Goal: Information Seeking & Learning: Learn about a topic

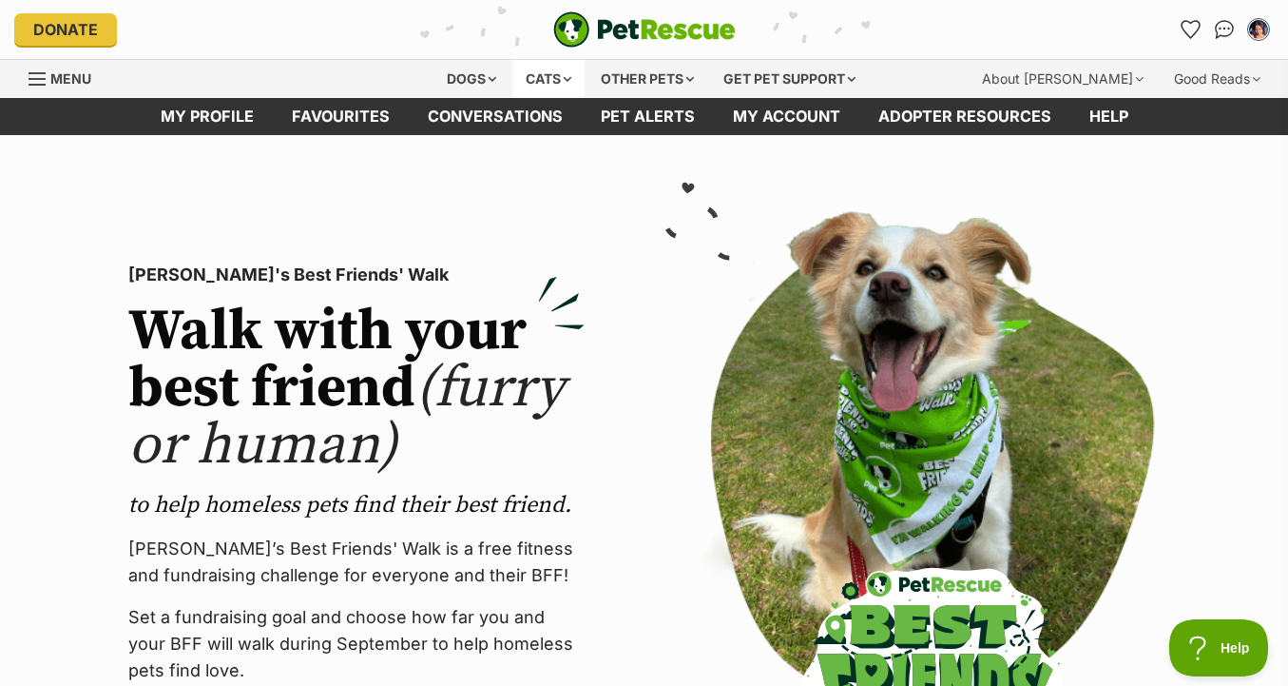
click at [544, 71] on div "Cats" at bounding box center [548, 79] width 72 height 38
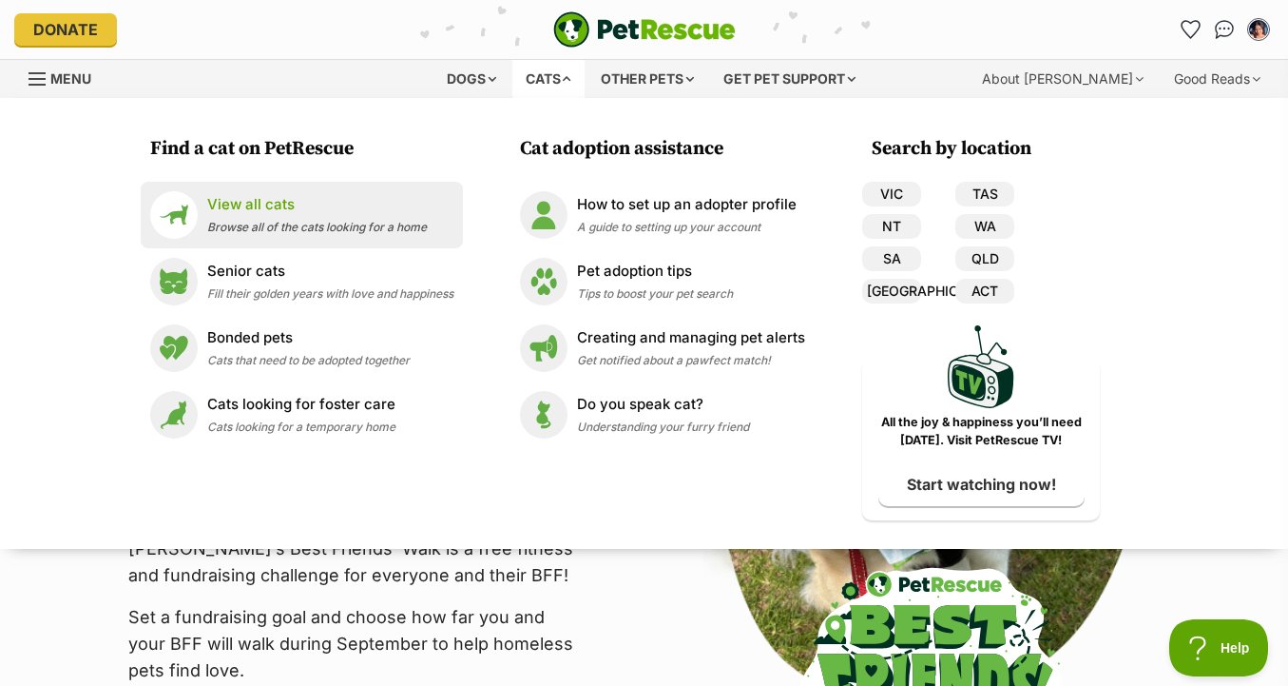
click at [332, 234] on span "Browse all of the cats looking for a home" at bounding box center [317, 227] width 220 height 14
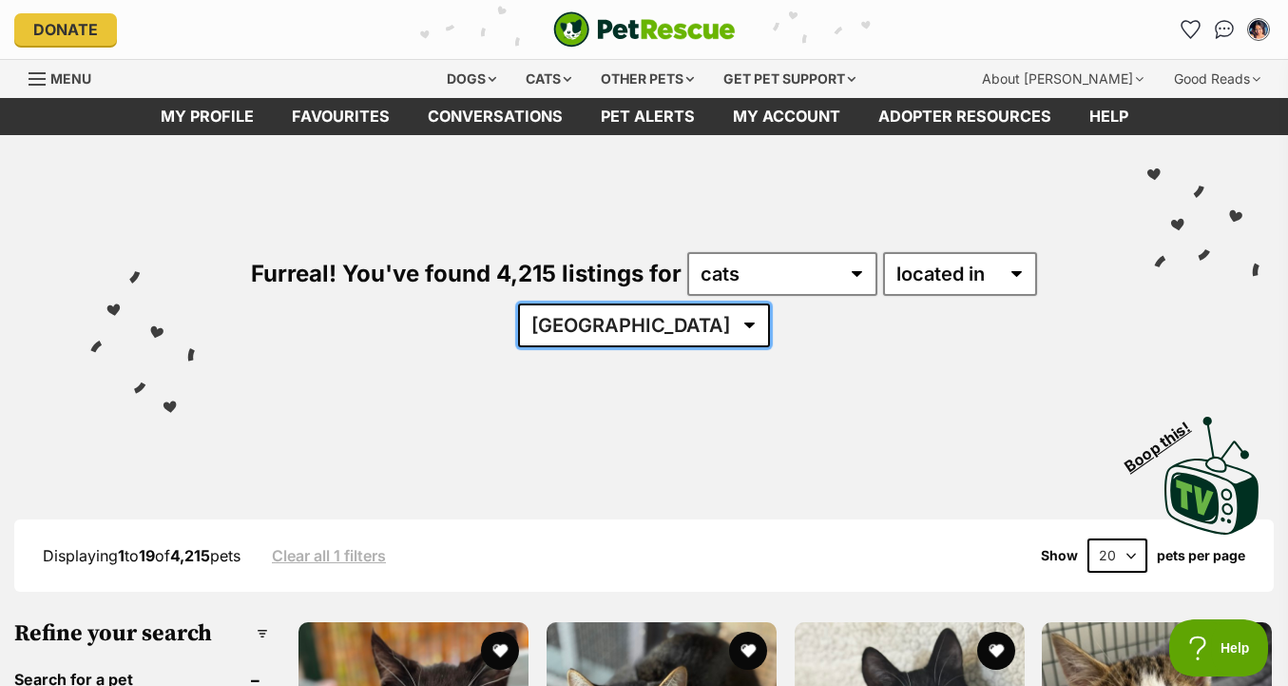
click at [680, 320] on select "Australia ACT NSW NT QLD SA TAS VIC WA" at bounding box center [644, 325] width 252 height 44
select select "VIC"
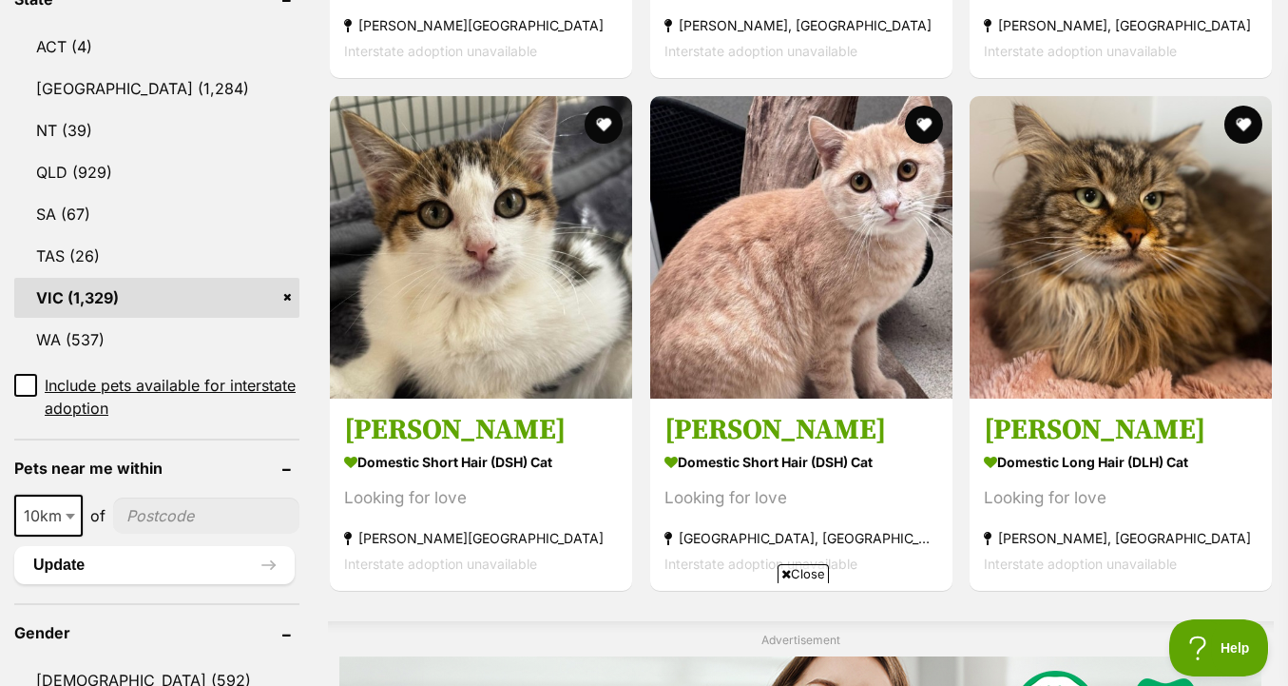
scroll to position [1122, 0]
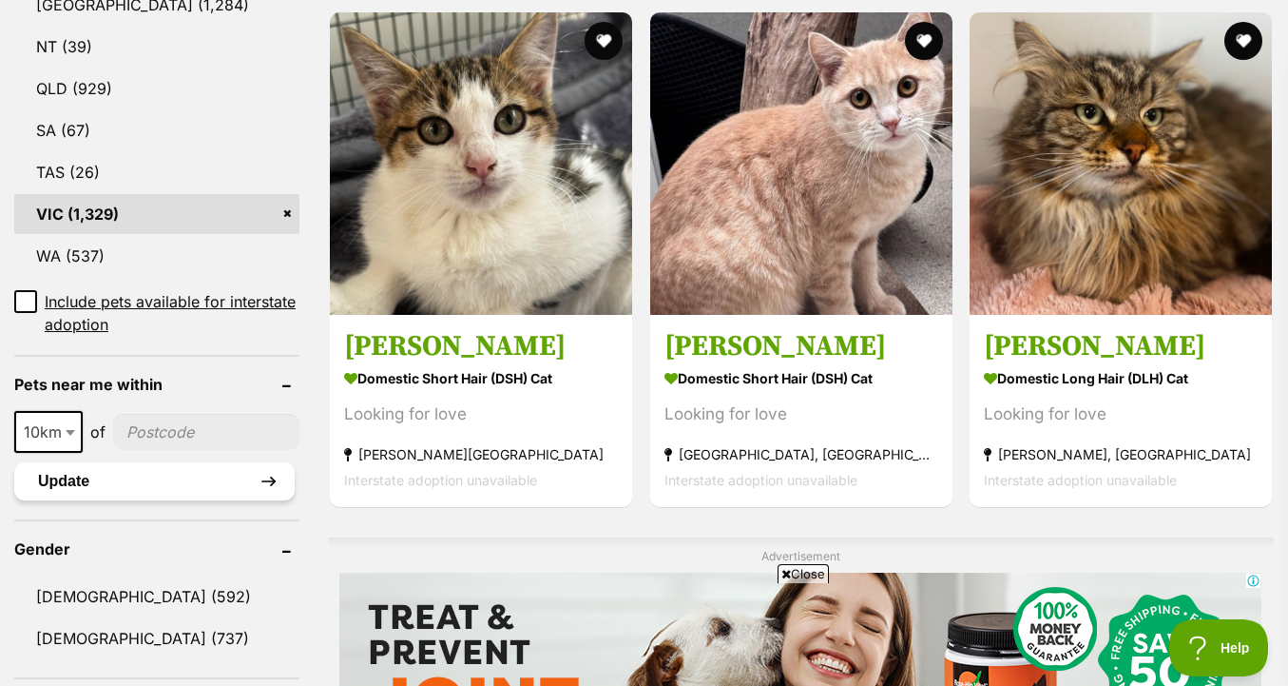
click at [183, 474] on button "Update" at bounding box center [154, 481] width 280 height 38
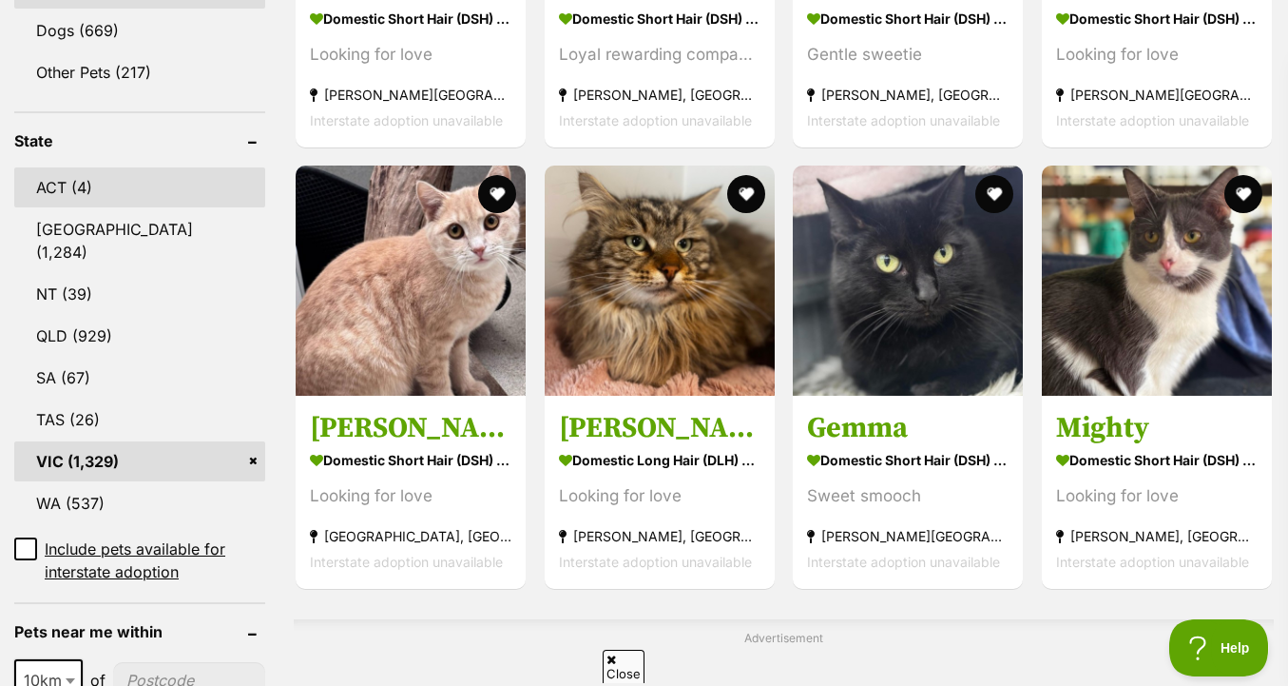
scroll to position [1031, 0]
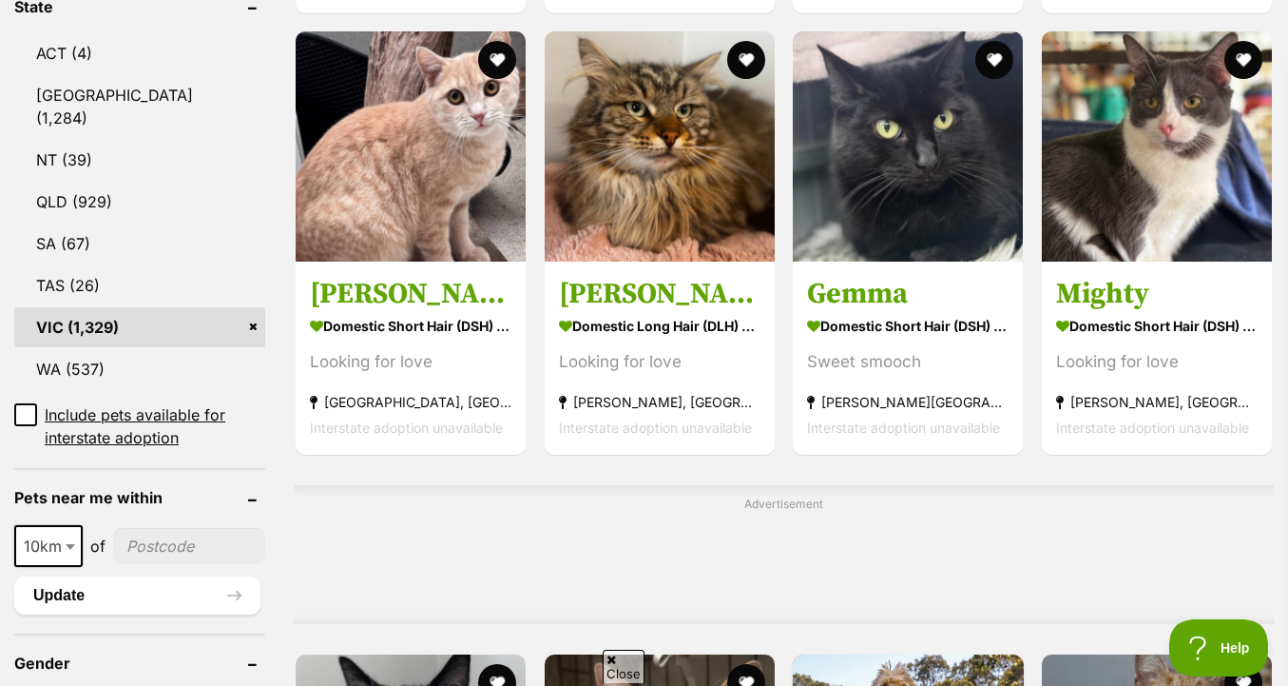
click at [63, 525] on span at bounding box center [72, 546] width 19 height 42
select select "25"
click at [148, 530] on input"] "postcode" at bounding box center [190, 546] width 149 height 36
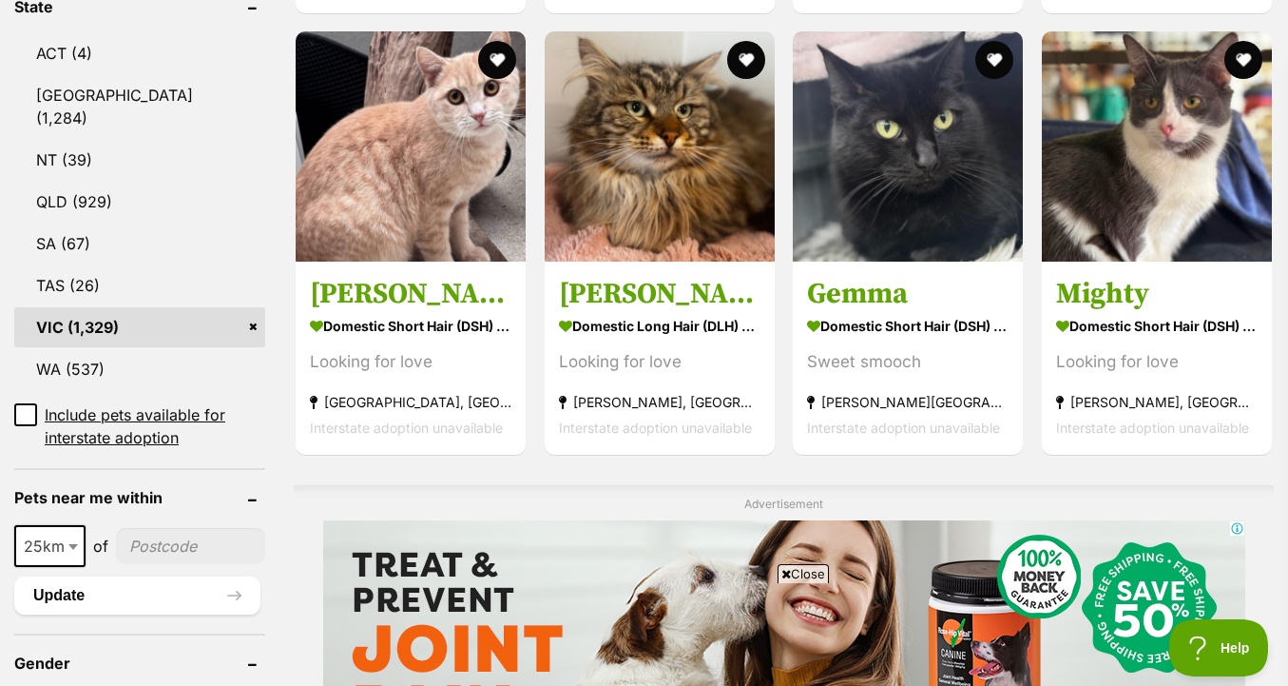
scroll to position [0, 0]
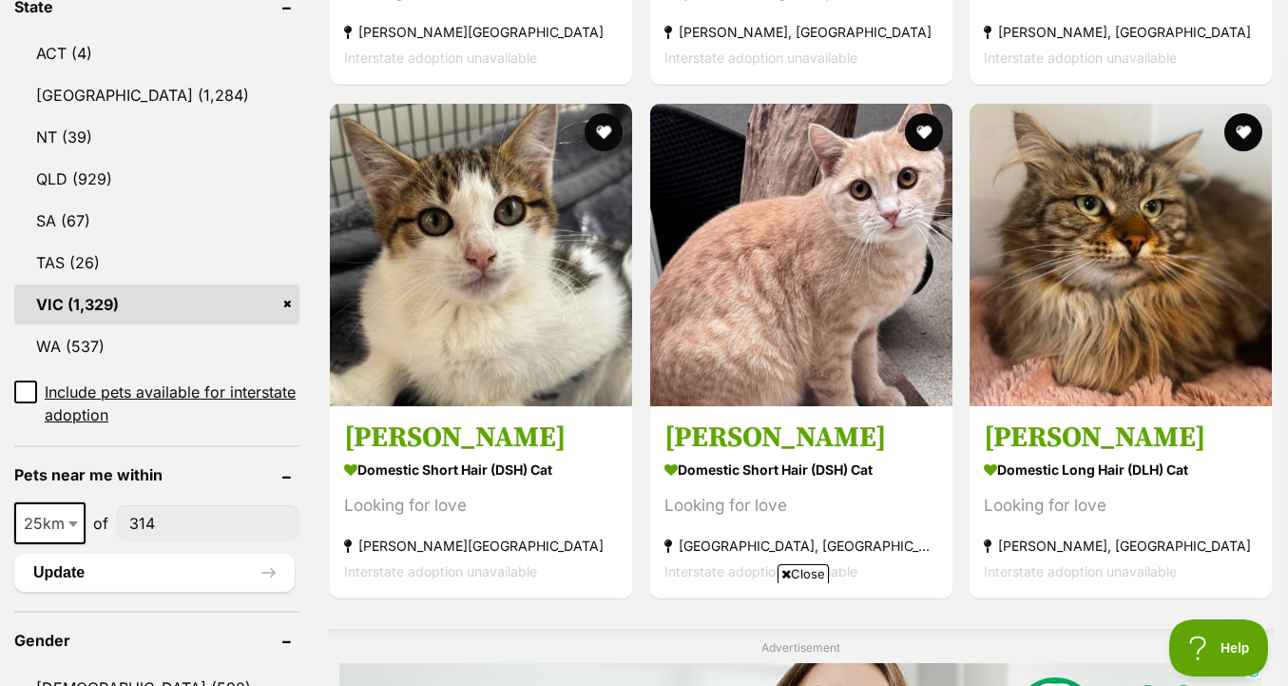
type input"] "3144"
click at [201, 568] on button "Update" at bounding box center [154, 572] width 280 height 38
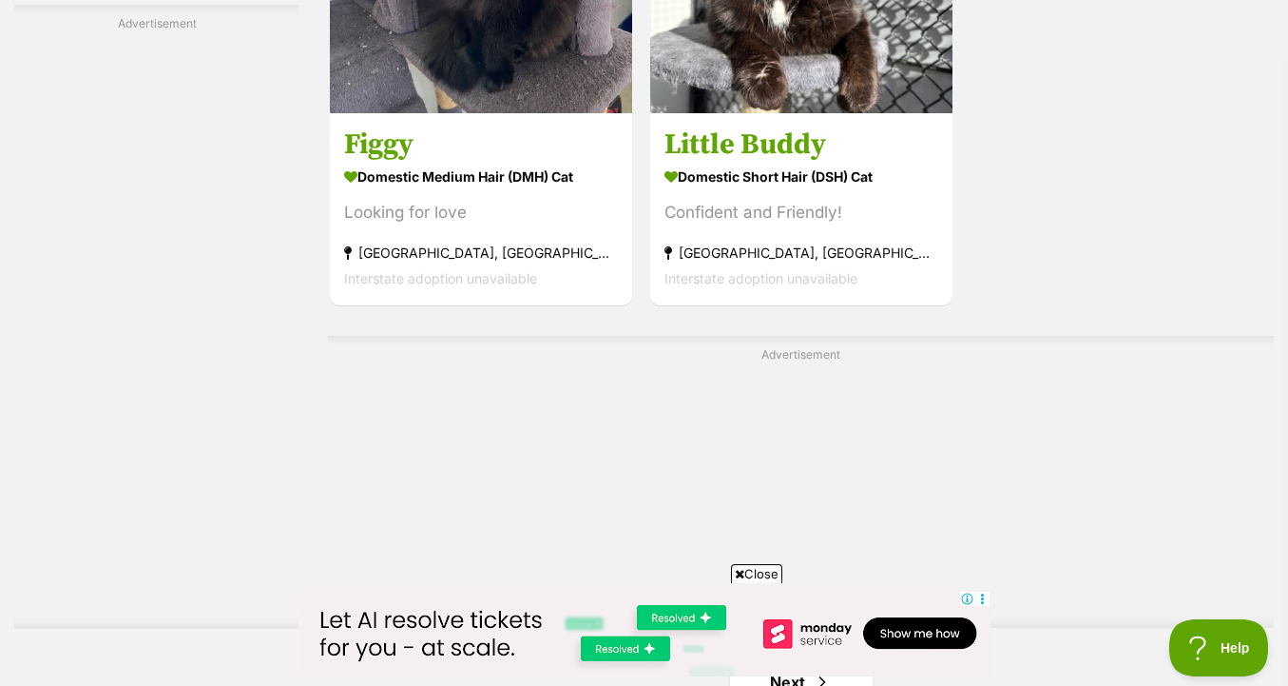
scroll to position [4573, 0]
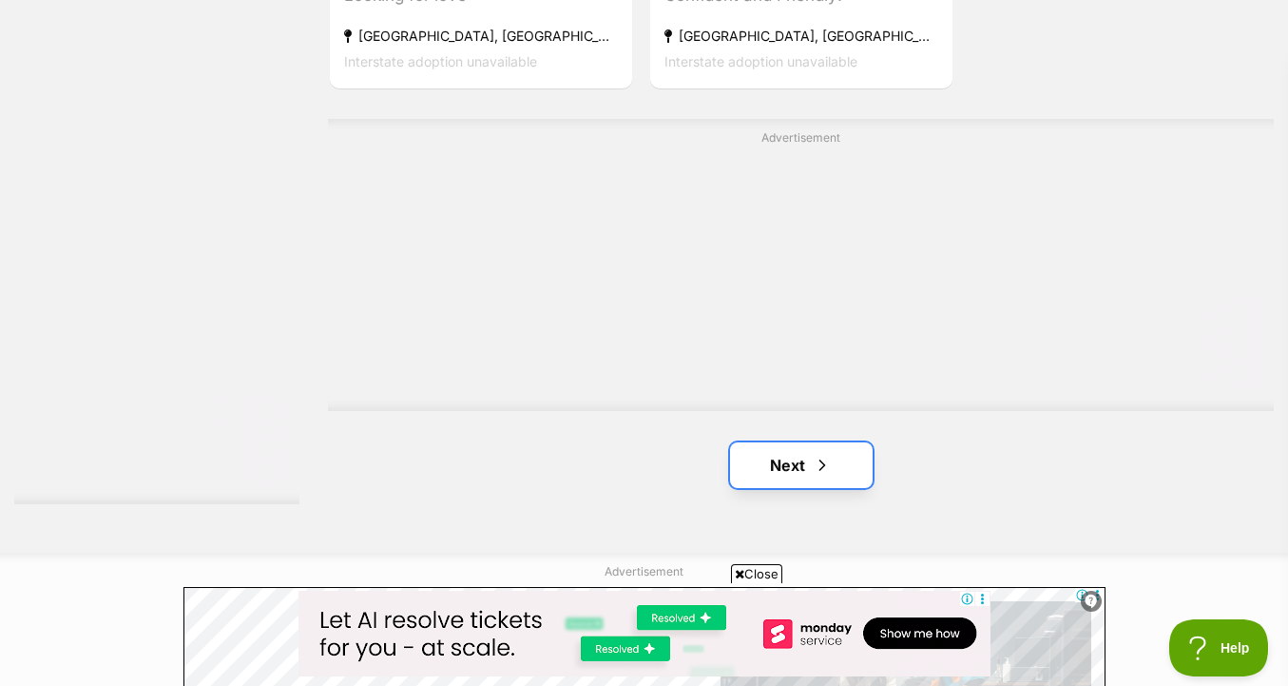
click at [817, 473] on span "Next page" at bounding box center [822, 465] width 19 height 23
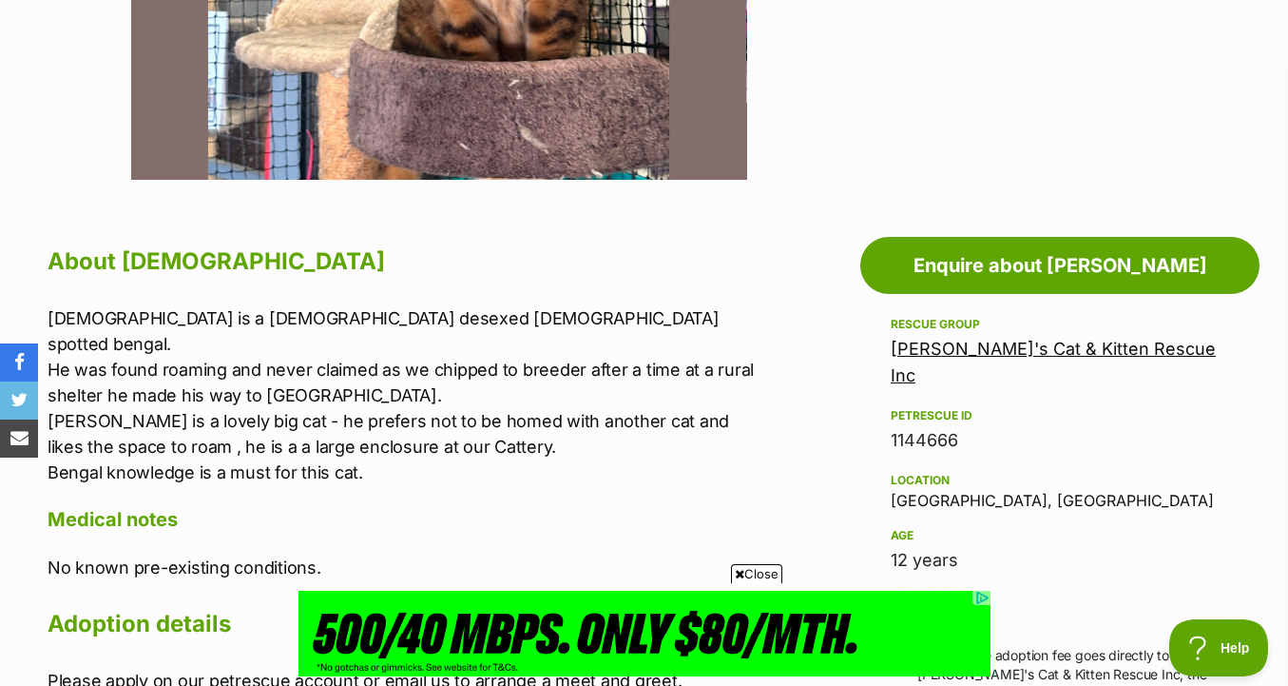
scroll to position [489, 0]
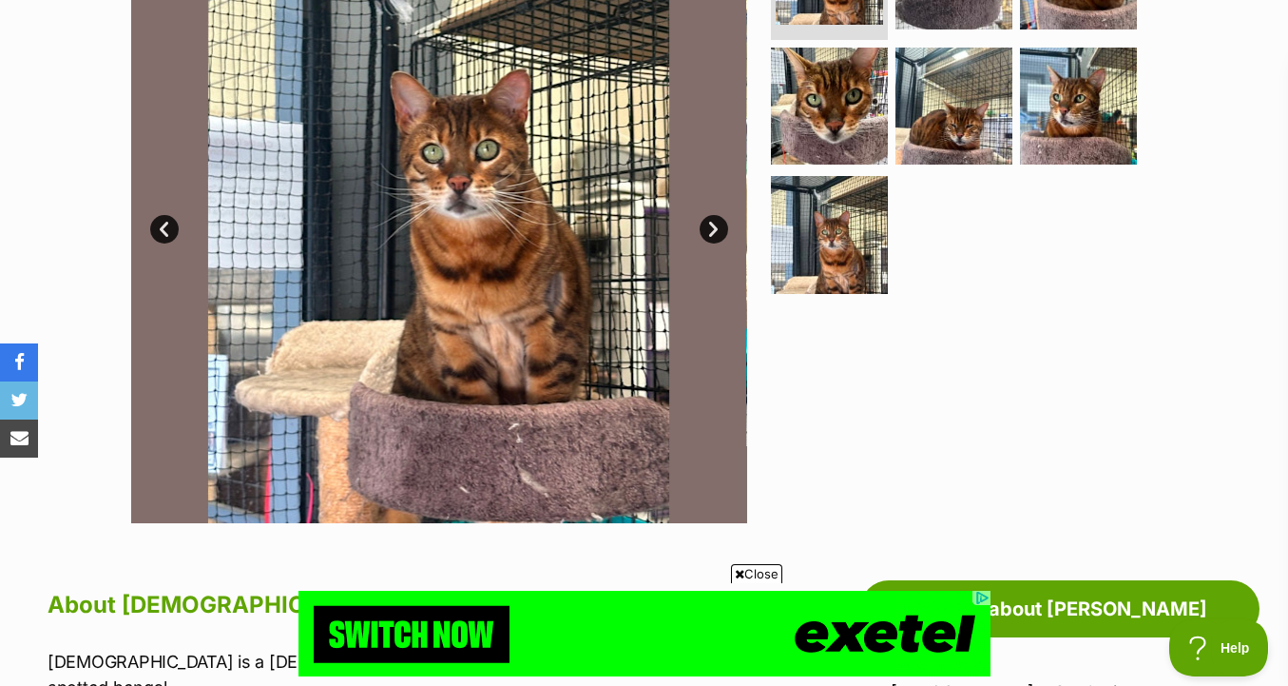
click at [957, 77] on img at bounding box center [954, 106] width 117 height 117
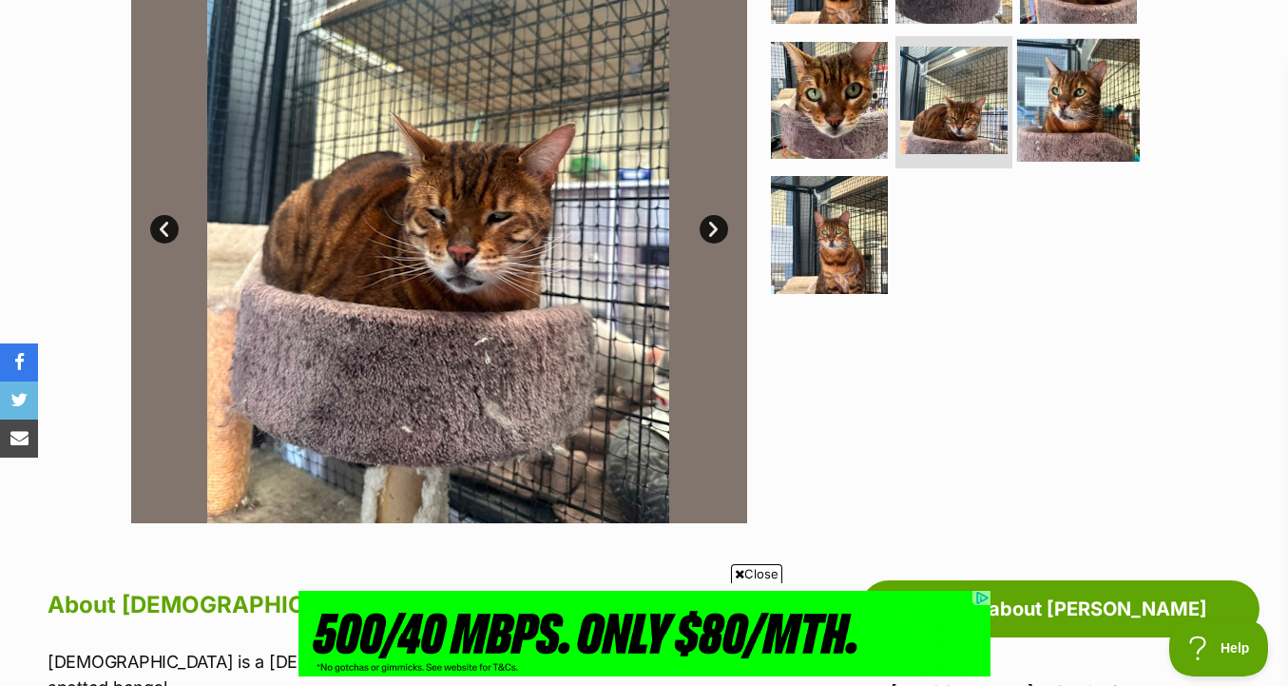
click at [1056, 96] on img at bounding box center [1078, 99] width 123 height 123
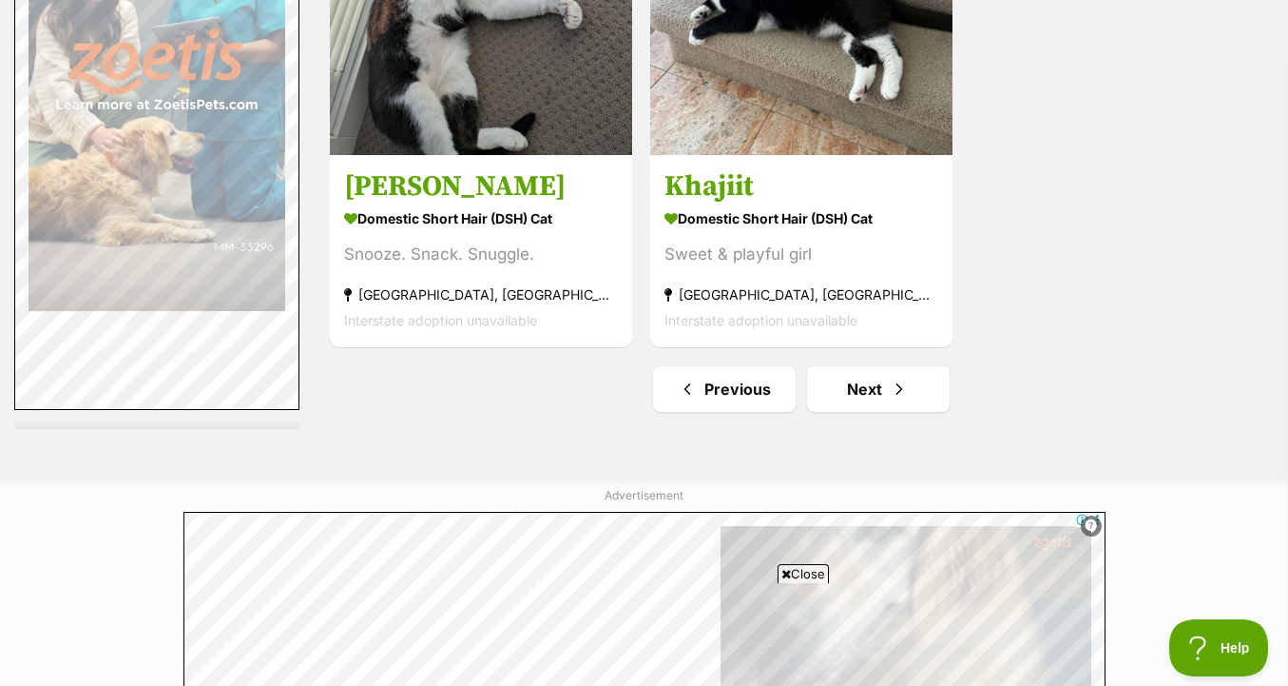
scroll to position [4685, 0]
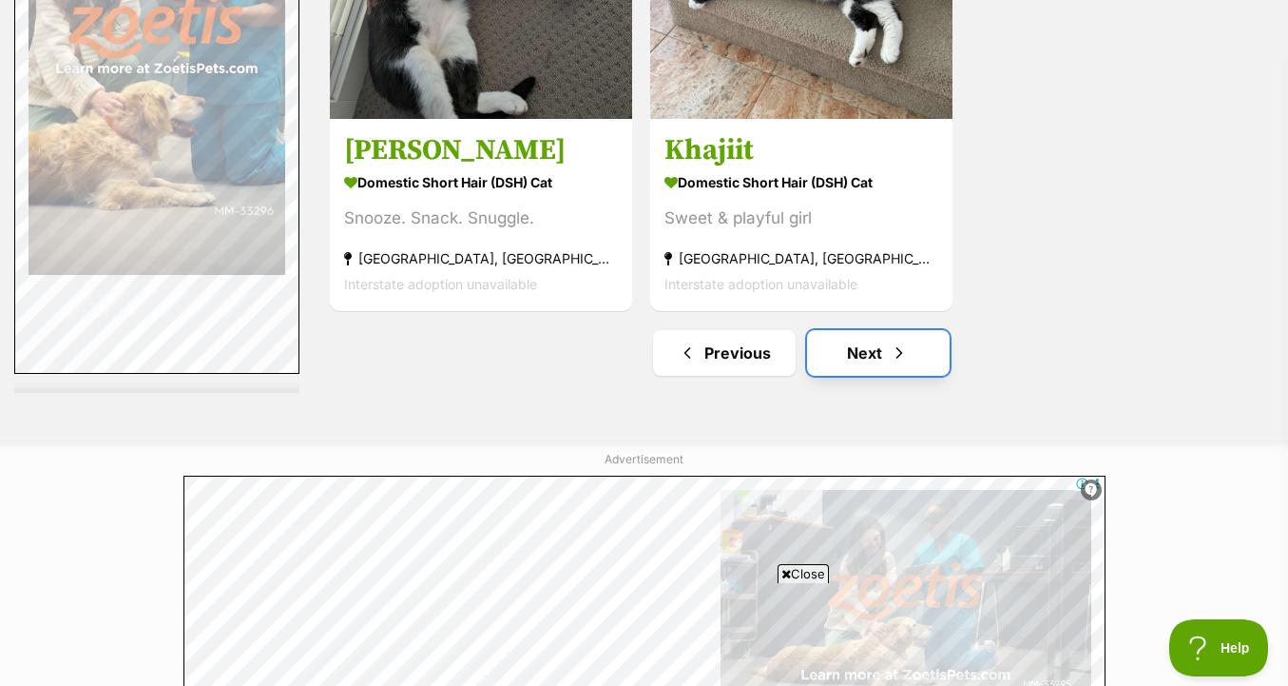
click at [850, 345] on link "Next" at bounding box center [878, 353] width 143 height 46
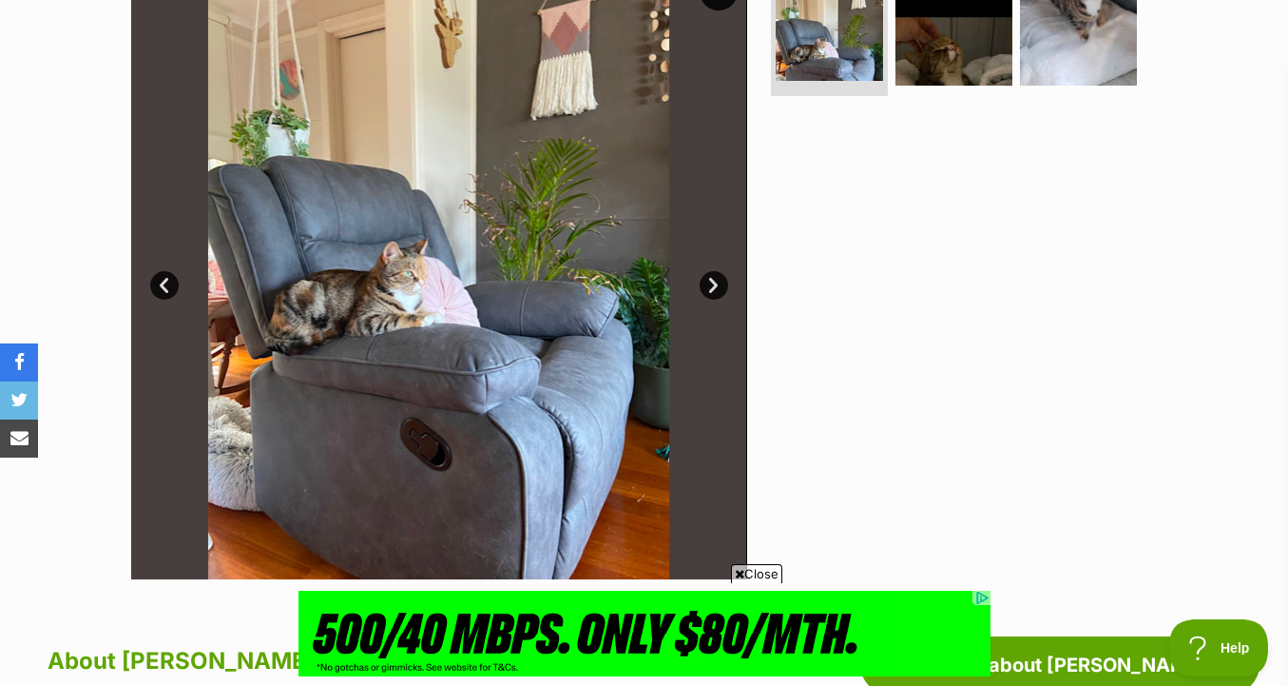
scroll to position [432, 0]
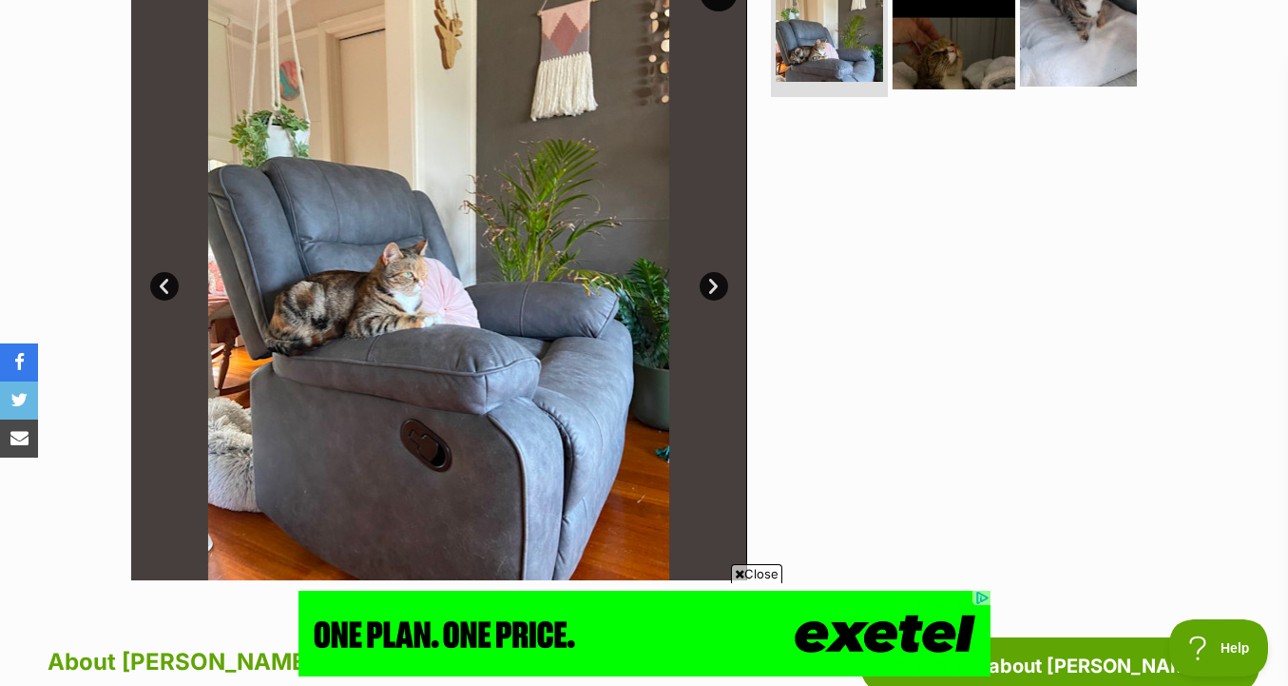
click at [949, 29] on img at bounding box center [954, 28] width 123 height 123
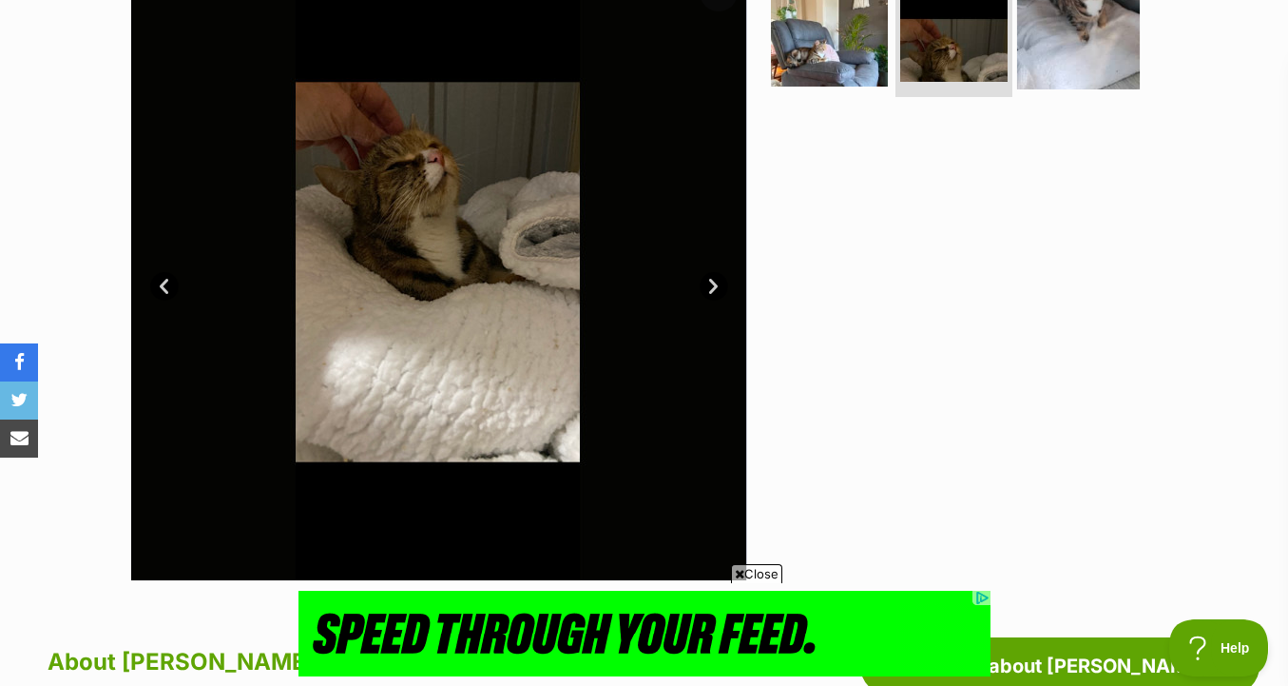
click at [1041, 69] on img at bounding box center [1078, 28] width 123 height 123
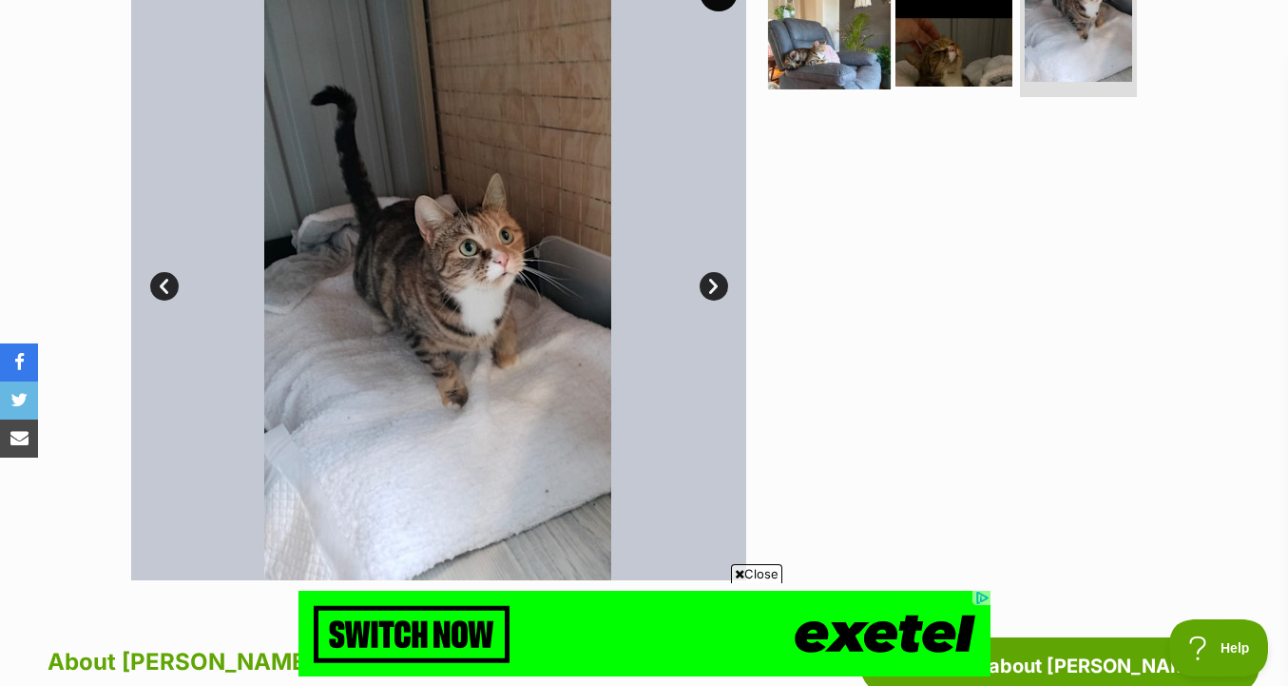
click at [856, 63] on img at bounding box center [829, 28] width 123 height 123
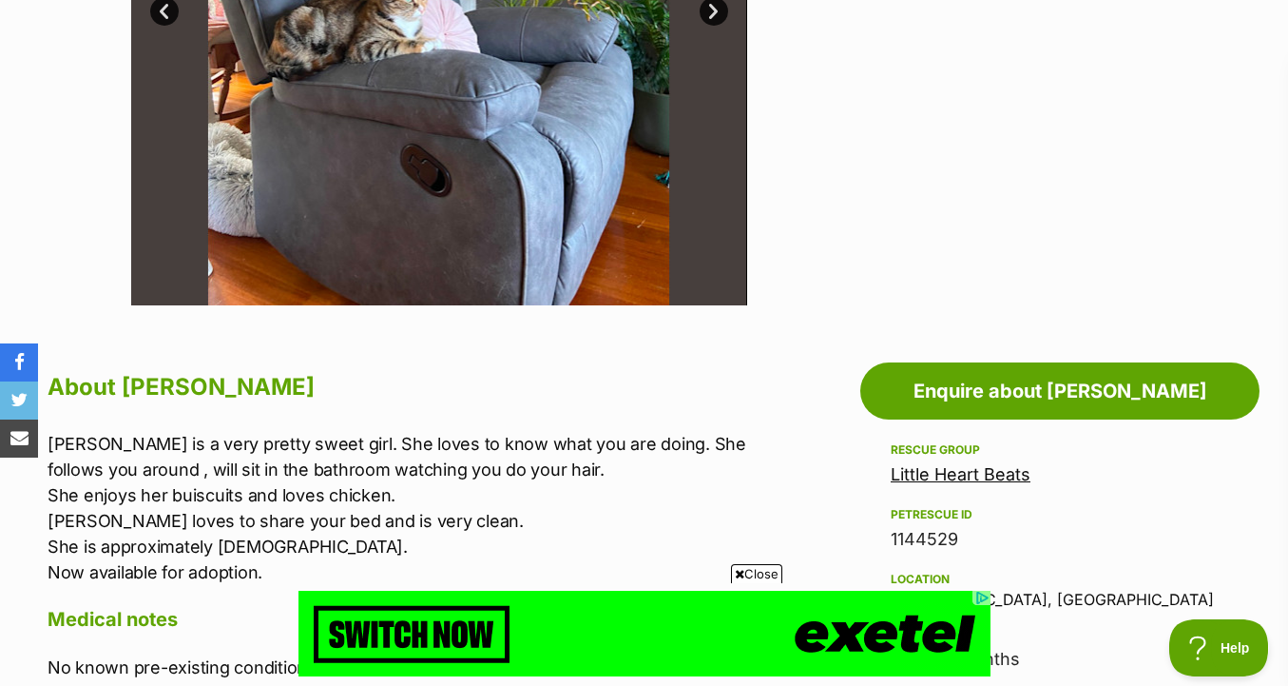
scroll to position [1002, 0]
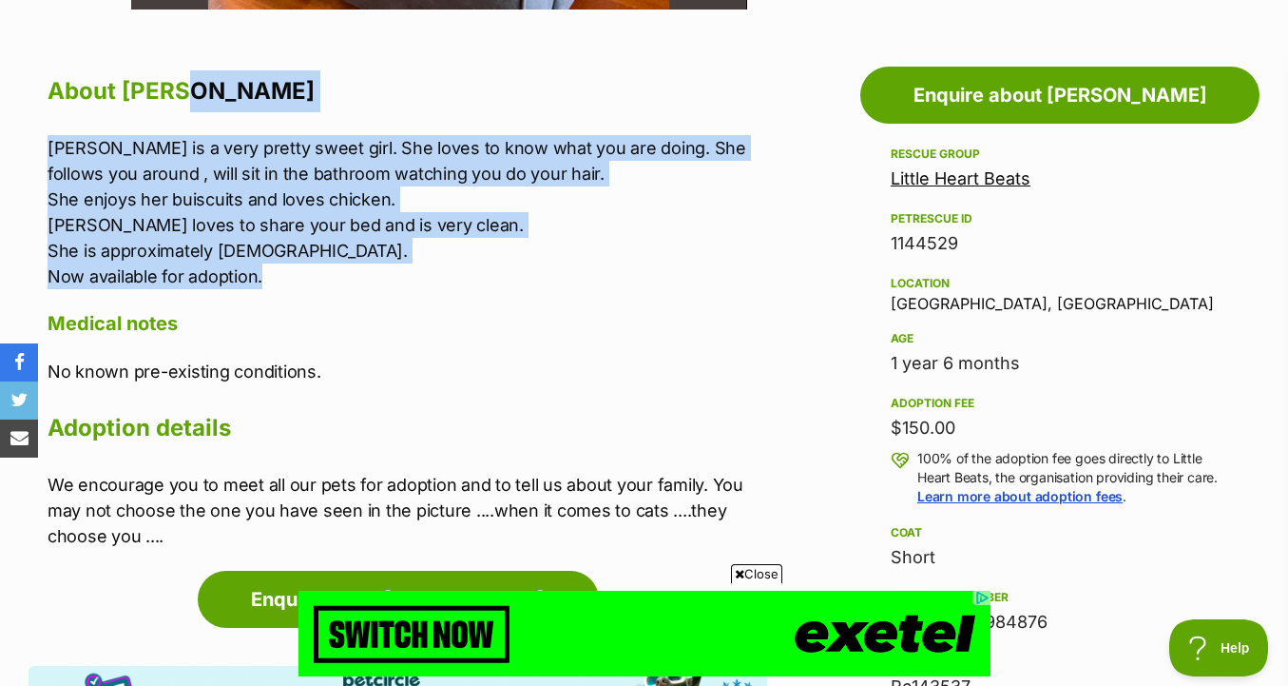
drag, startPoint x: 722, startPoint y: 77, endPoint x: 699, endPoint y: 280, distance: 203.8
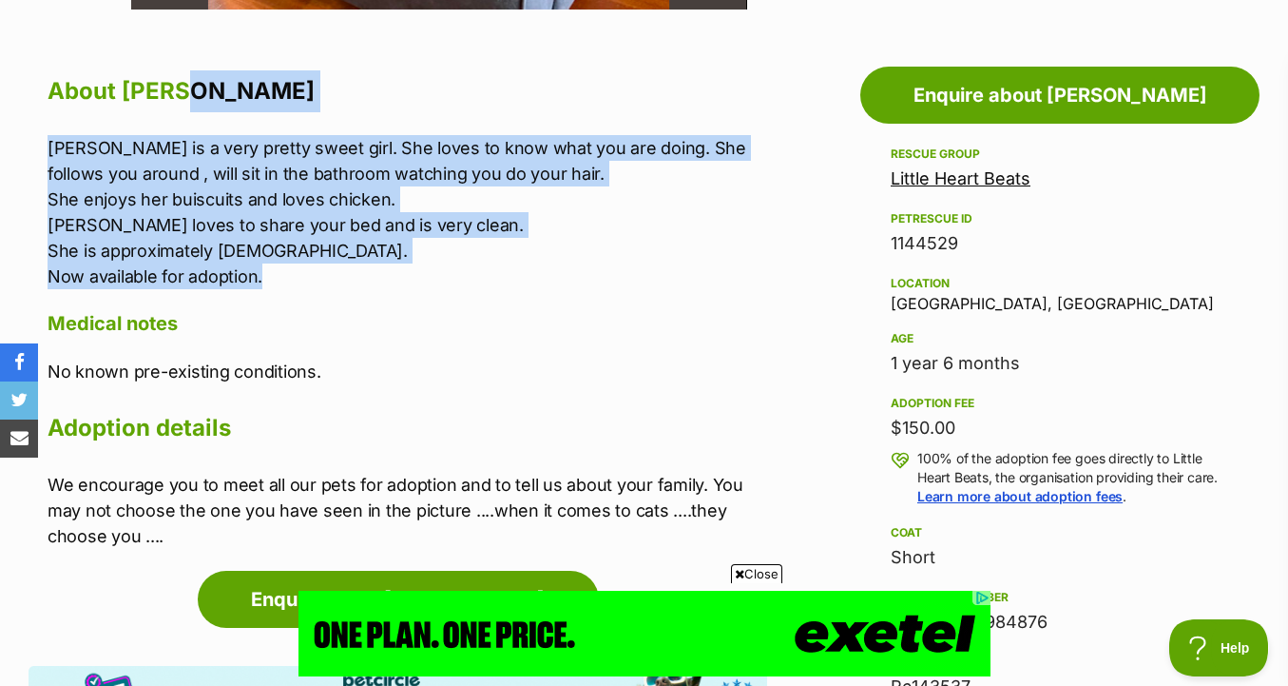
click at [700, 280] on div "About Chloe Chloe is a very pretty sweet girl. She loves to know what you are d…" at bounding box center [408, 309] width 720 height 478
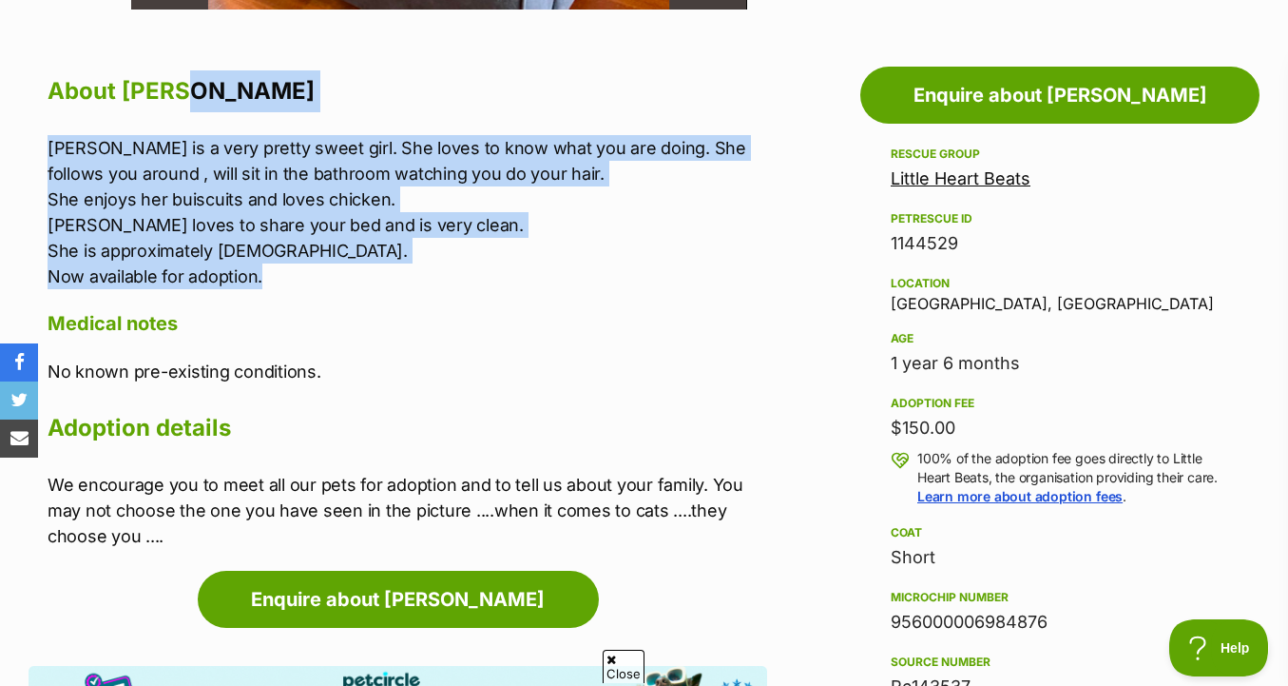
click at [699, 280] on p "Chloe is a very pretty sweet girl. She loves to know what you are doing. She fo…" at bounding box center [408, 212] width 720 height 154
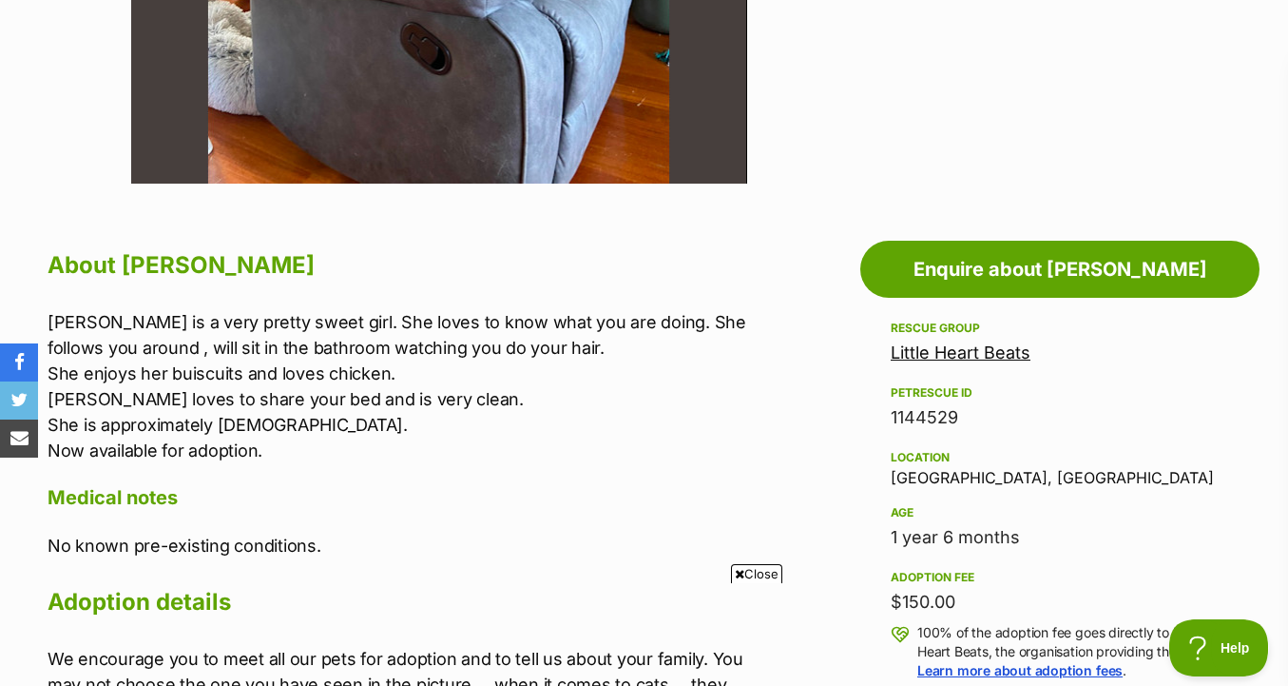
scroll to position [0, 0]
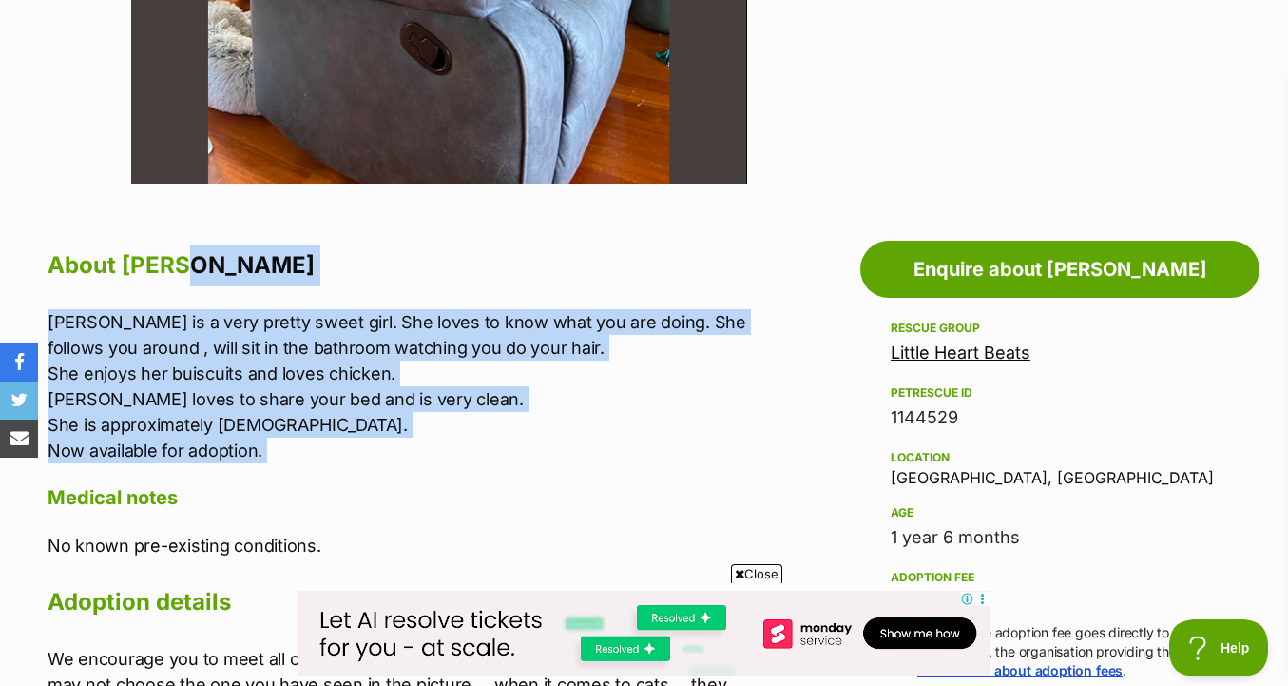
drag, startPoint x: 699, startPoint y: 275, endPoint x: 674, endPoint y: 469, distance: 195.5
click at [674, 469] on div "About Chloe Chloe is a very pretty sweet girl. She loves to know what you are d…" at bounding box center [408, 483] width 720 height 478
drag, startPoint x: 674, startPoint y: 469, endPoint x: 674, endPoint y: 295, distance: 174.0
click at [674, 295] on div "About Chloe Chloe is a very pretty sweet girl. She loves to know what you are d…" at bounding box center [408, 483] width 720 height 478
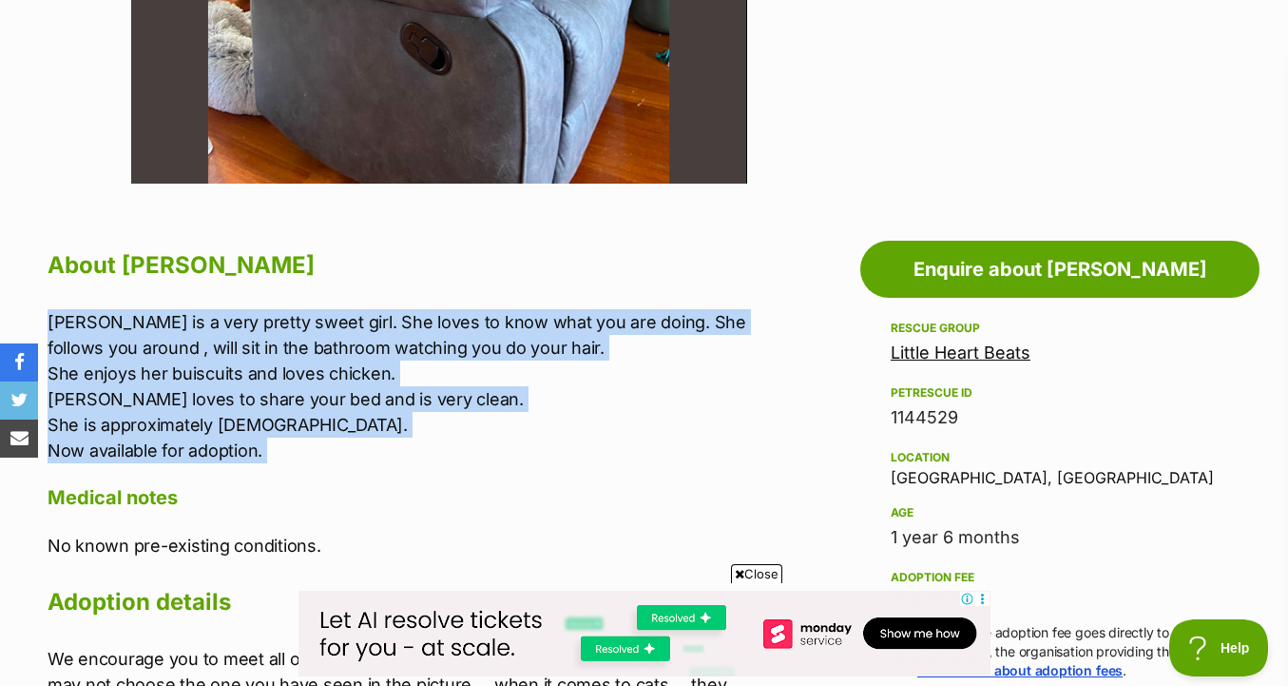
click at [674, 295] on div "About Chloe Chloe is a very pretty sweet girl. She loves to know what you are d…" at bounding box center [408, 483] width 720 height 478
drag, startPoint x: 716, startPoint y: 290, endPoint x: 690, endPoint y: 431, distance: 143.0
click at [690, 431] on div "About Chloe Chloe is a very pretty sweet girl. She loves to know what you are d…" at bounding box center [408, 483] width 720 height 478
click at [690, 431] on p "Chloe is a very pretty sweet girl. She loves to know what you are doing. She fo…" at bounding box center [408, 386] width 720 height 154
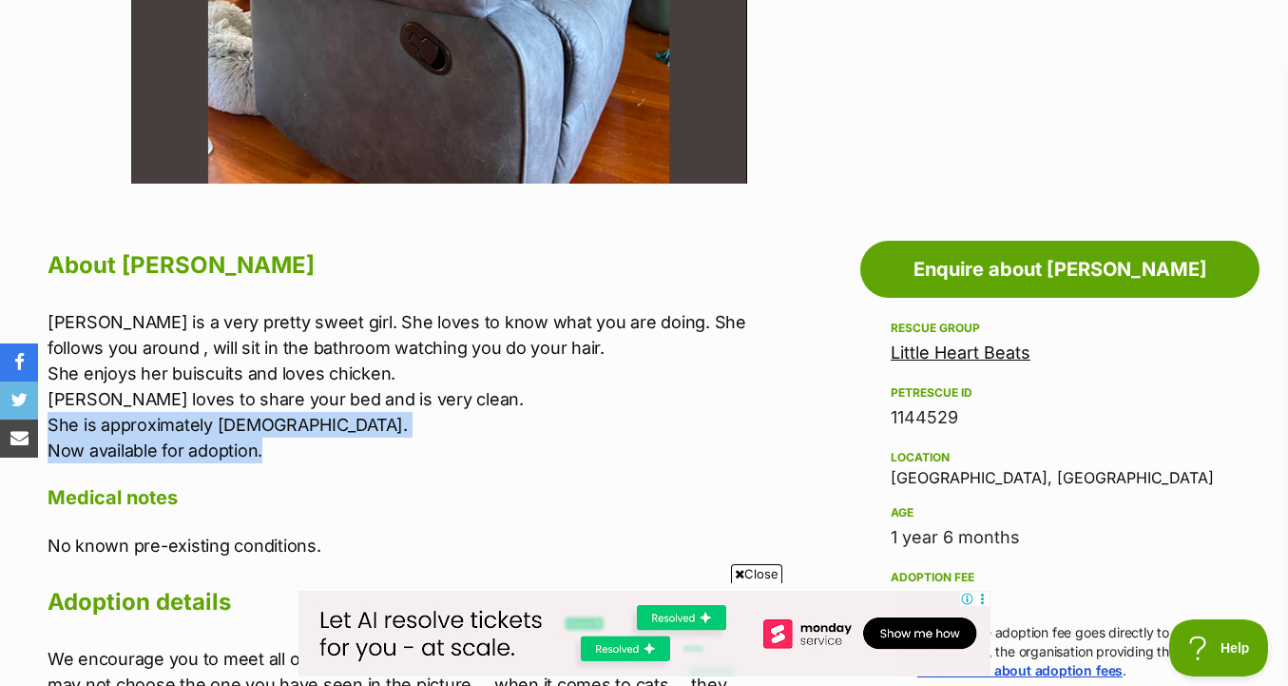
drag, startPoint x: 686, startPoint y: 454, endPoint x: 692, endPoint y: 418, distance: 35.8
click at [692, 418] on p "Chloe is a very pretty sweet girl. She loves to know what you are doing. She fo…" at bounding box center [408, 386] width 720 height 154
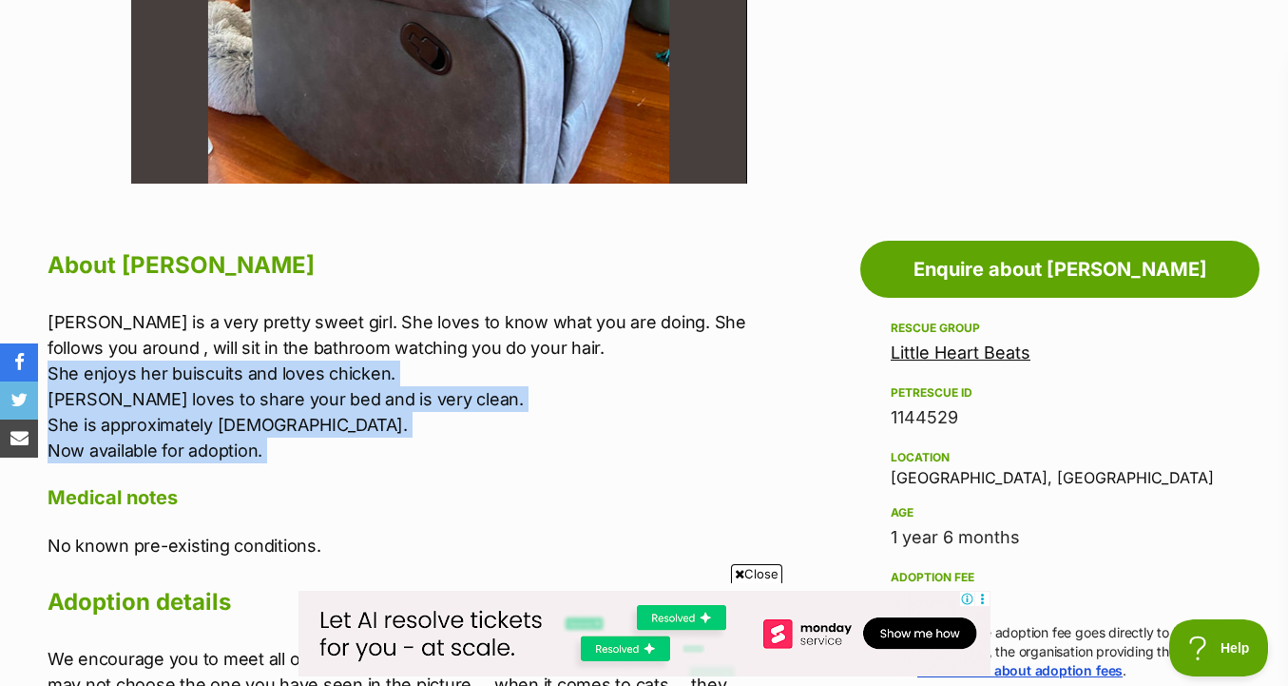
drag, startPoint x: 666, startPoint y: 475, endPoint x: 666, endPoint y: 377, distance: 98.9
click at [666, 377] on div "About Chloe Chloe is a very pretty sweet girl. She loves to know what you are d…" at bounding box center [408, 483] width 720 height 478
click at [666, 377] on p "Chloe is a very pretty sweet girl. She loves to know what you are doing. She fo…" at bounding box center [408, 386] width 720 height 154
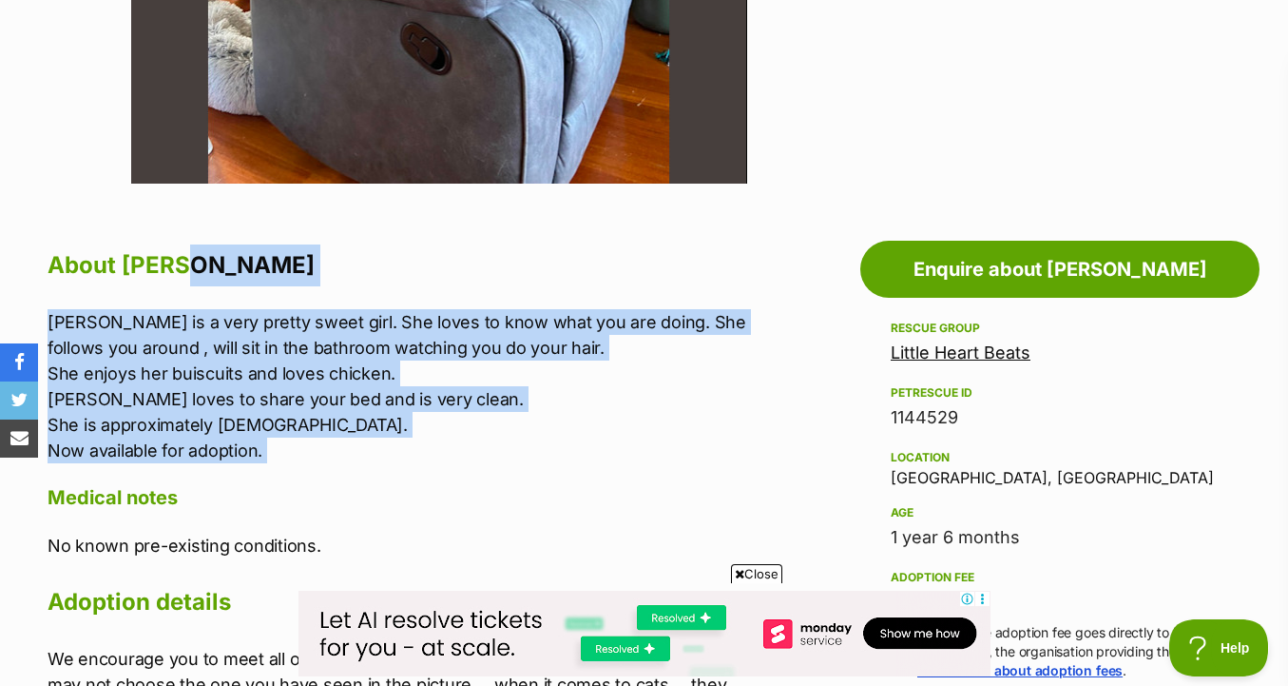
drag, startPoint x: 696, startPoint y: 269, endPoint x: 655, endPoint y: 462, distance: 197.3
click at [655, 462] on div "About Chloe Chloe is a very pretty sweet girl. She loves to know what you are d…" at bounding box center [408, 483] width 720 height 478
click at [655, 462] on p "Chloe is a very pretty sweet girl. She loves to know what you are doing. She fo…" at bounding box center [408, 386] width 720 height 154
drag, startPoint x: 657, startPoint y: 477, endPoint x: 658, endPoint y: 292, distance: 185.4
click at [658, 292] on div "About Chloe Chloe is a very pretty sweet girl. She loves to know what you are d…" at bounding box center [408, 483] width 720 height 478
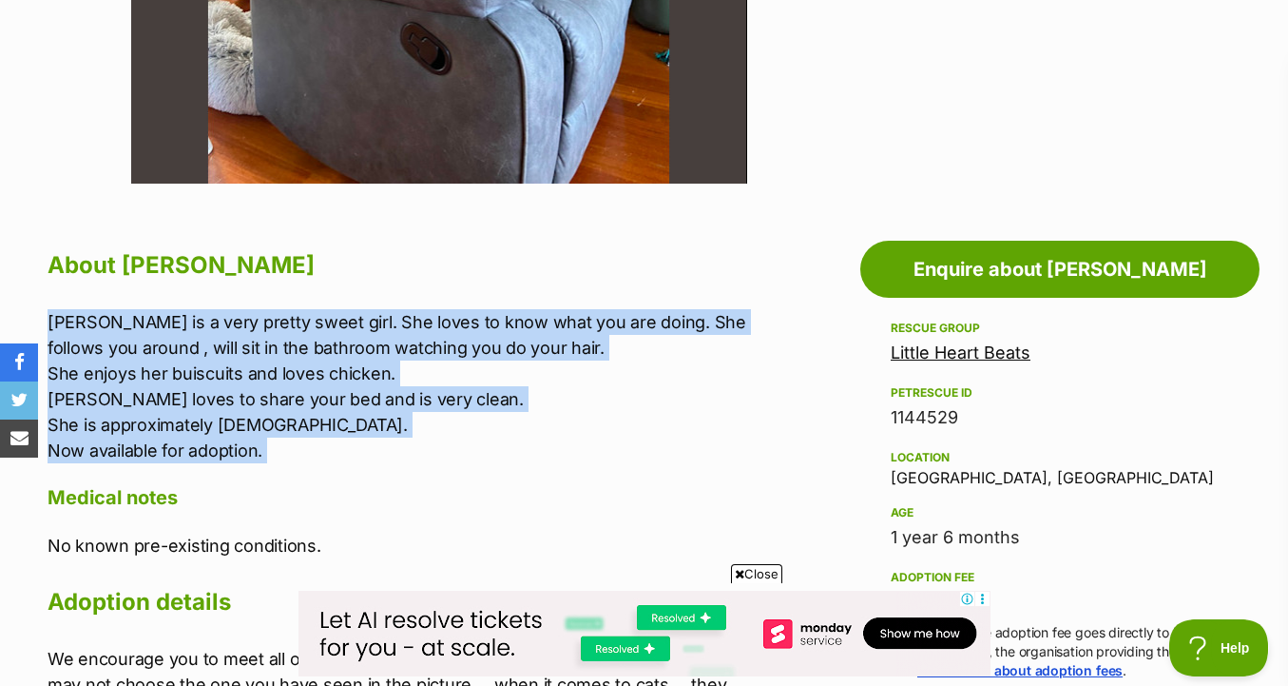
click at [658, 292] on div "About Chloe Chloe is a very pretty sweet girl. She loves to know what you are d…" at bounding box center [408, 483] width 720 height 478
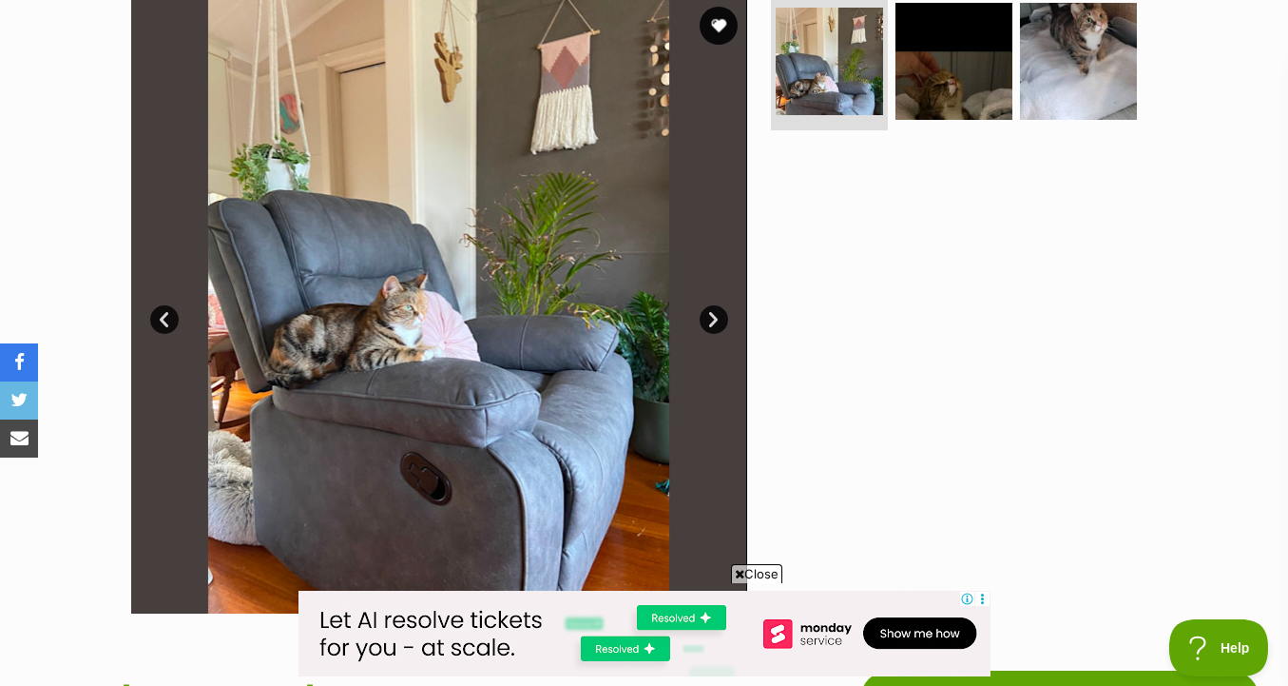
scroll to position [130, 0]
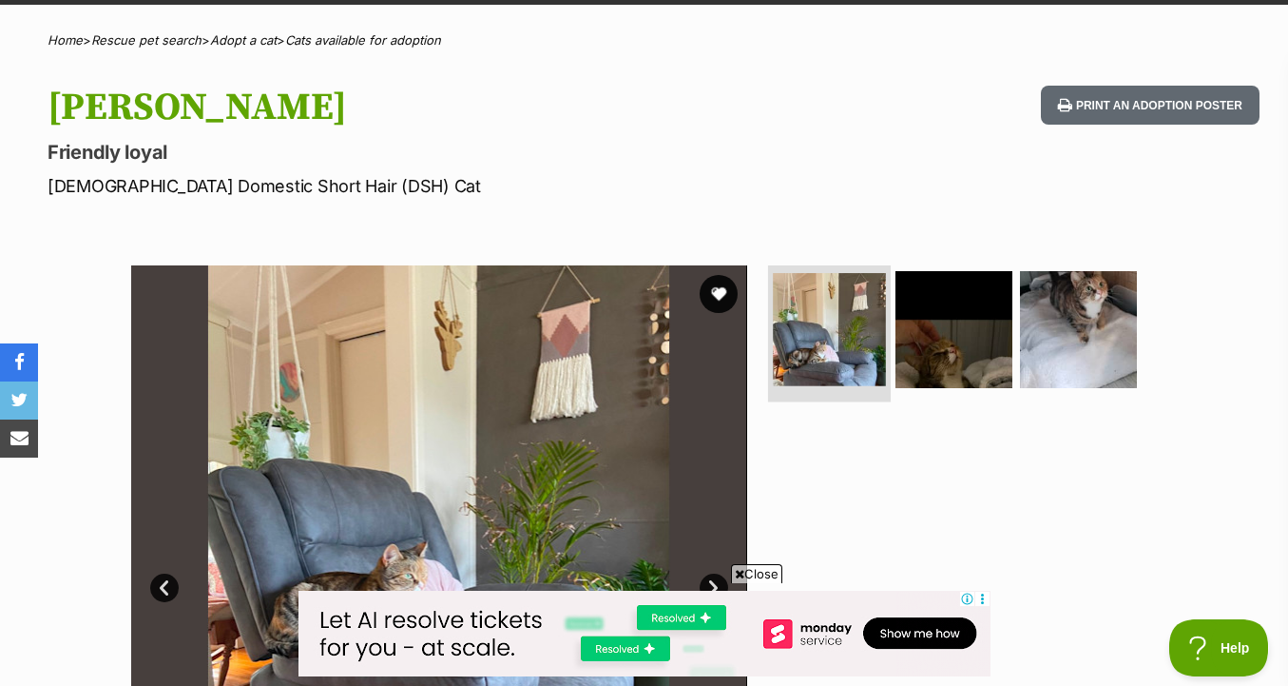
click at [873, 292] on img at bounding box center [829, 329] width 113 height 113
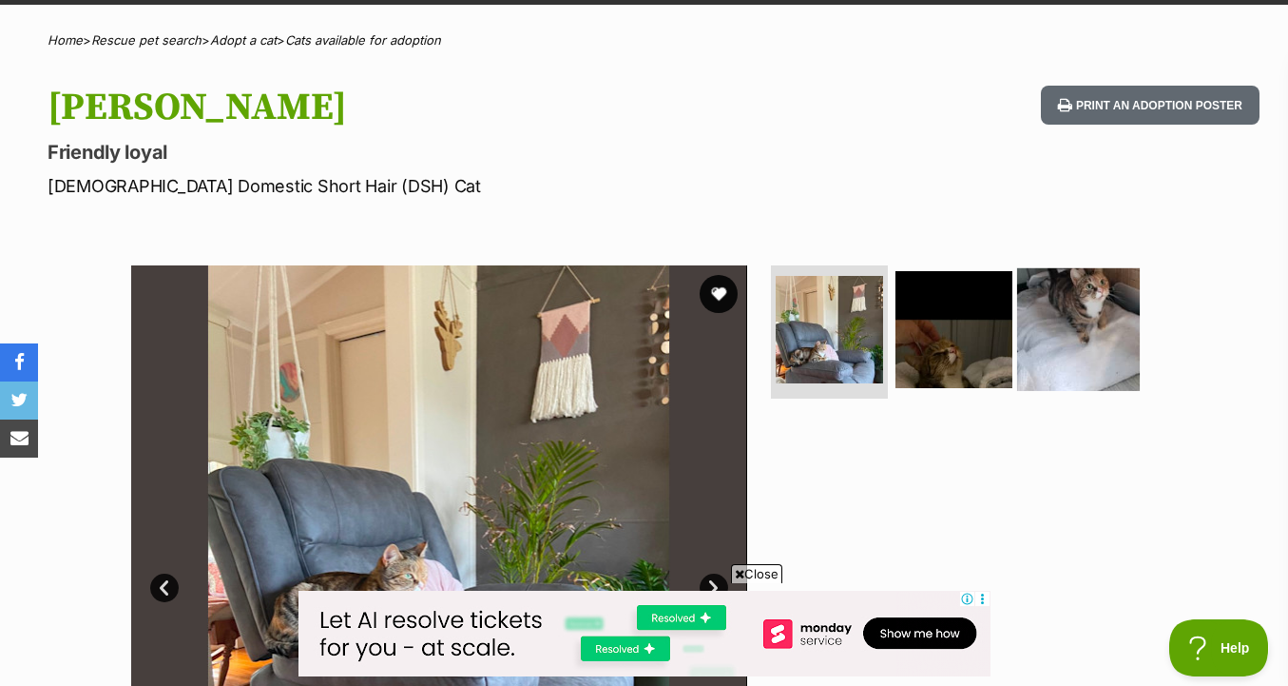
click at [1042, 317] on img at bounding box center [1078, 329] width 123 height 123
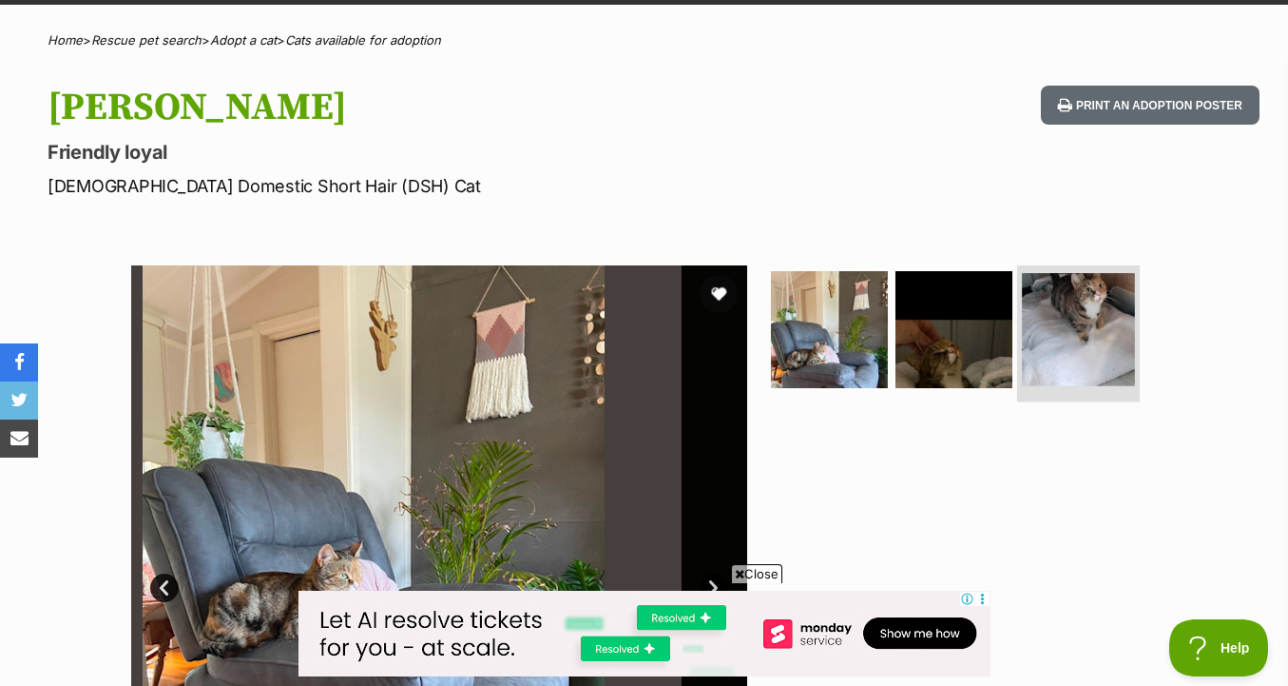
click at [1073, 317] on img at bounding box center [1078, 329] width 113 height 113
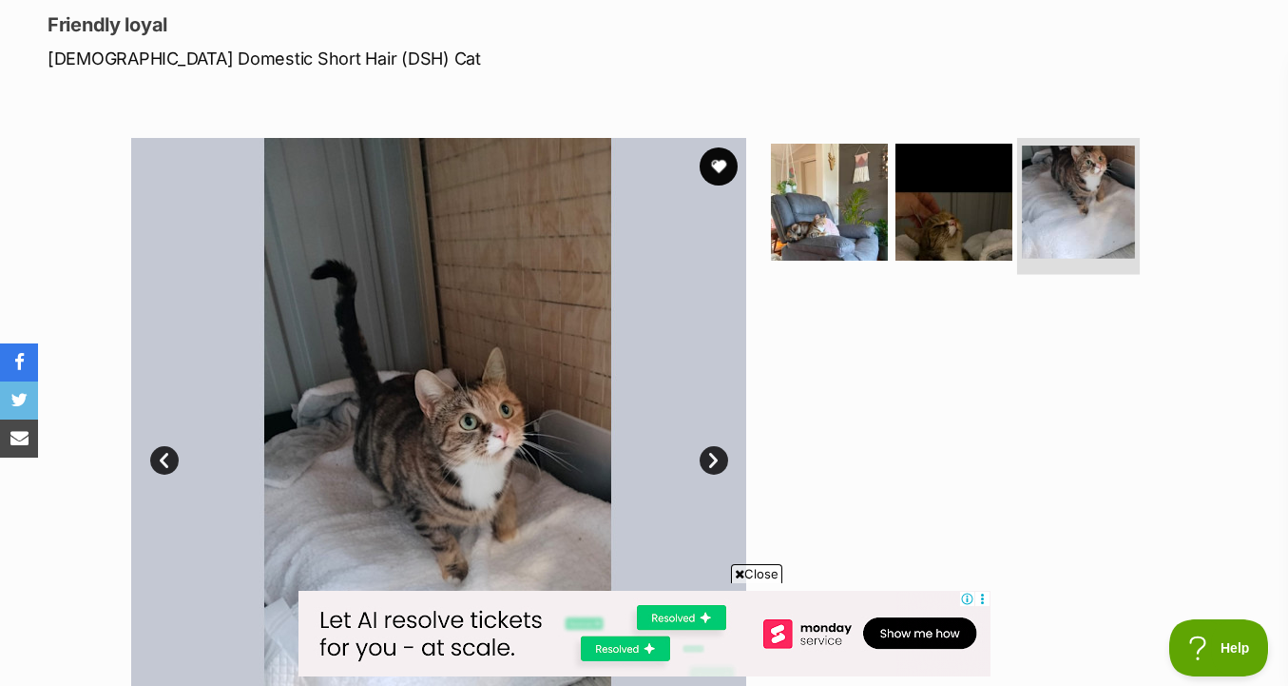
scroll to position [303, 0]
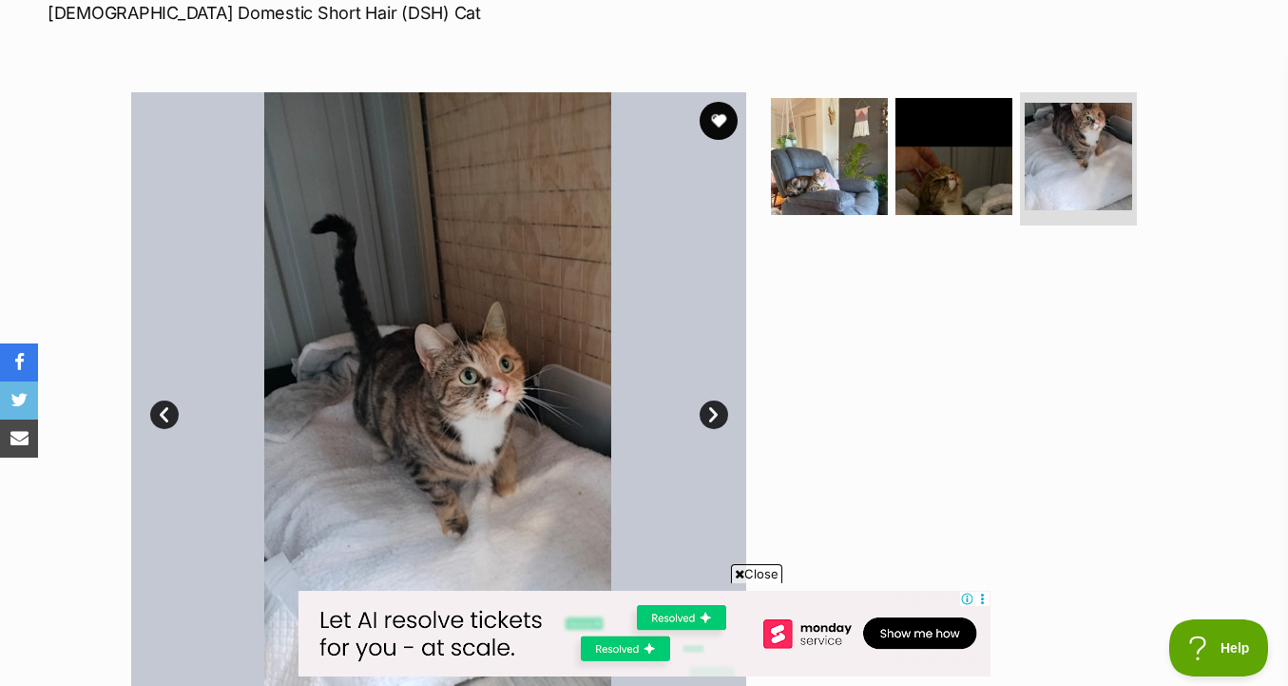
click at [717, 409] on link "Next" at bounding box center [714, 414] width 29 height 29
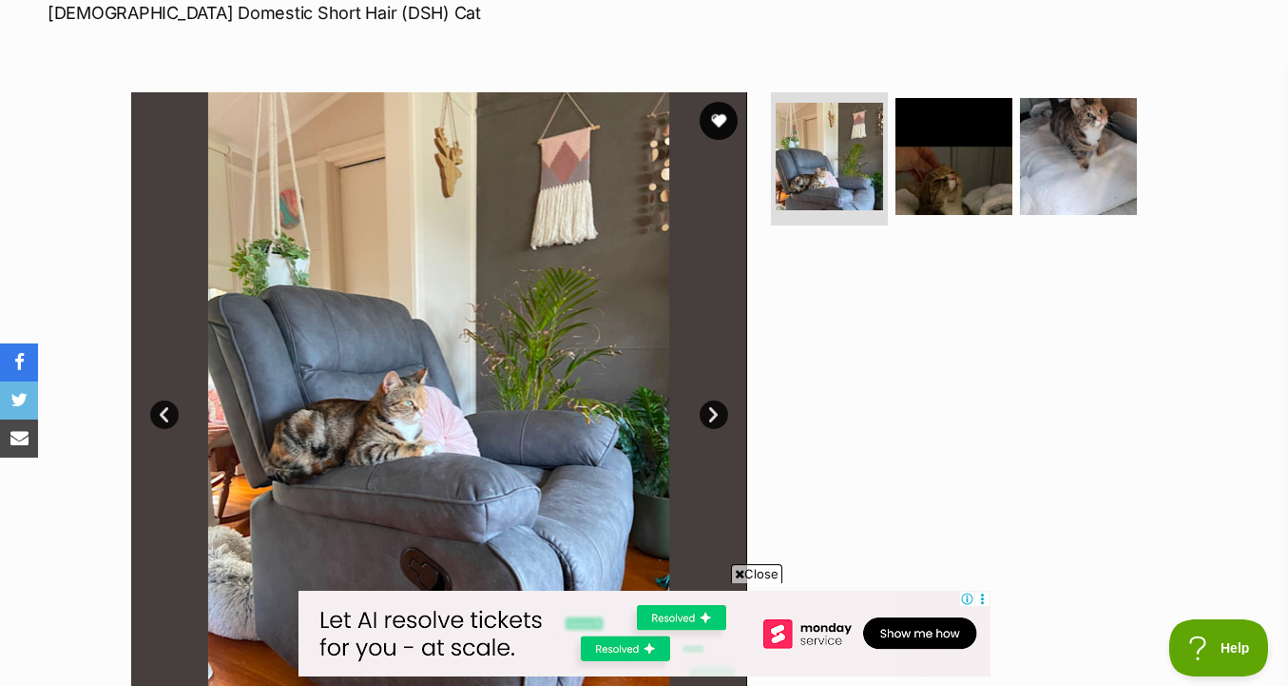
click at [717, 409] on link "Next" at bounding box center [714, 414] width 29 height 29
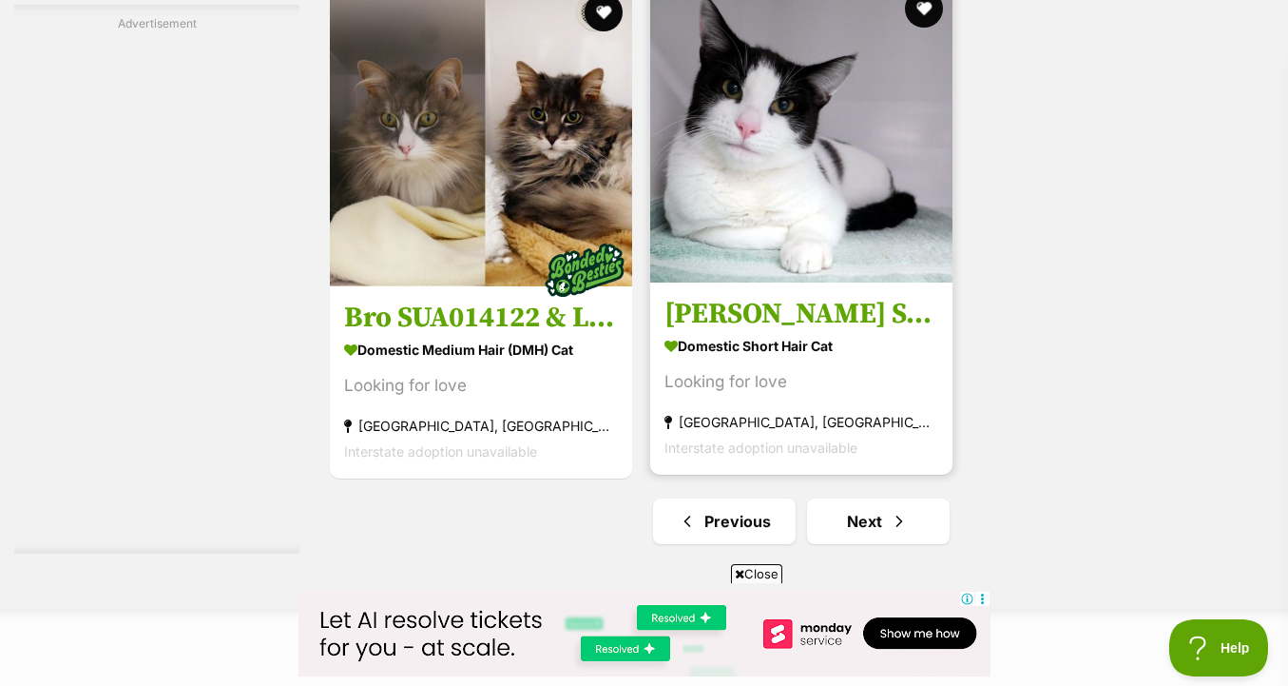
scroll to position [4726, 0]
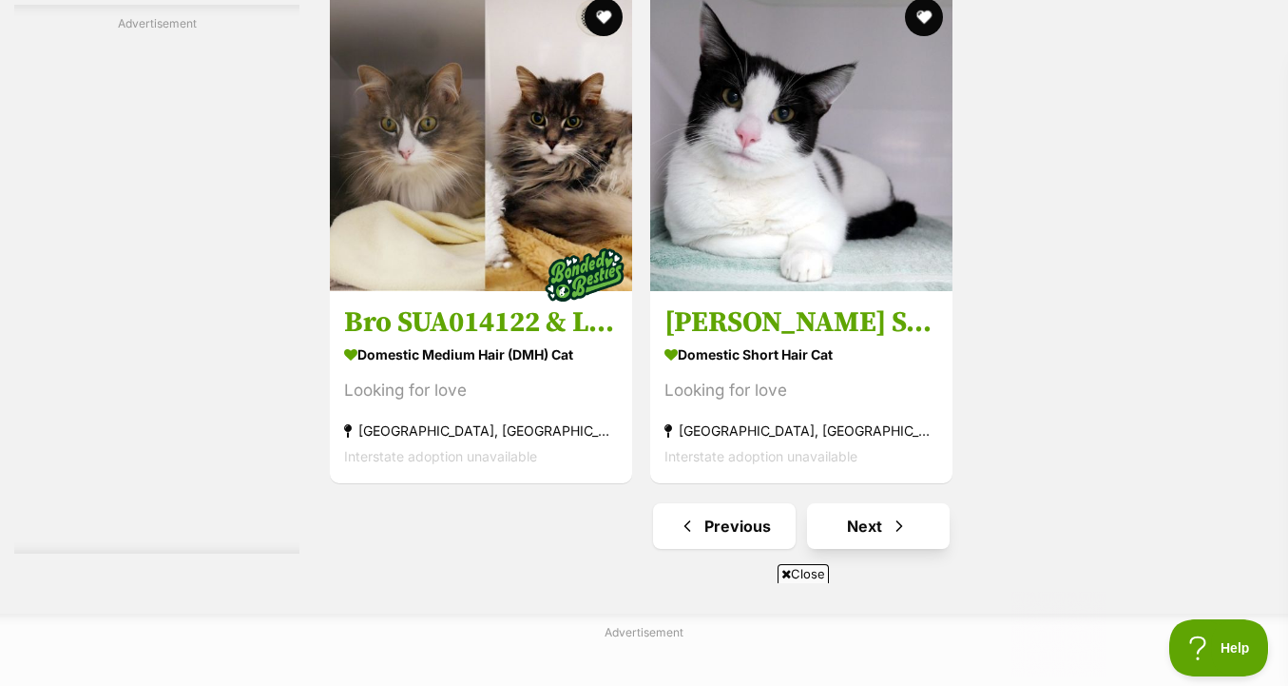
scroll to position [4688, 0]
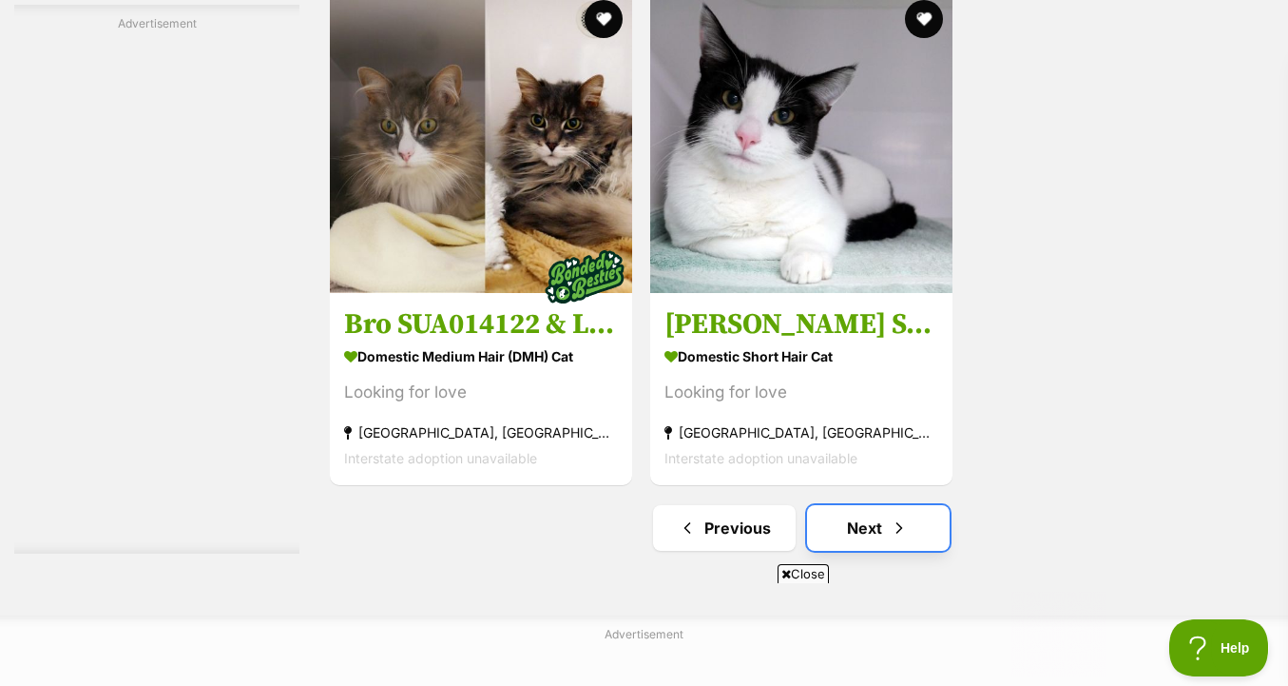
click at [816, 505] on link "Next" at bounding box center [878, 528] width 143 height 46
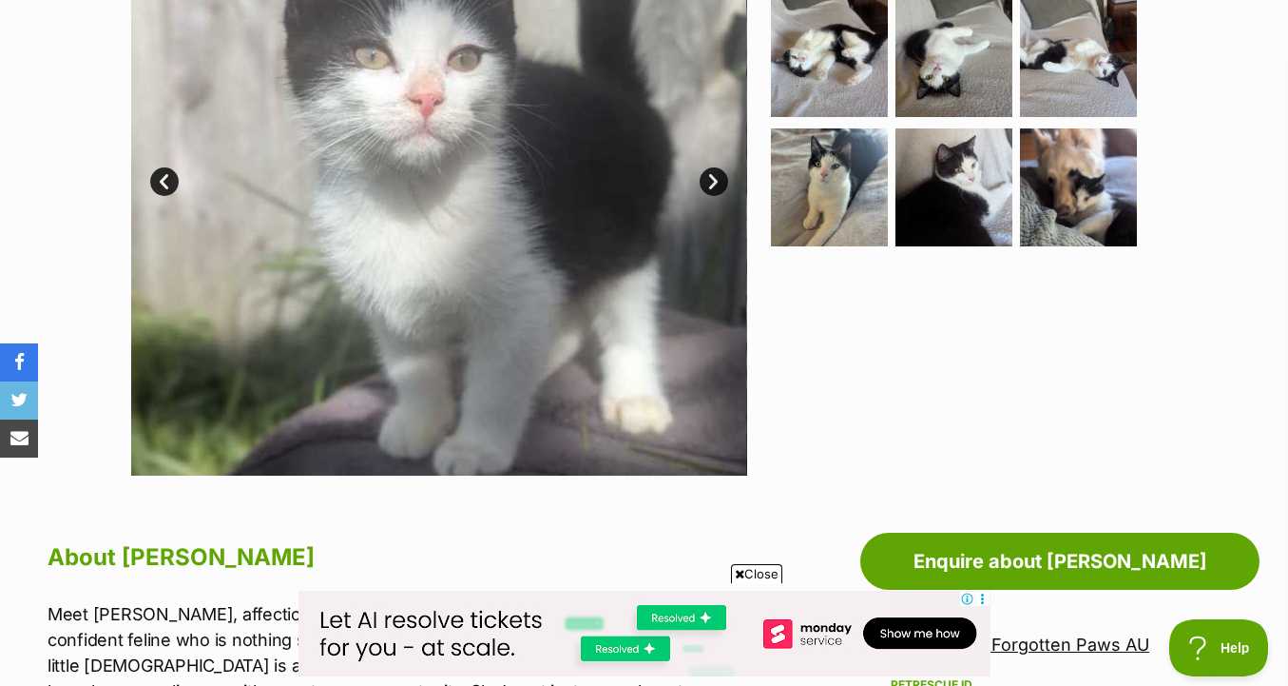
scroll to position [314, 0]
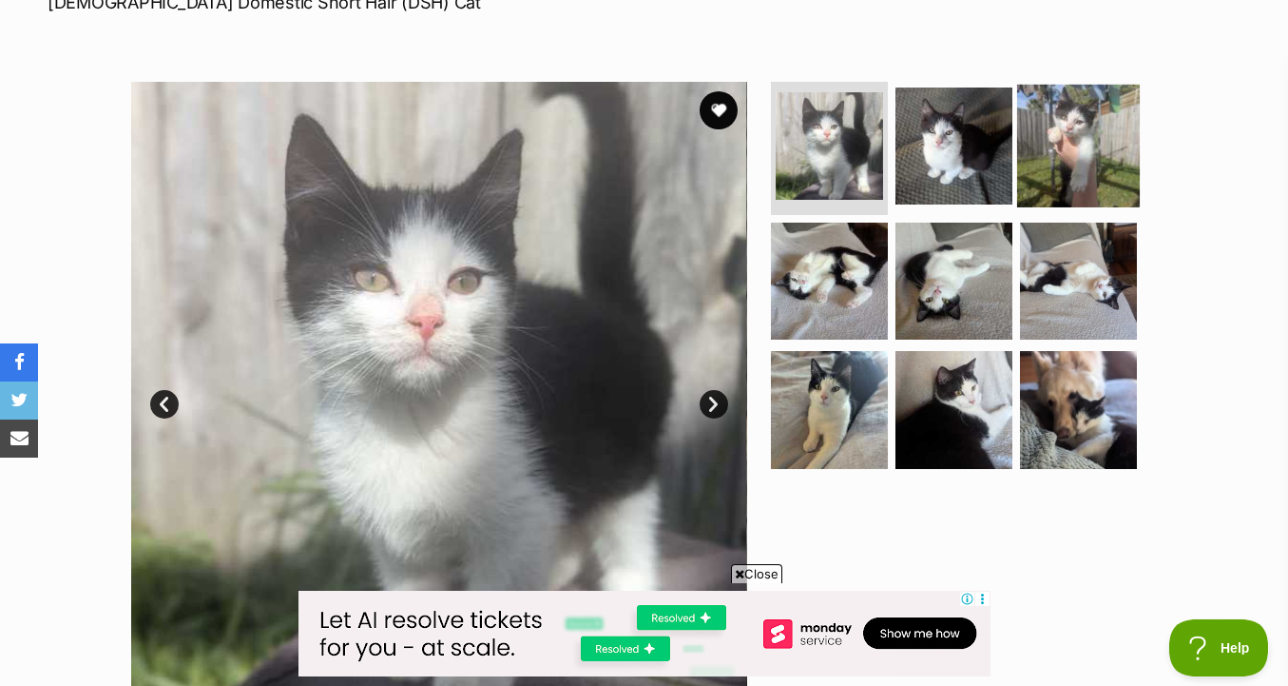
click at [1018, 121] on img at bounding box center [1078, 146] width 123 height 123
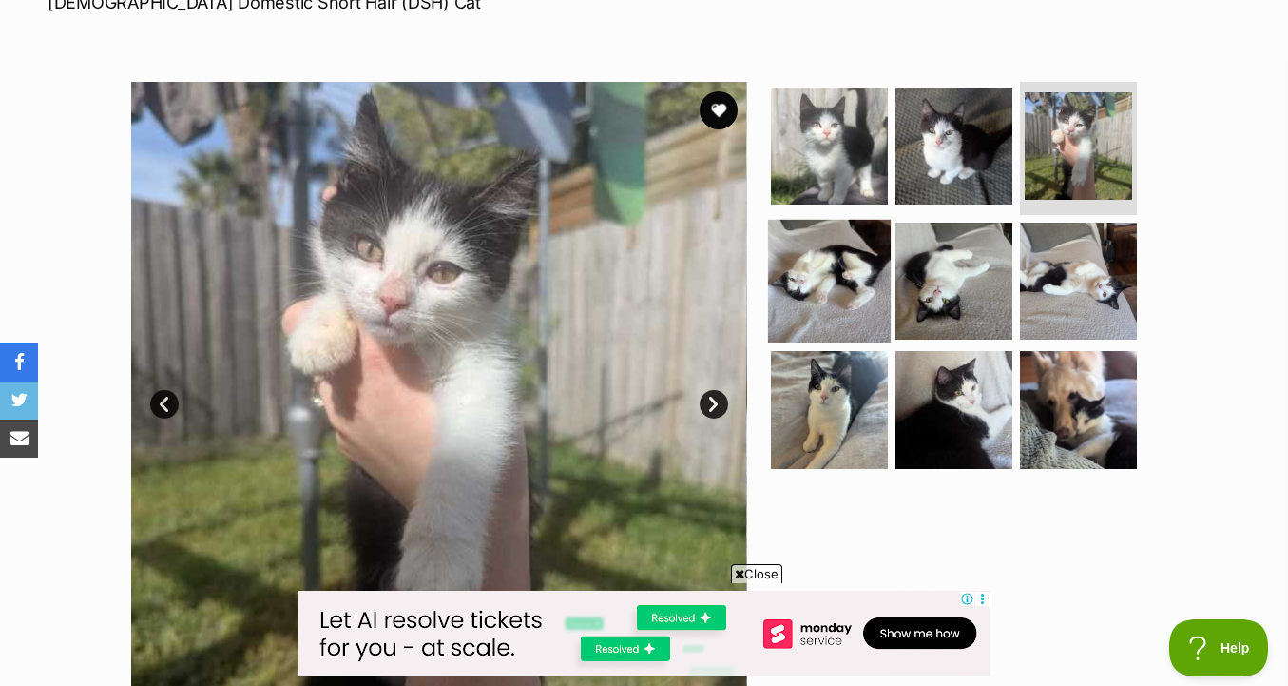
click at [841, 277] on img at bounding box center [829, 280] width 123 height 123
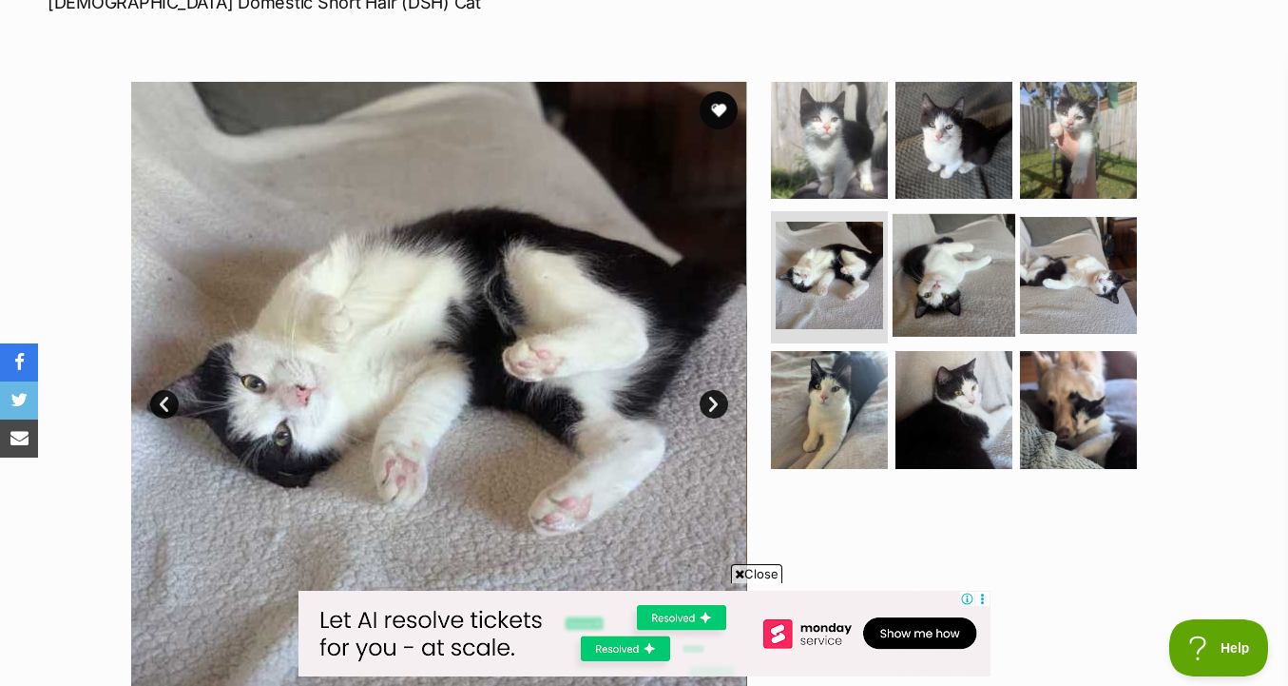
click at [905, 308] on img at bounding box center [954, 274] width 123 height 123
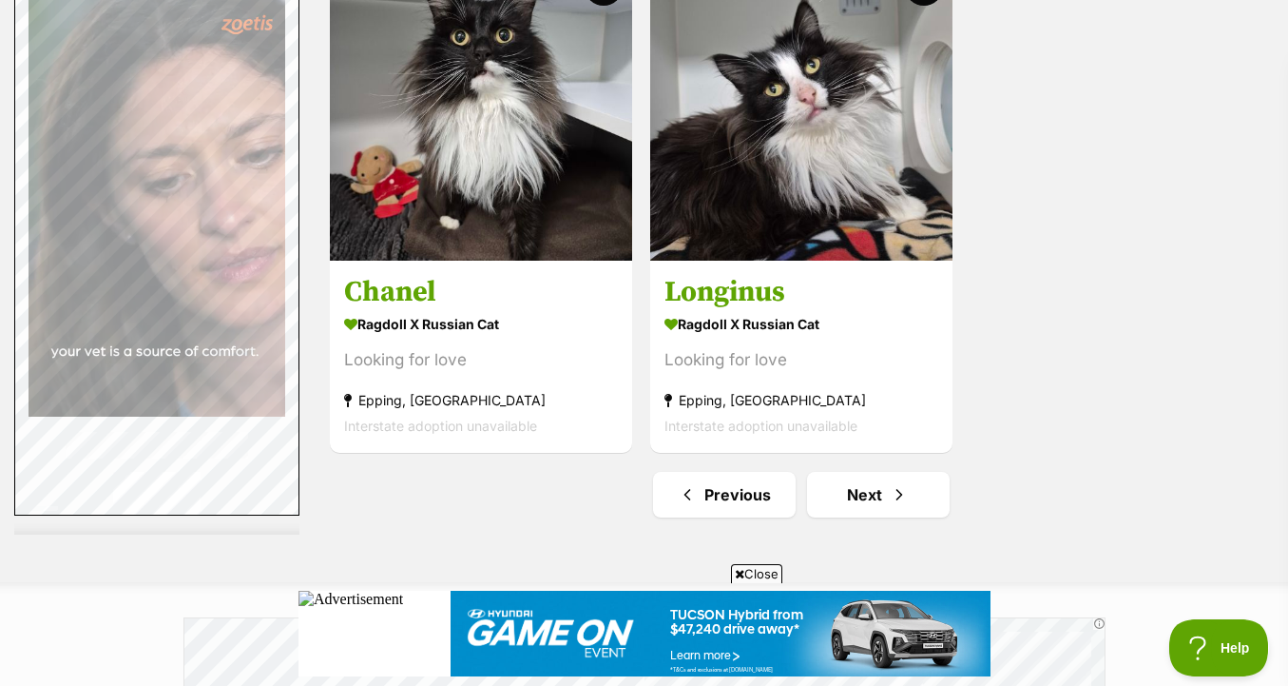
scroll to position [4554, 0]
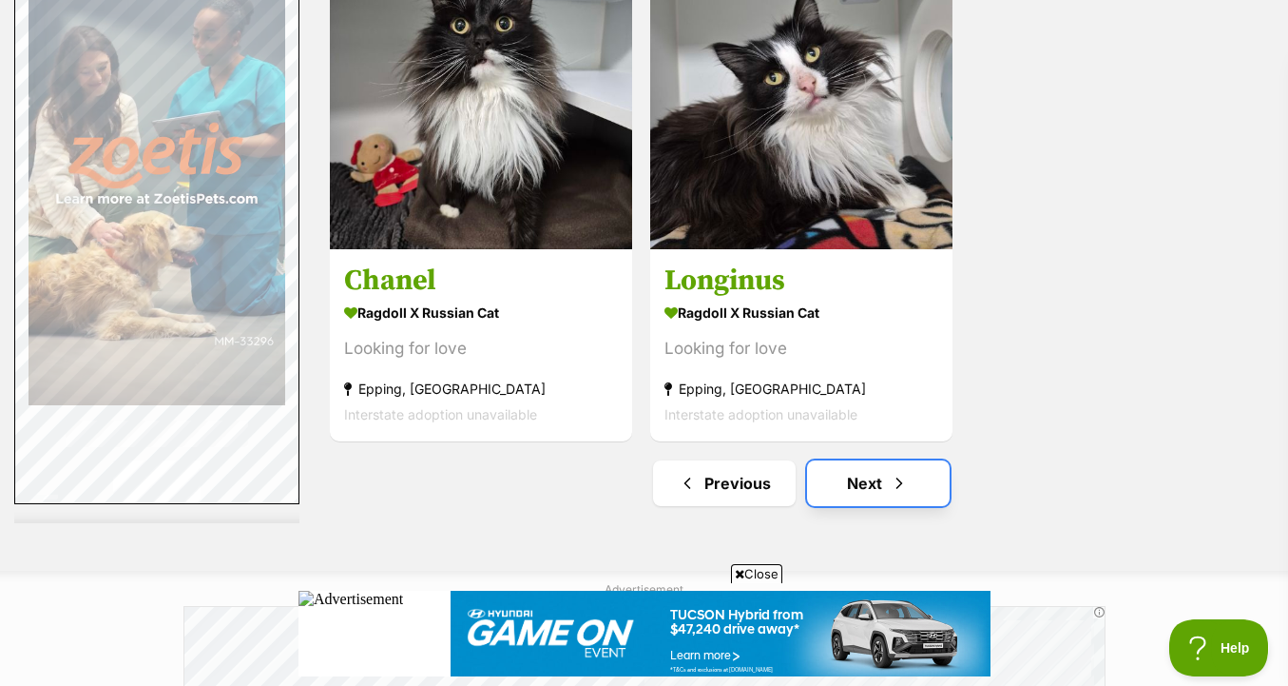
click at [874, 480] on link "Next" at bounding box center [878, 483] width 143 height 46
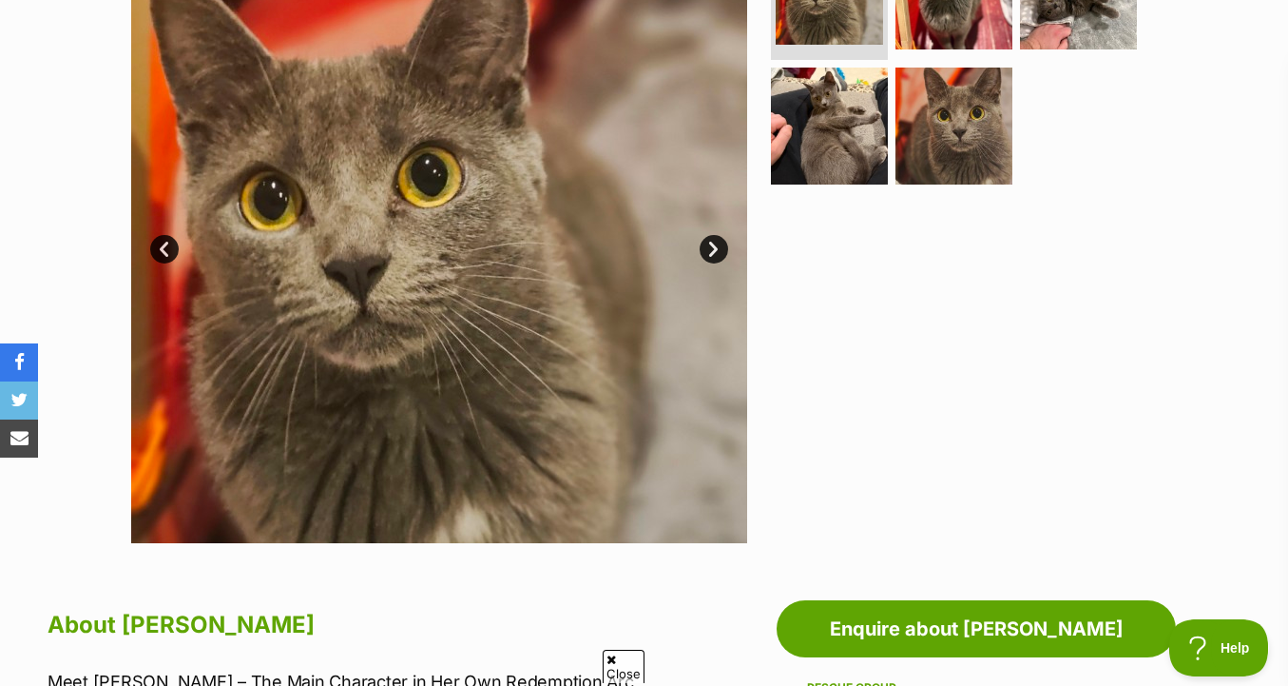
scroll to position [295, 0]
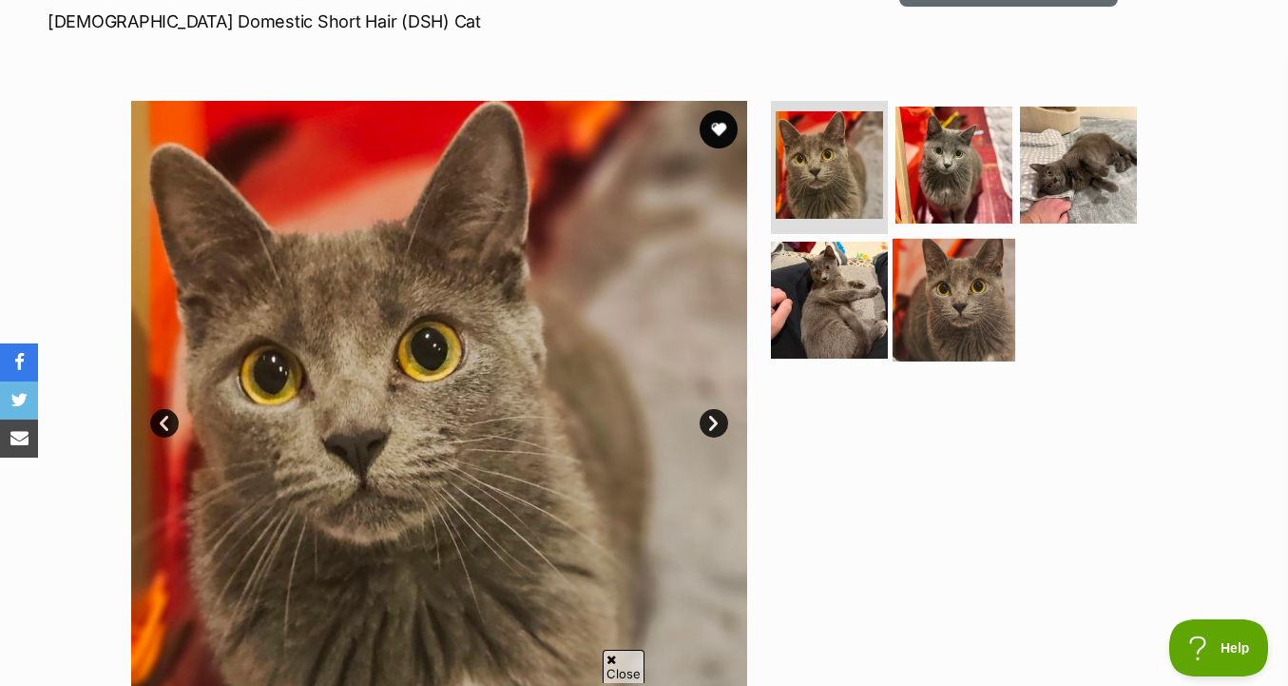
click at [935, 261] on img at bounding box center [954, 299] width 123 height 123
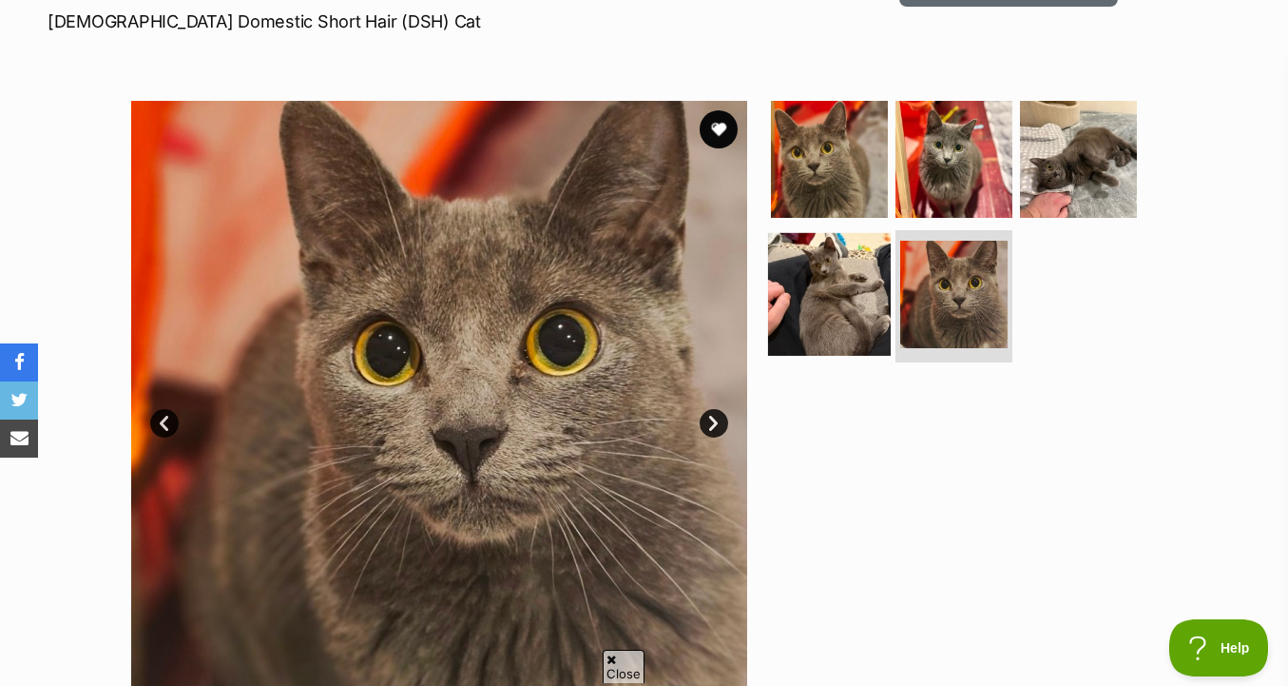
click at [813, 294] on img at bounding box center [829, 293] width 123 height 123
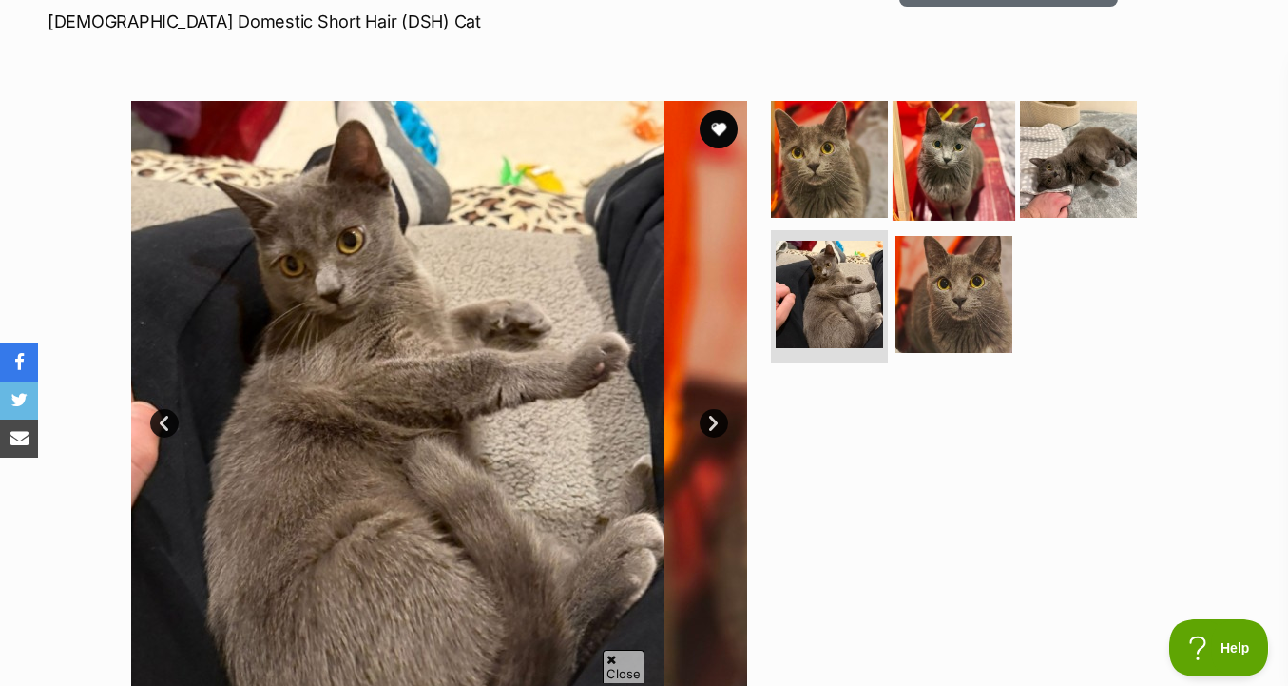
scroll to position [0, 0]
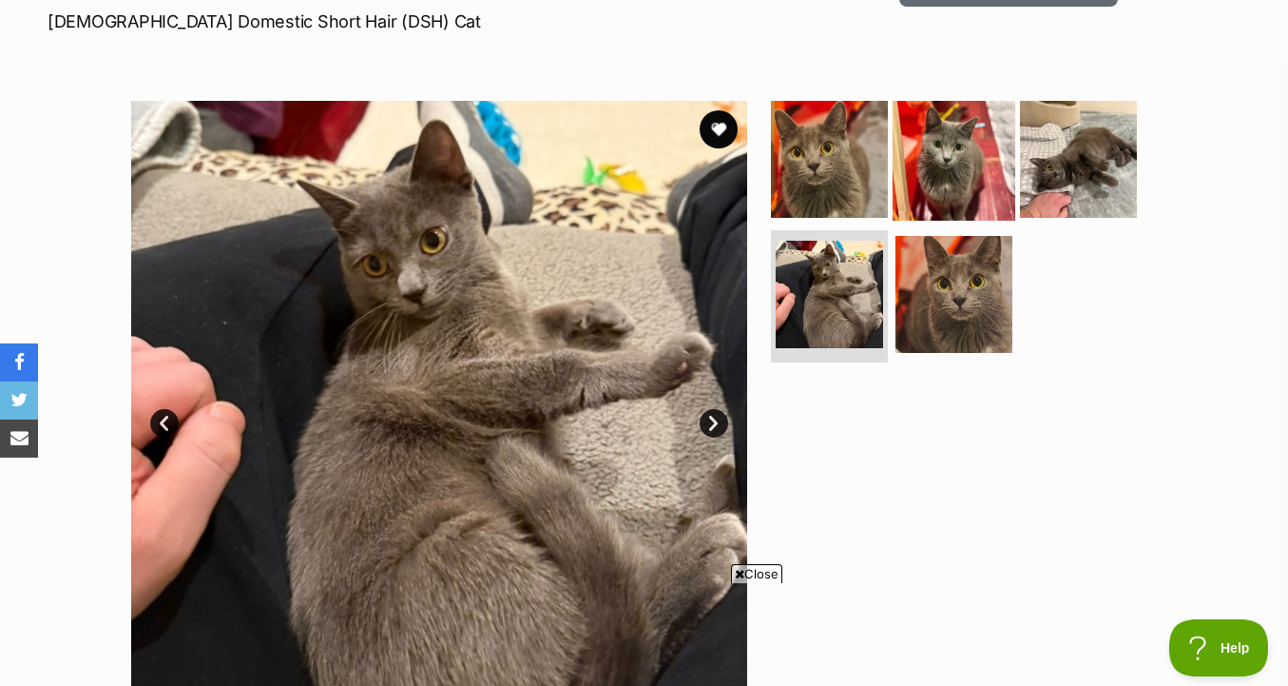
click at [971, 172] on img at bounding box center [954, 159] width 123 height 123
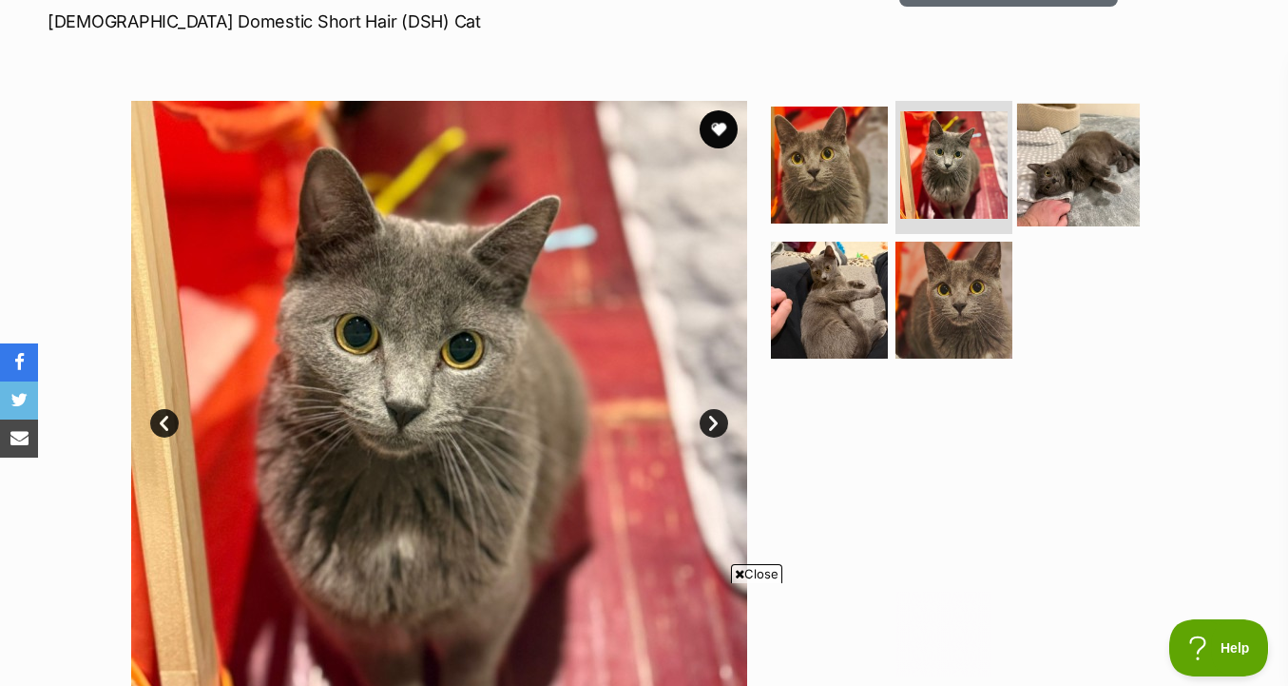
click at [1041, 179] on img at bounding box center [1078, 165] width 123 height 123
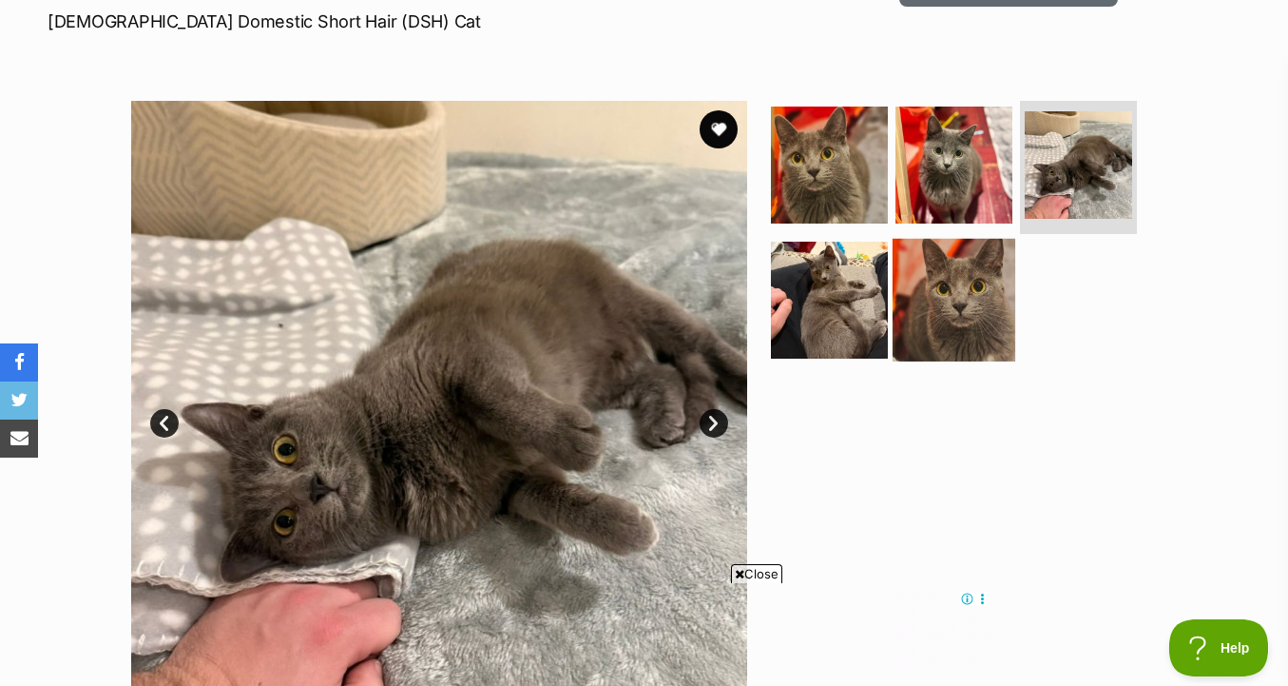
click at [972, 304] on img at bounding box center [954, 299] width 123 height 123
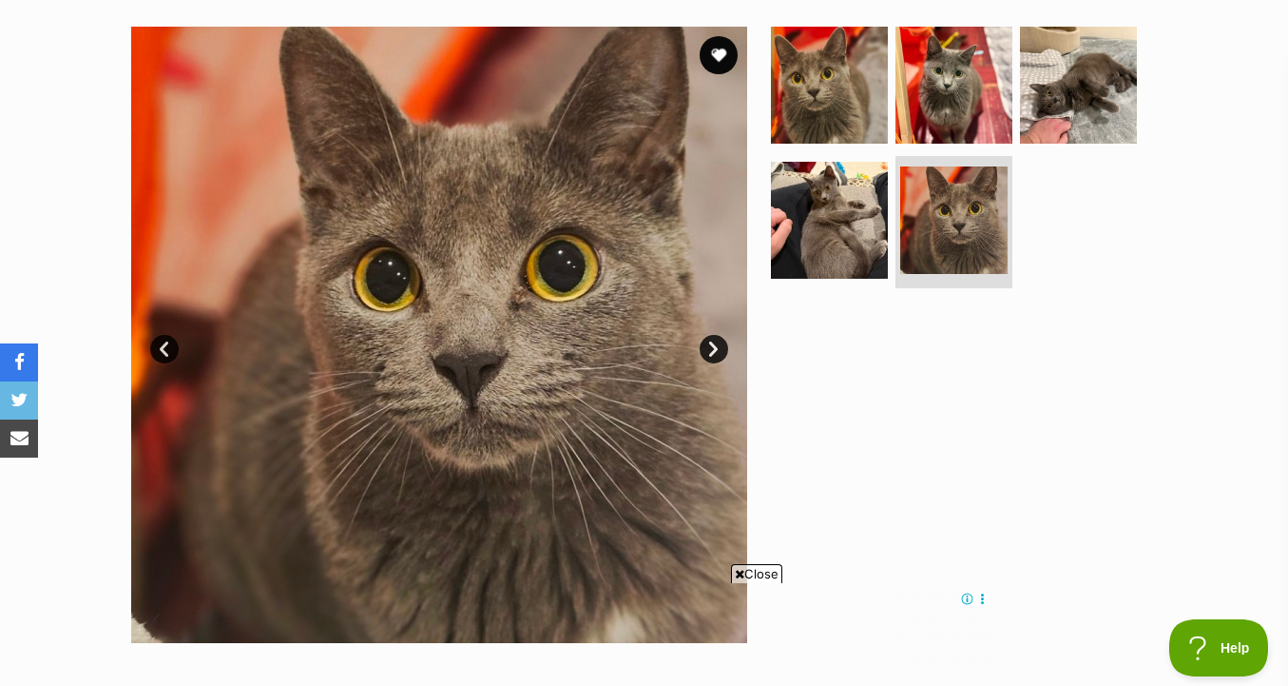
scroll to position [328, 0]
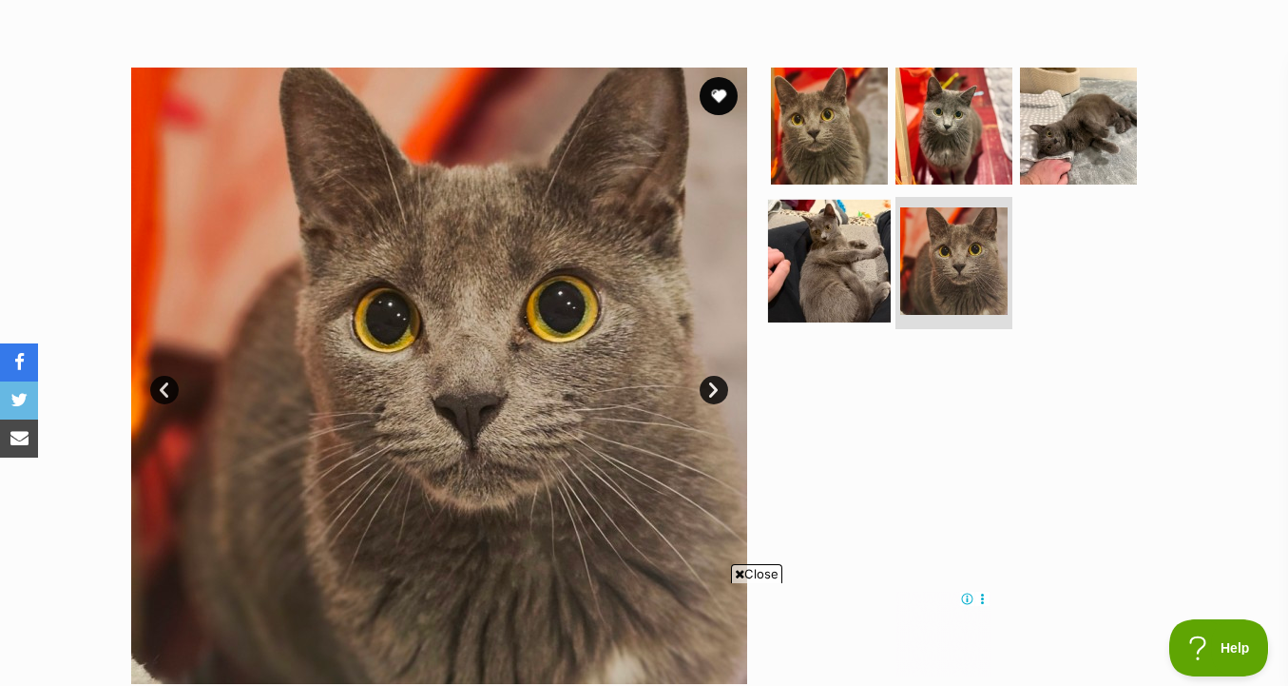
click at [817, 306] on img at bounding box center [829, 260] width 123 height 123
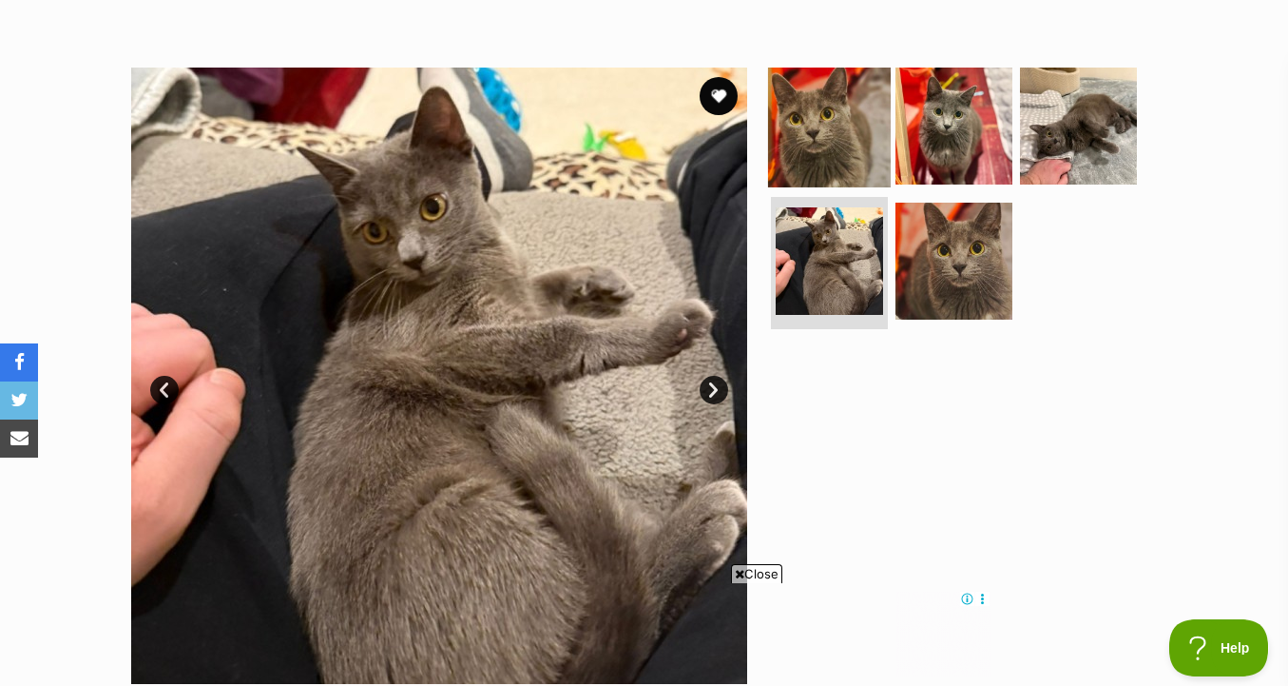
click at [861, 144] on img at bounding box center [829, 126] width 123 height 123
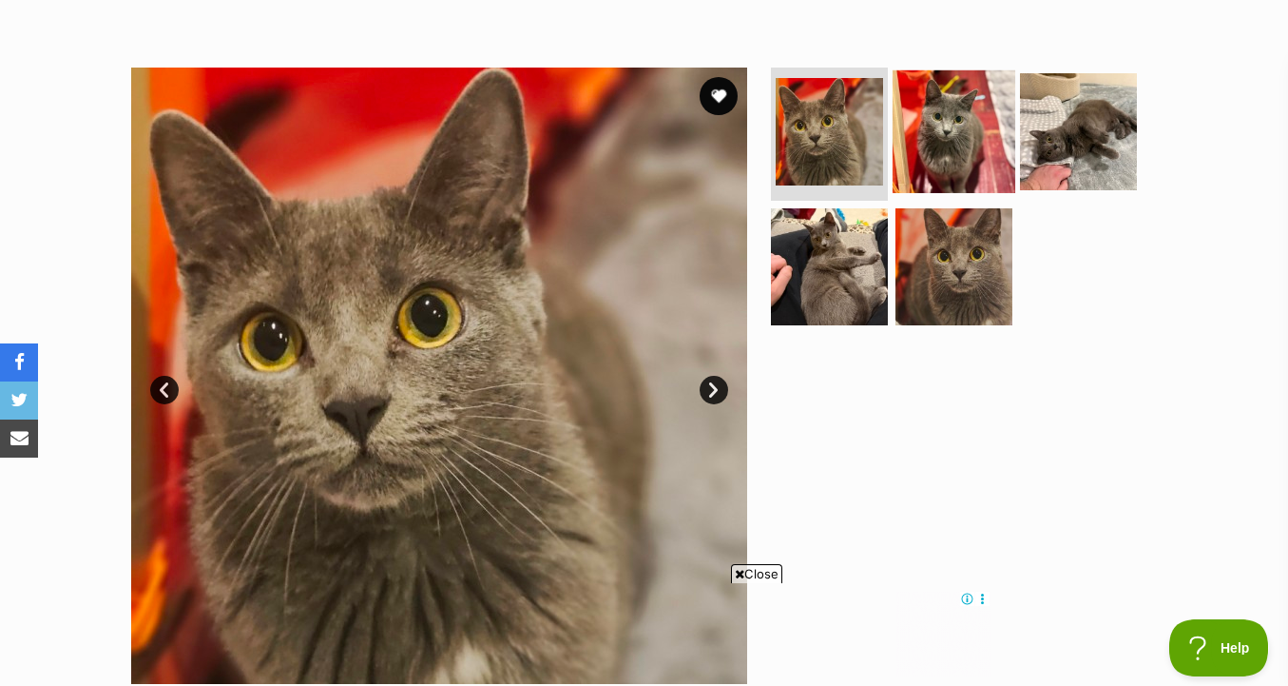
click at [954, 136] on img at bounding box center [954, 131] width 123 height 123
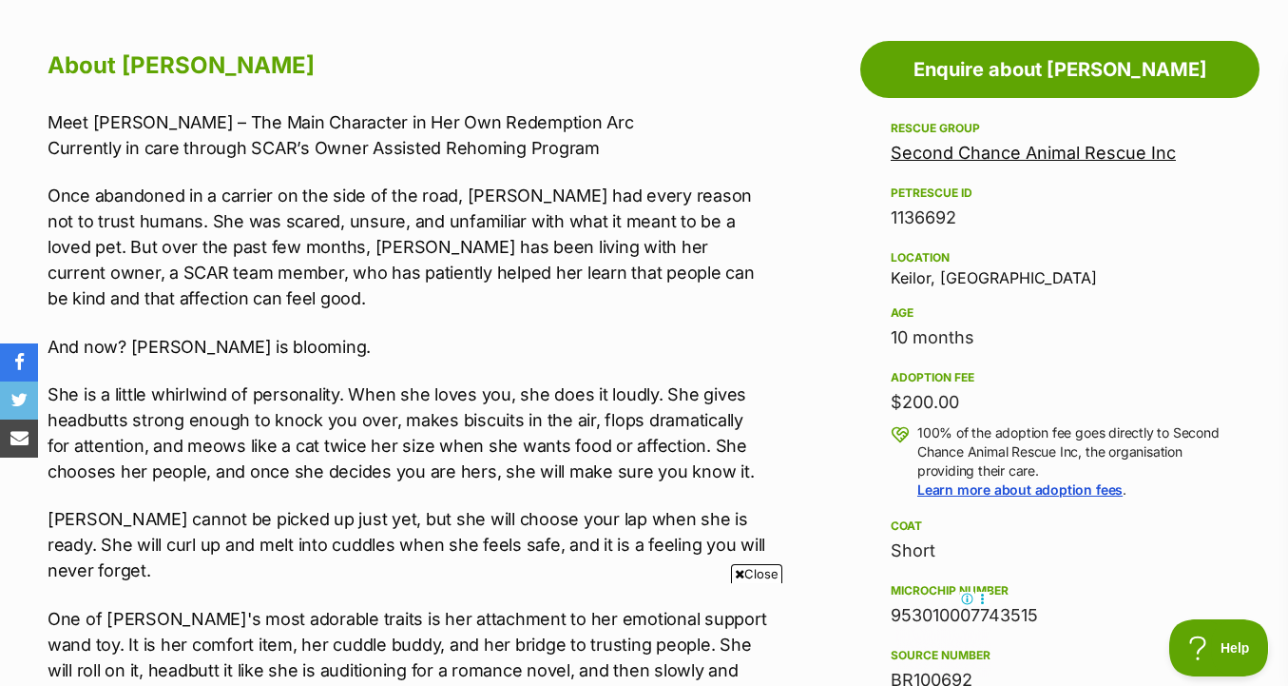
scroll to position [1014, 0]
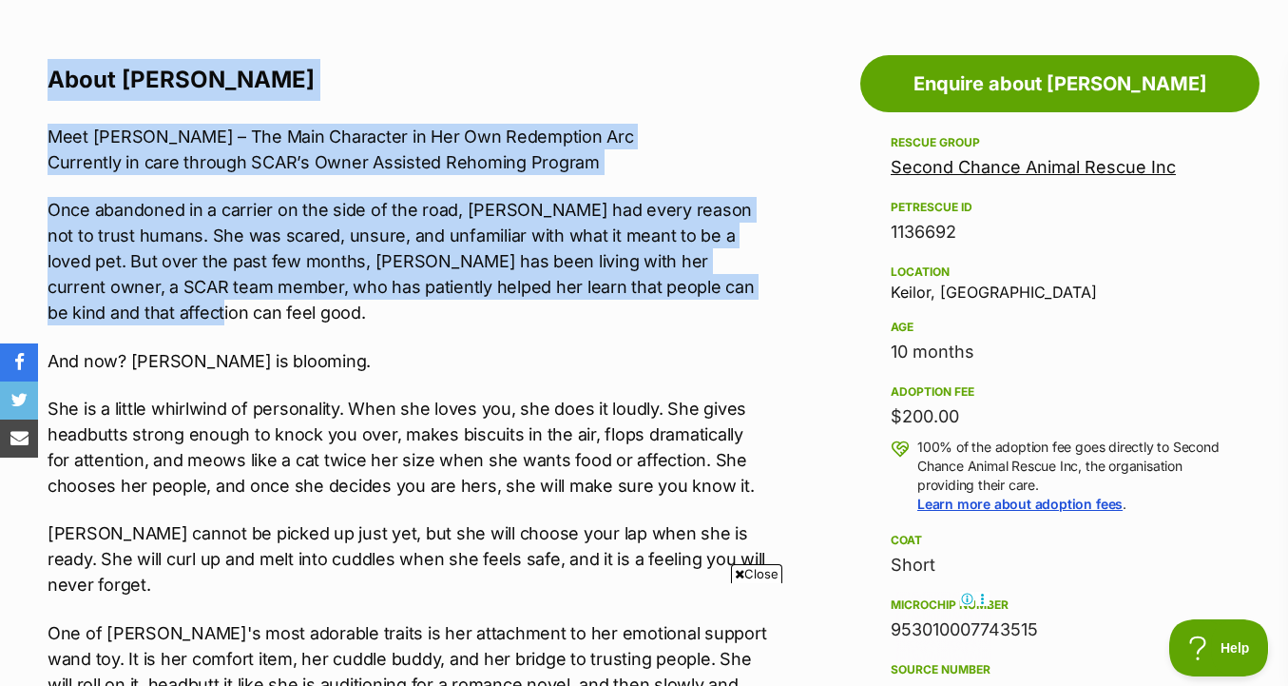
drag, startPoint x: 756, startPoint y: 50, endPoint x: 744, endPoint y: 302, distance: 252.2
click at [744, 302] on p "Once abandoned in a carrier on the side of the road, [PERSON_NAME] had every re…" at bounding box center [408, 261] width 720 height 128
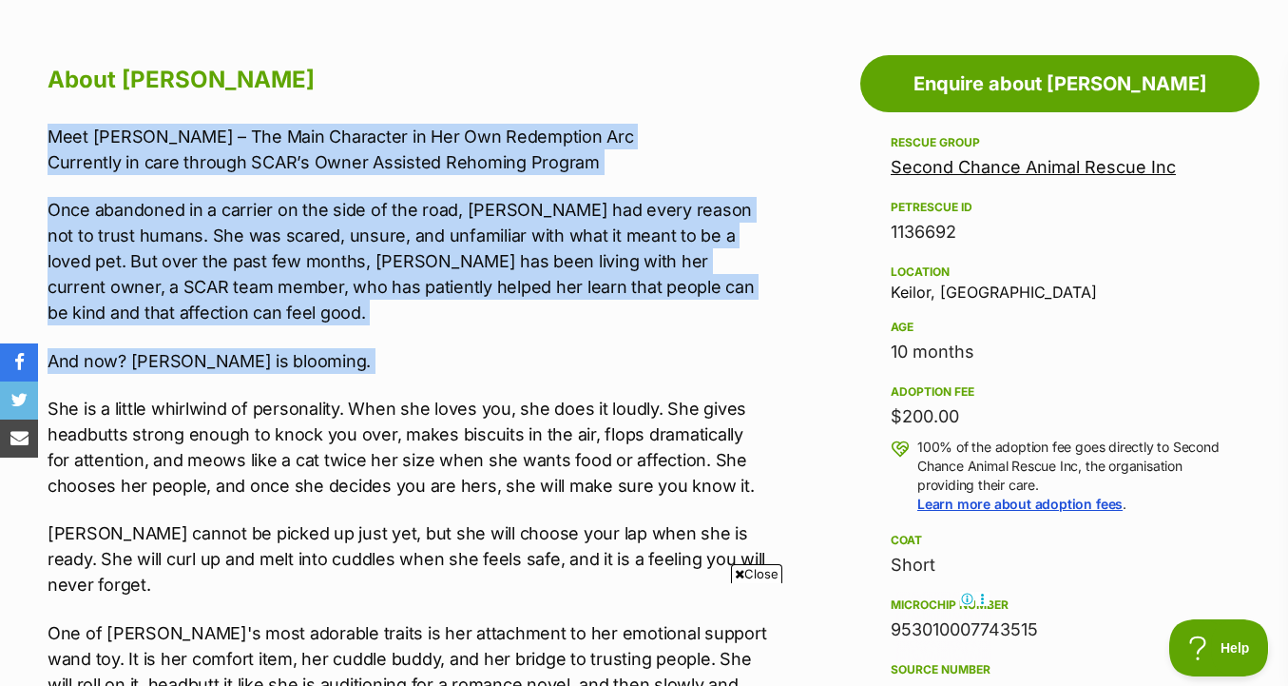
drag, startPoint x: 751, startPoint y: 374, endPoint x: 751, endPoint y: 119, distance: 254.8
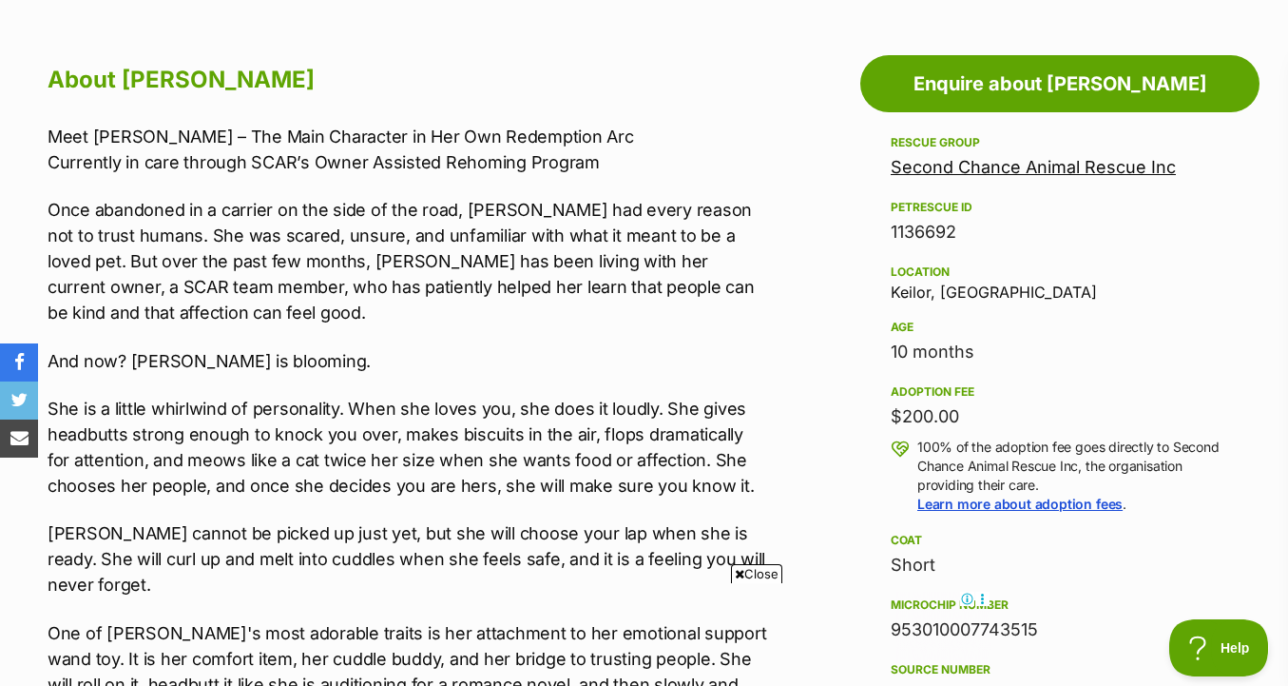
scroll to position [1247, 0]
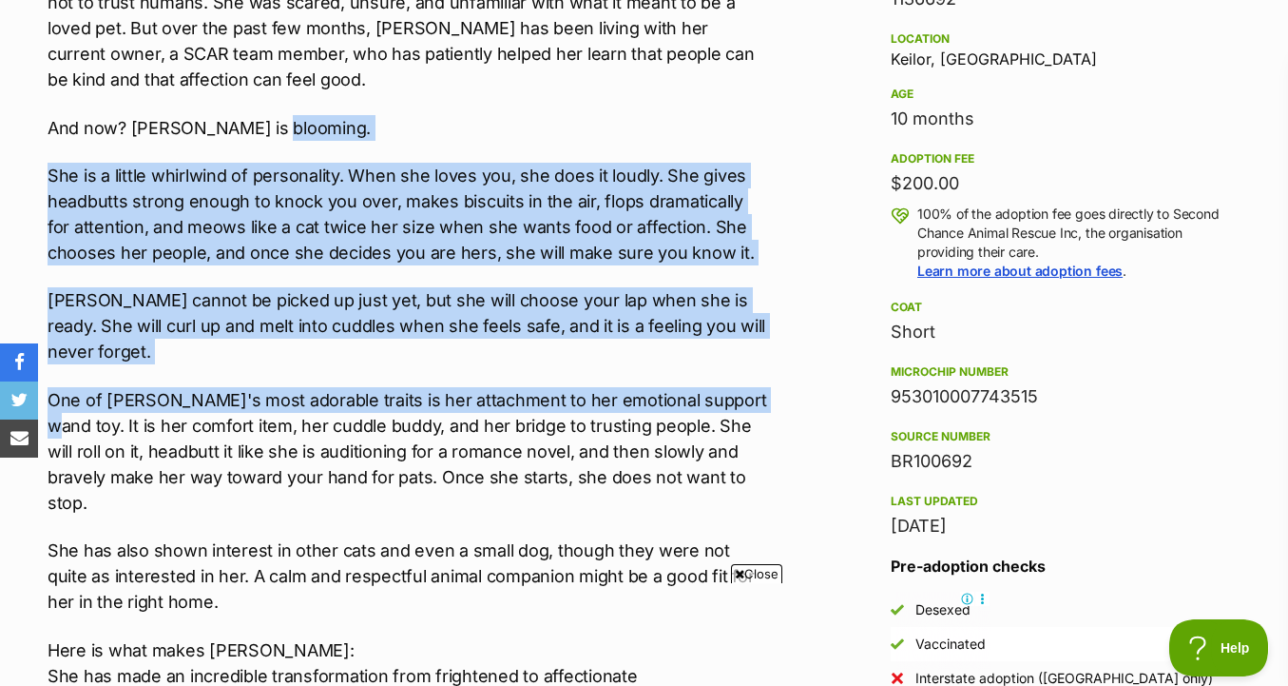
drag, startPoint x: 751, startPoint y: 119, endPoint x: 738, endPoint y: 376, distance: 257.1
click at [738, 376] on div "Meet Vera – The Main Character in Her Own Redemption Arc Currently in care thro…" at bounding box center [408, 528] width 720 height 1275
click at [738, 387] on p "One of Vera's most adorable traits is her attachment to her emotional support w…" at bounding box center [408, 451] width 720 height 128
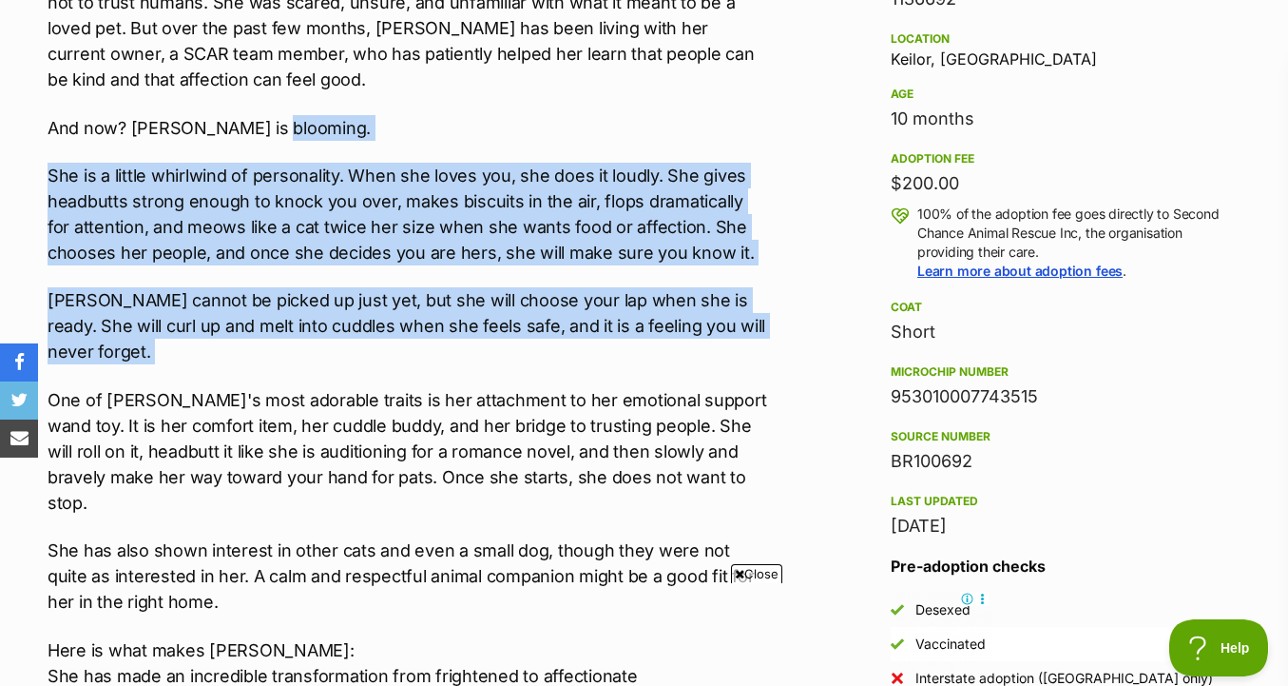
drag, startPoint x: 758, startPoint y: 122, endPoint x: 777, endPoint y: 350, distance: 229.0
drag, startPoint x: 779, startPoint y: 350, endPoint x: 774, endPoint y: 161, distance: 189.3
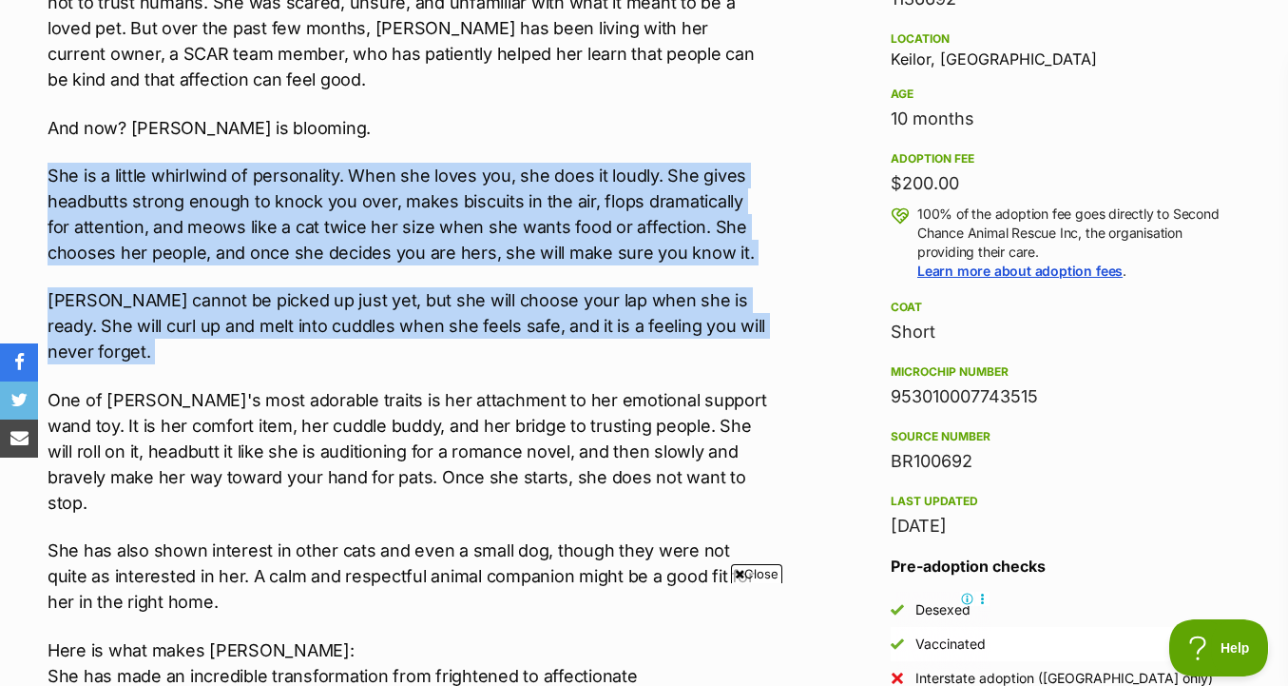
drag, startPoint x: 774, startPoint y: 142, endPoint x: 774, endPoint y: 324, distance: 182.6
drag, startPoint x: 774, startPoint y: 329, endPoint x: 774, endPoint y: 134, distance: 194.9
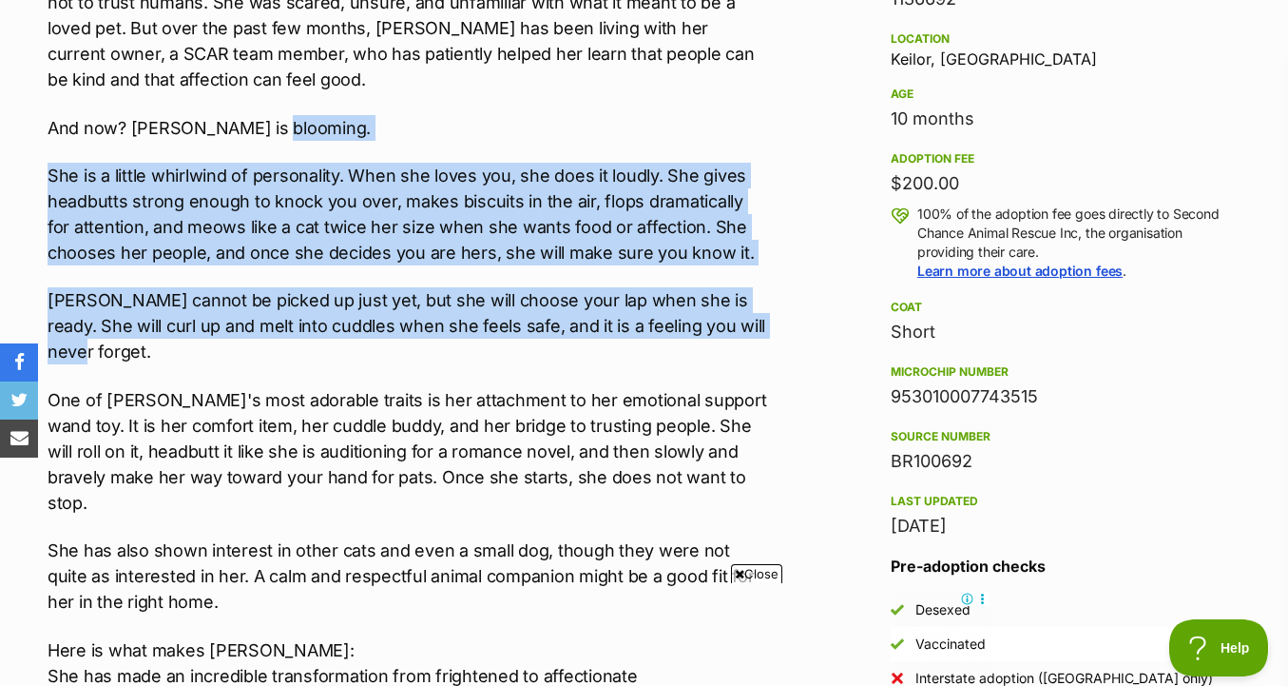
drag, startPoint x: 774, startPoint y: 134, endPoint x: 772, endPoint y: 355, distance: 220.6
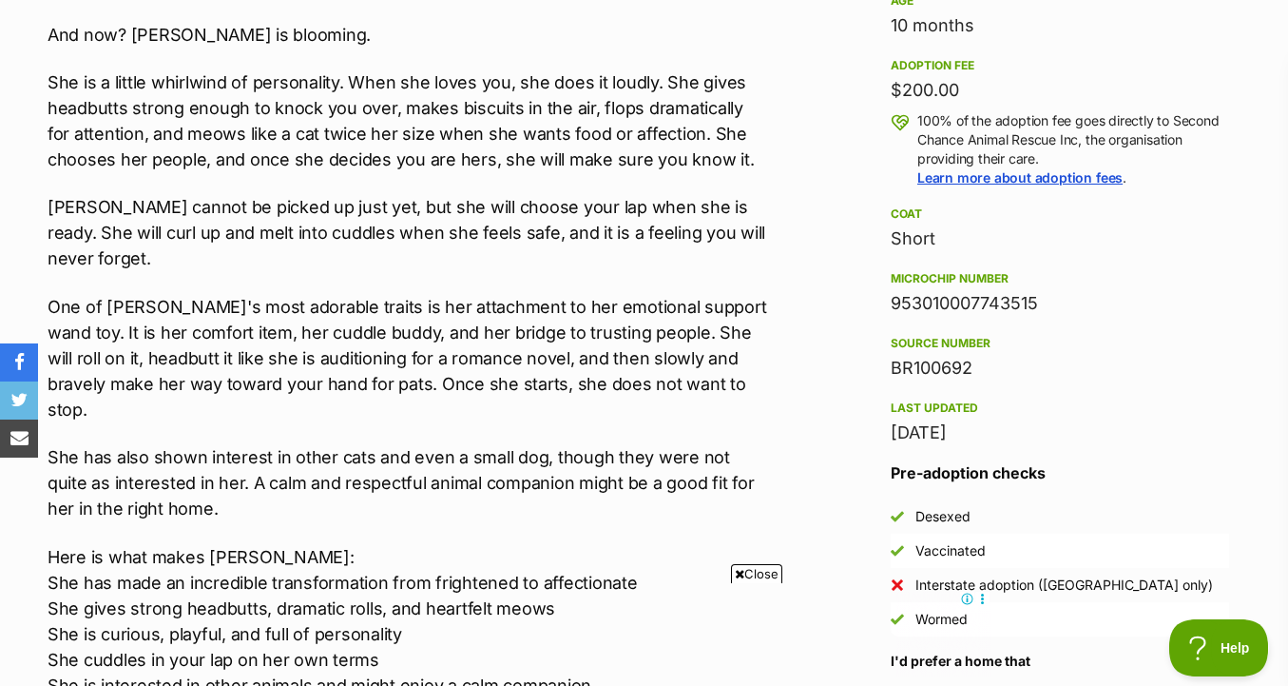
scroll to position [1366, 0]
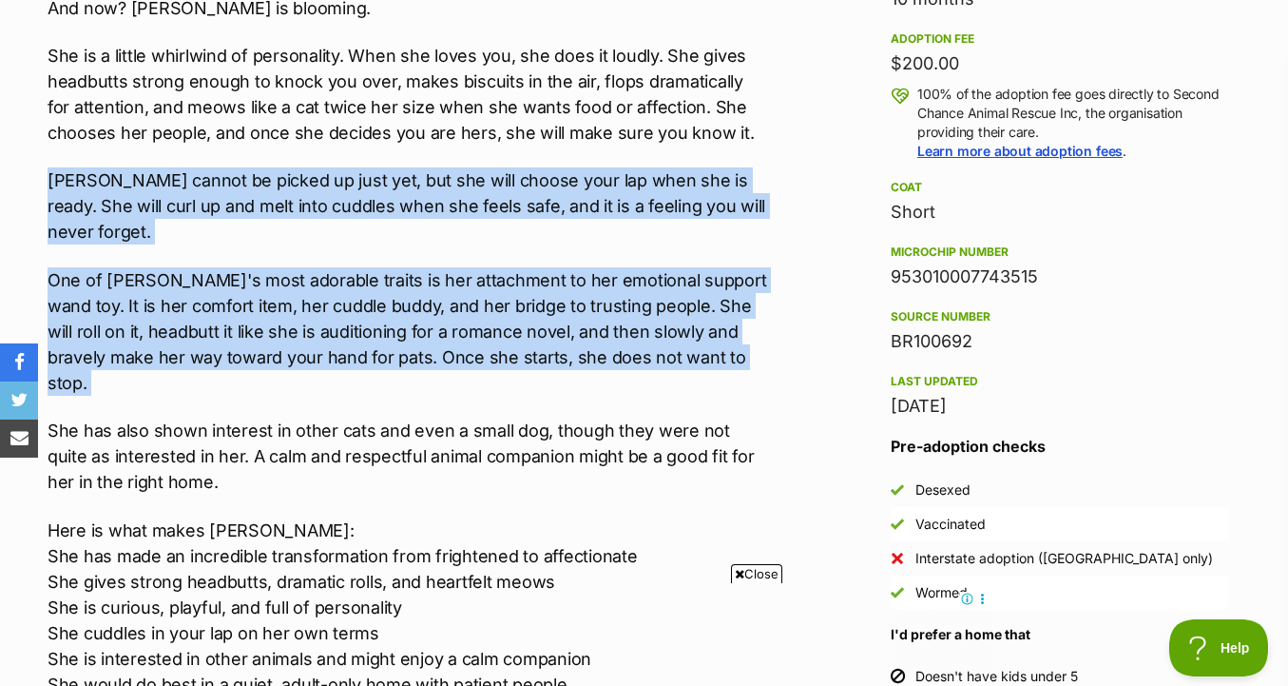
drag, startPoint x: 772, startPoint y: 355, endPoint x: 775, endPoint y: 152, distance: 202.5
drag, startPoint x: 775, startPoint y: 152, endPoint x: 775, endPoint y: 346, distance: 194.0
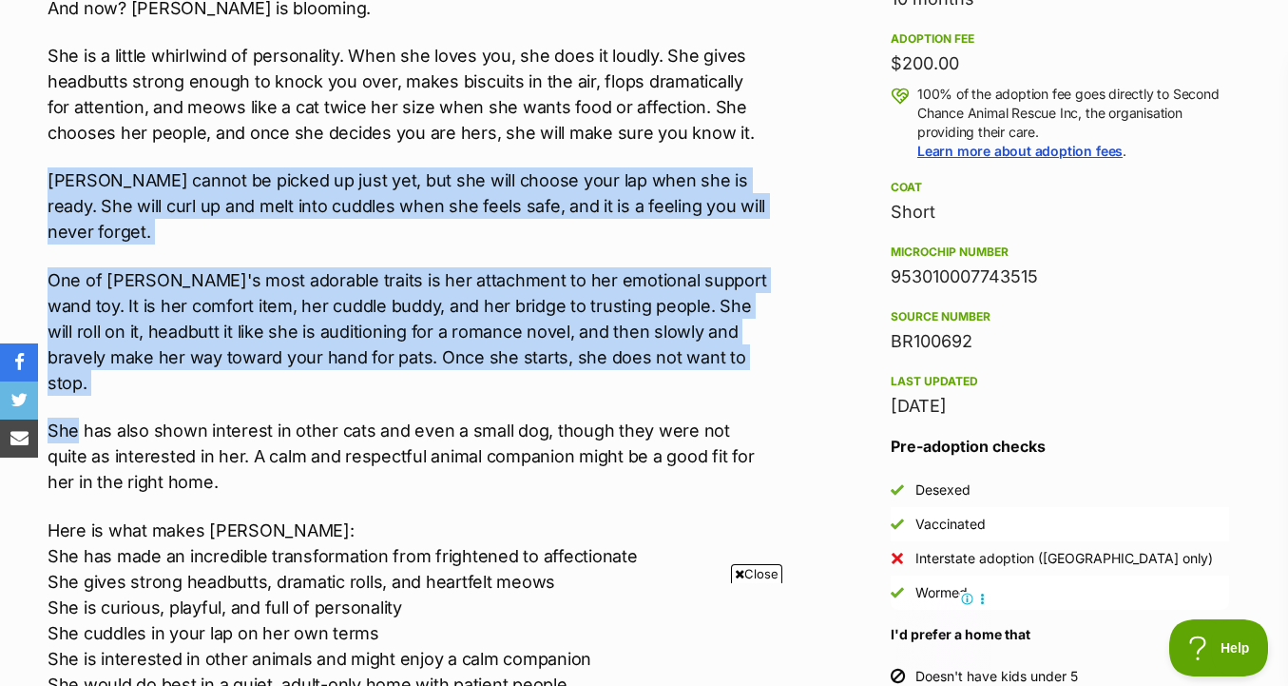
drag, startPoint x: 775, startPoint y: 346, endPoint x: 775, endPoint y: 145, distance: 201.6
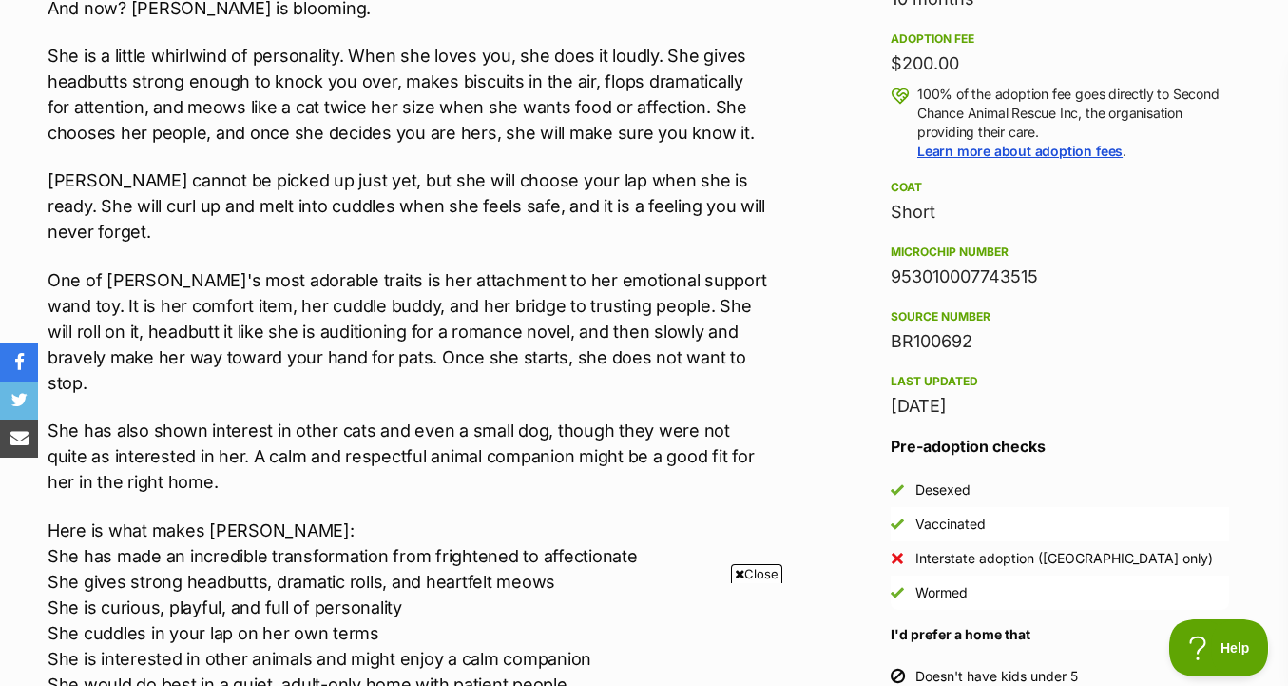
scroll to position [0, 0]
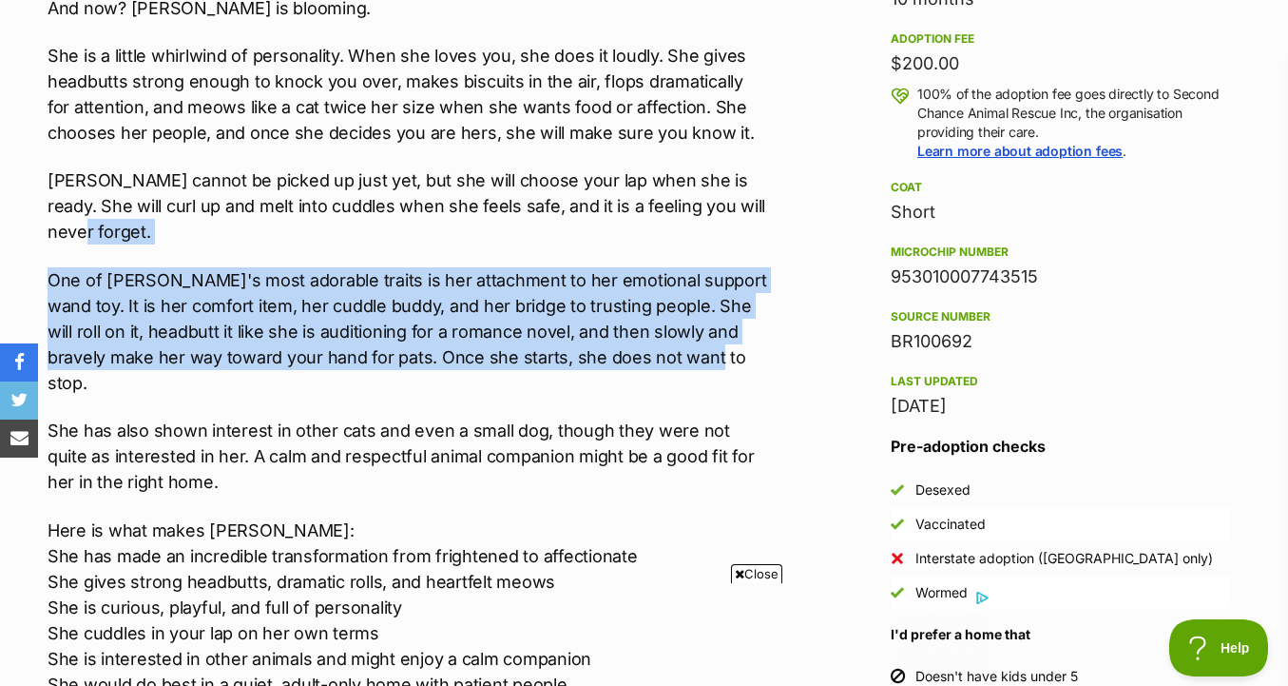
drag, startPoint x: 762, startPoint y: 336, endPoint x: 761, endPoint y: 215, distance: 120.8
click at [761, 215] on div "Meet Vera – The Main Character in Her Own Redemption Arc Currently in care thro…" at bounding box center [408, 408] width 720 height 1275
click at [761, 215] on p "Vera cannot be picked up just yet, but she will choose your lap when she is rea…" at bounding box center [408, 205] width 720 height 77
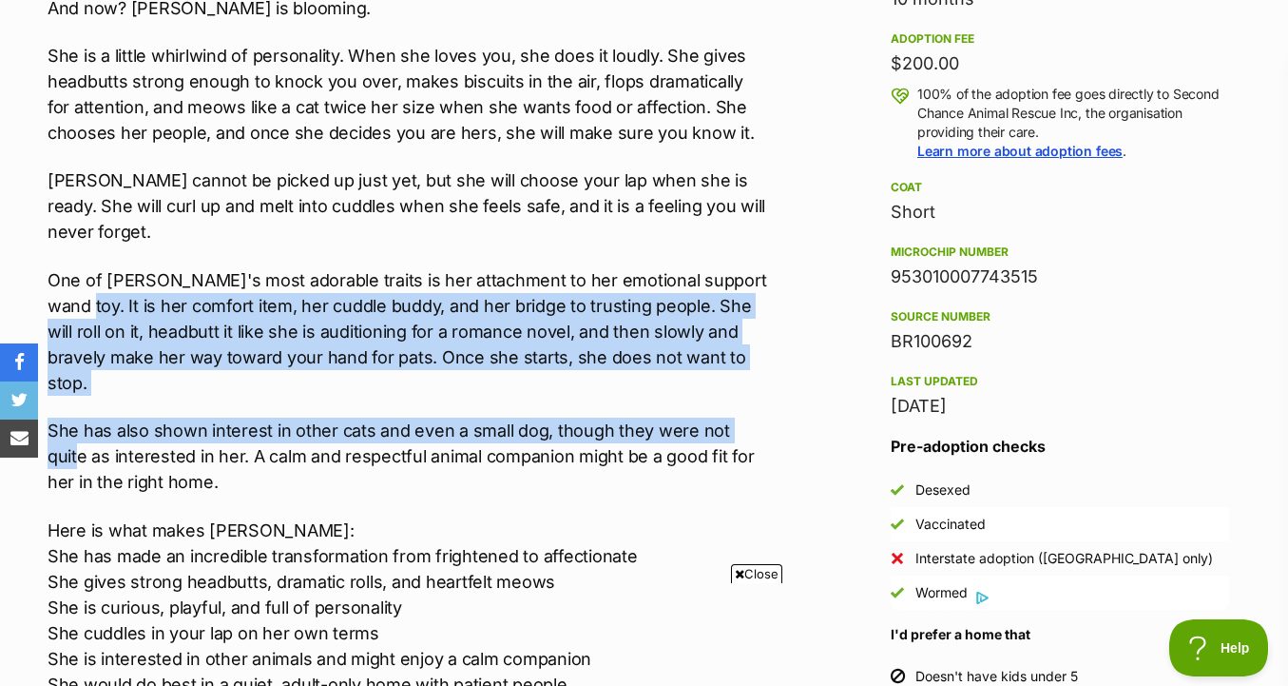
drag, startPoint x: 759, startPoint y: 244, endPoint x: 748, endPoint y: 387, distance: 143.0
click at [748, 387] on div "Meet Vera – The Main Character in Her Own Redemption Arc Currently in care thro…" at bounding box center [408, 408] width 720 height 1275
click at [748, 417] on p "She has also shown interest in other cats and even a small dog, though they wer…" at bounding box center [408, 455] width 720 height 77
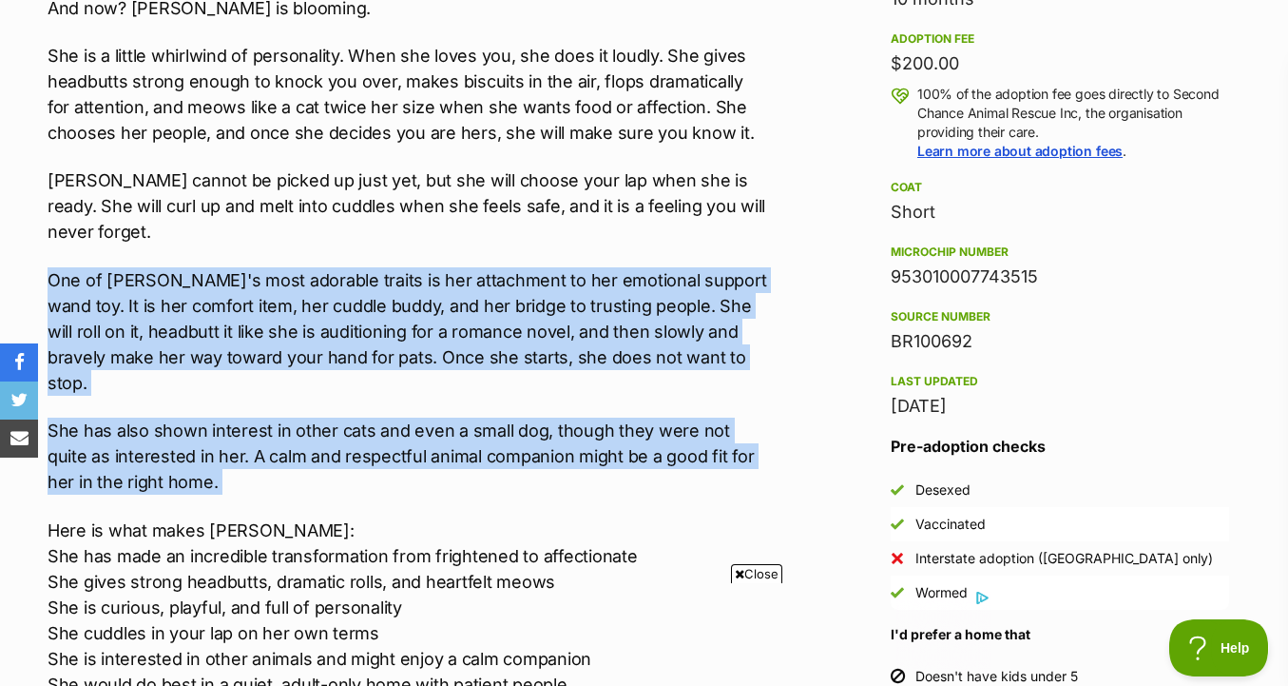
drag, startPoint x: 742, startPoint y: 444, endPoint x: 741, endPoint y: 231, distance: 213.0
click at [741, 231] on div "Meet Vera – The Main Character in Her Own Redemption Arc Currently in care thro…" at bounding box center [408, 408] width 720 height 1275
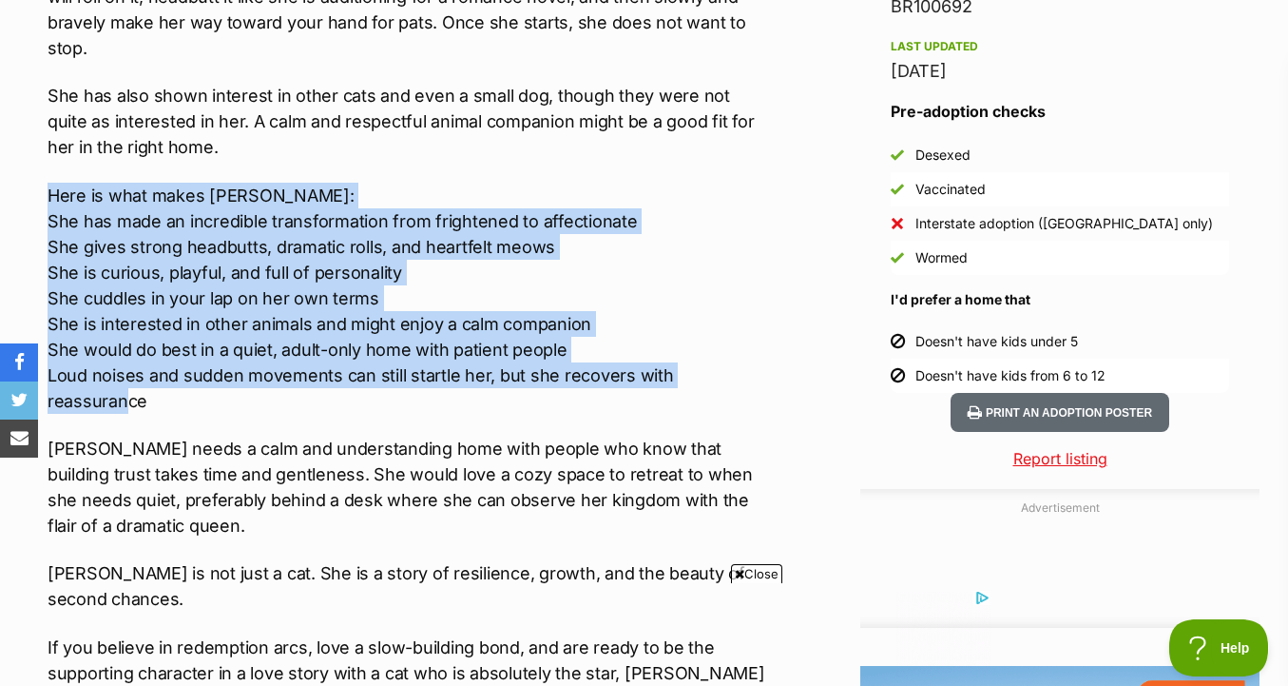
drag, startPoint x: 736, startPoint y: 129, endPoint x: 744, endPoint y: 320, distance: 191.3
click at [744, 320] on div "Meet Vera – The Main Character in Her Own Redemption Arc Currently in care thro…" at bounding box center [408, 73] width 720 height 1275
click at [744, 320] on p "Here is what makes Vera shine: She has made an incredible transformation from f…" at bounding box center [408, 298] width 720 height 231
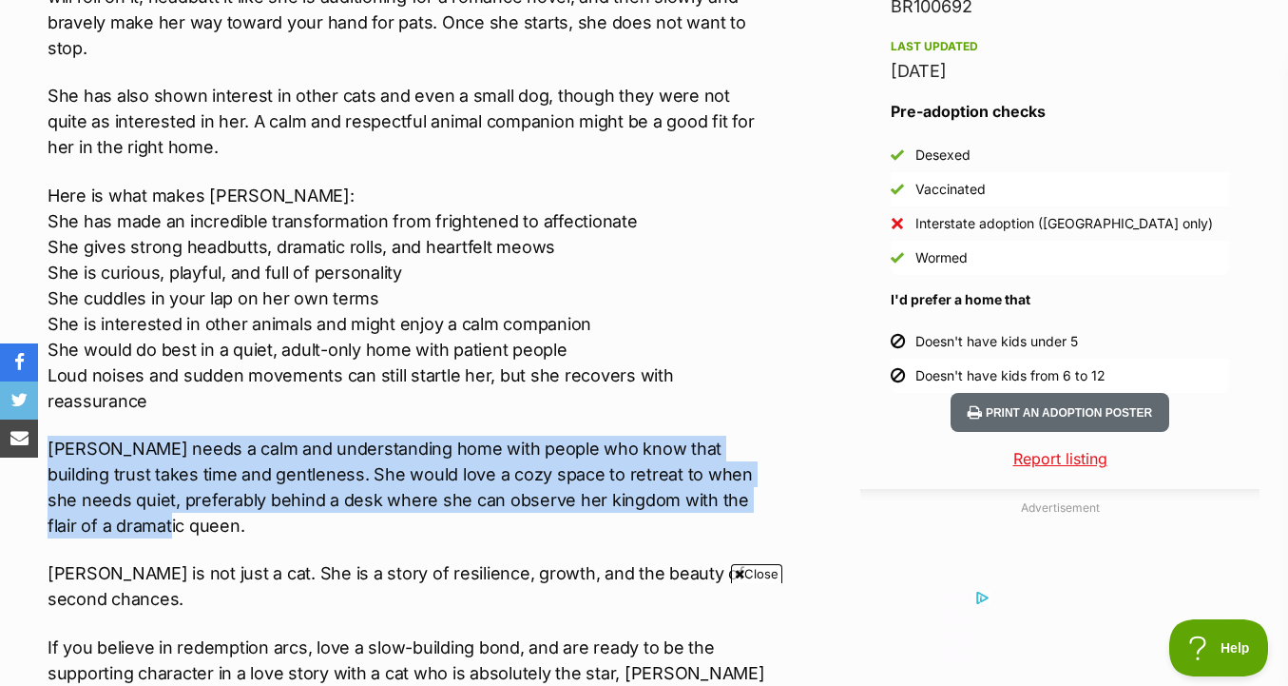
drag, startPoint x: 729, startPoint y: 450, endPoint x: 729, endPoint y: 350, distance: 99.8
click at [729, 350] on div "Meet Vera – The Main Character in Her Own Redemption Arc Currently in care thro…" at bounding box center [408, 73] width 720 height 1275
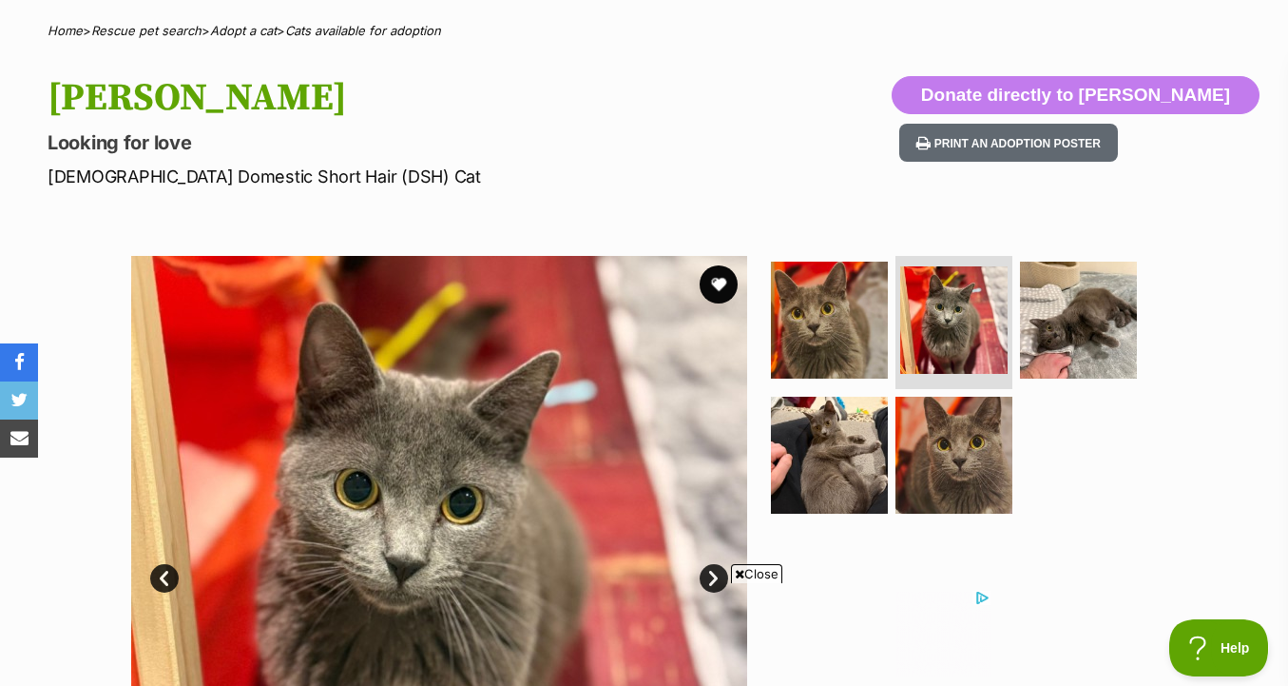
scroll to position [156, 0]
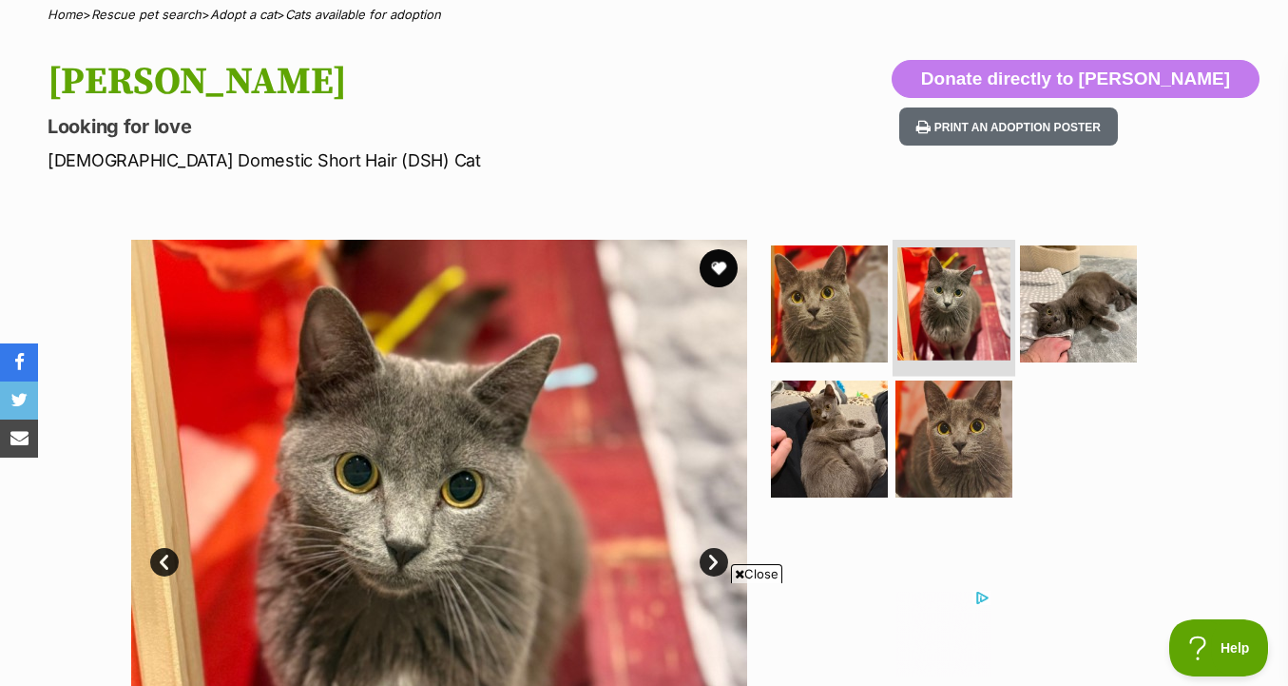
click at [908, 337] on img at bounding box center [954, 303] width 113 height 113
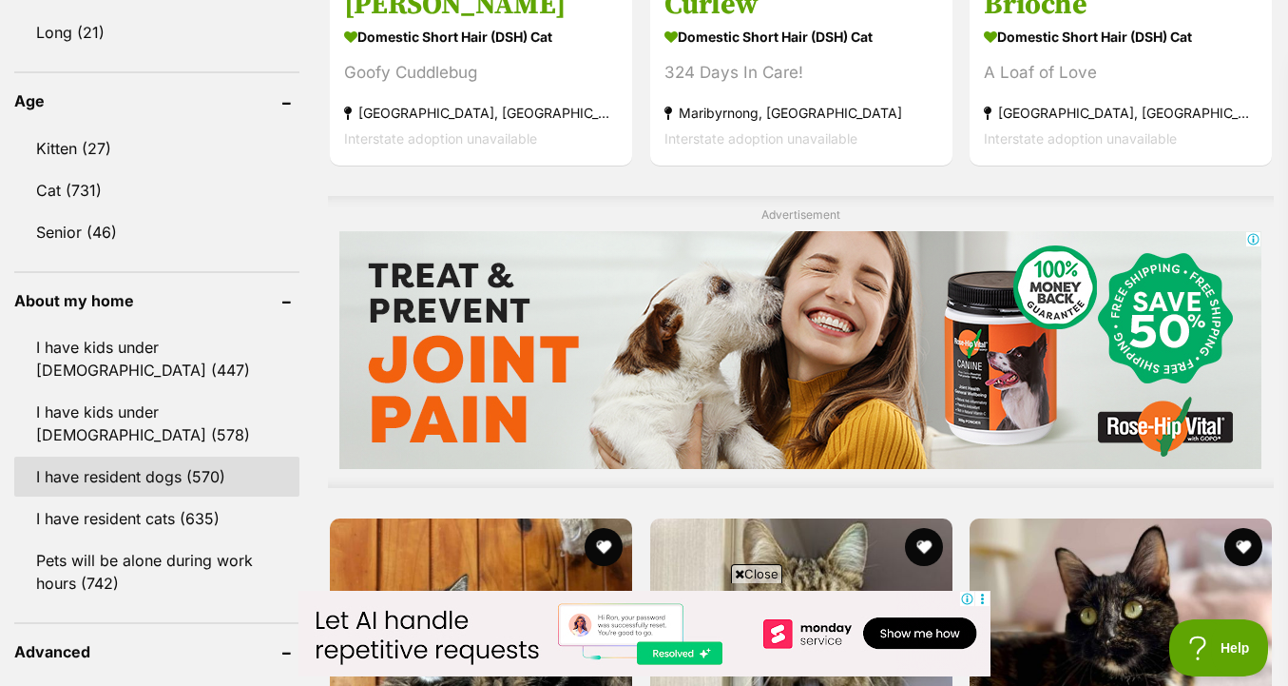
scroll to position [1309, 0]
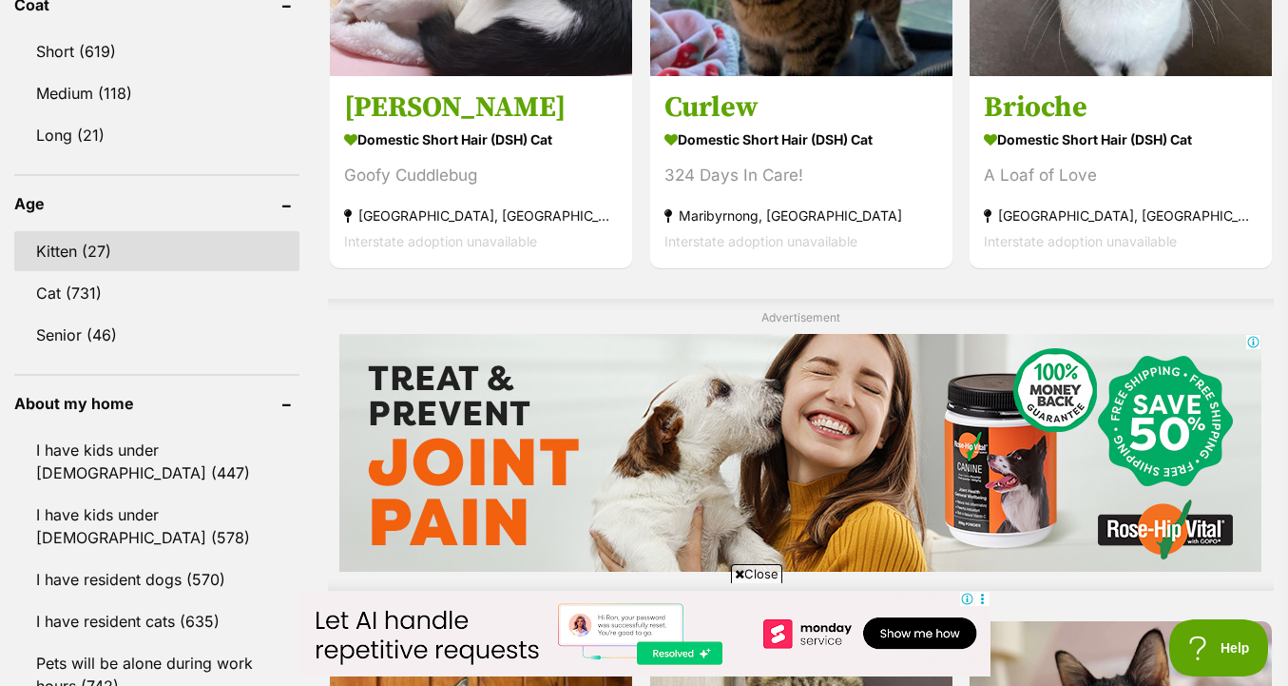
click at [194, 247] on link "Kitten (27)" at bounding box center [156, 251] width 285 height 40
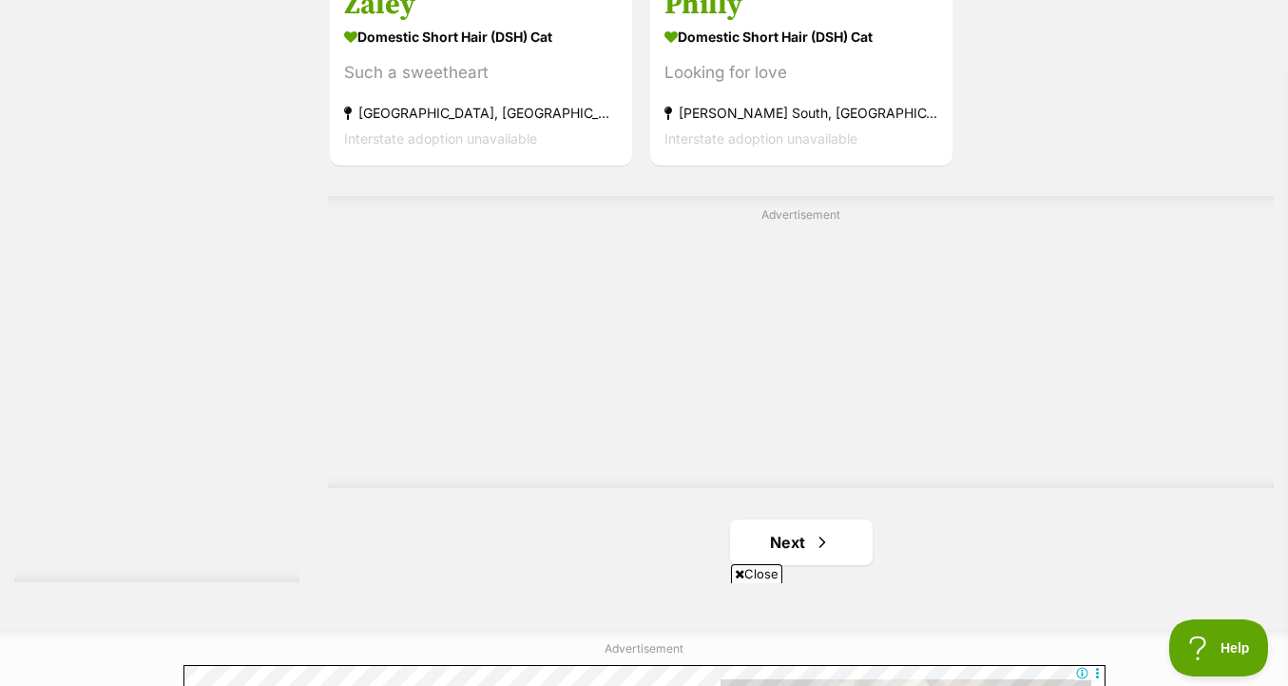
scroll to position [4563, 0]
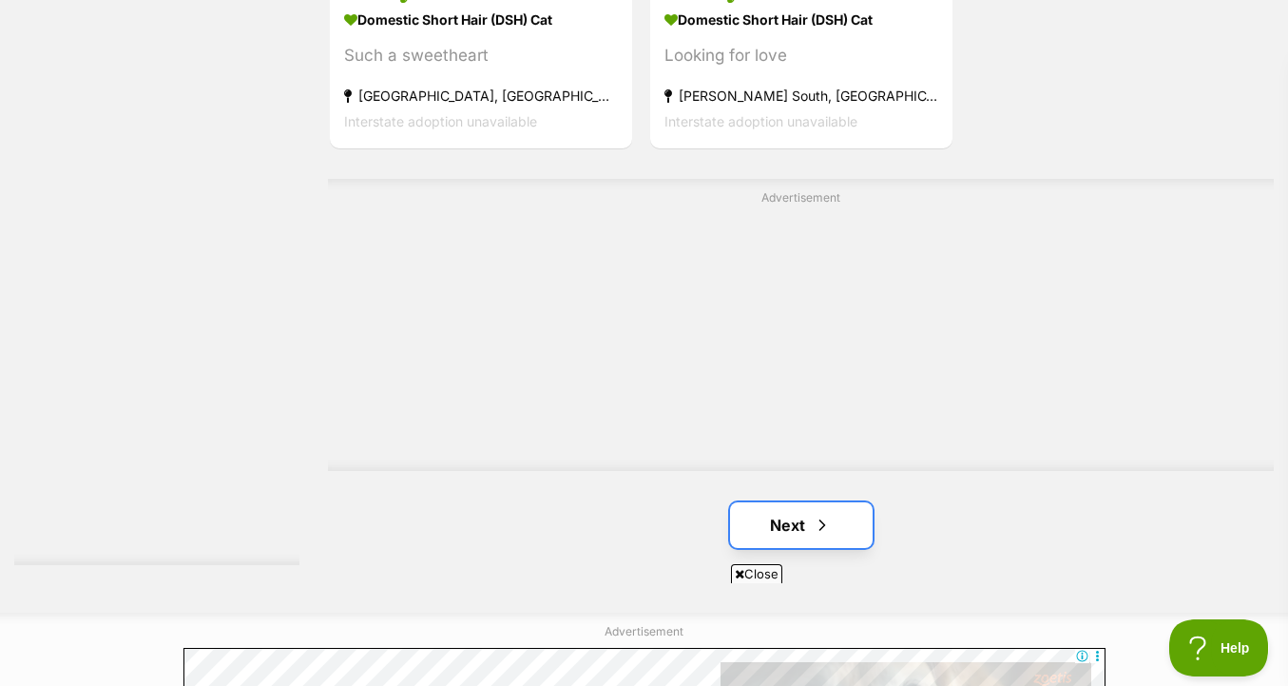
click at [811, 526] on link "Next" at bounding box center [801, 525] width 143 height 46
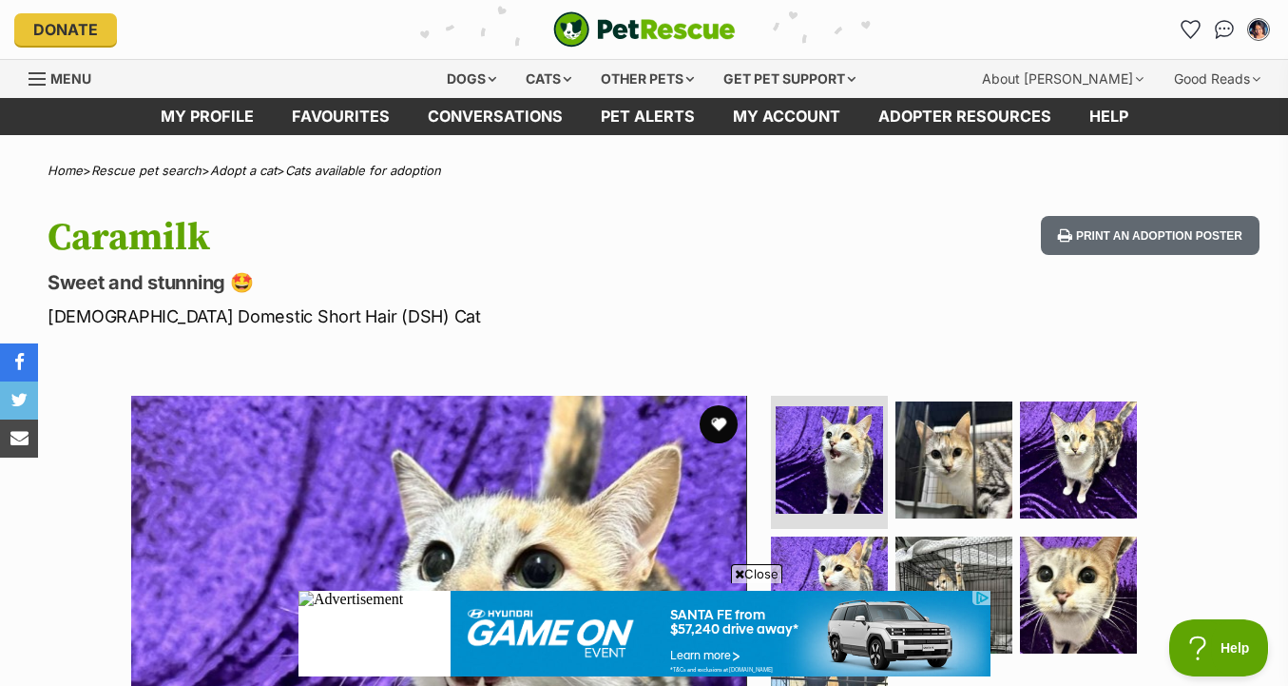
scroll to position [217, 0]
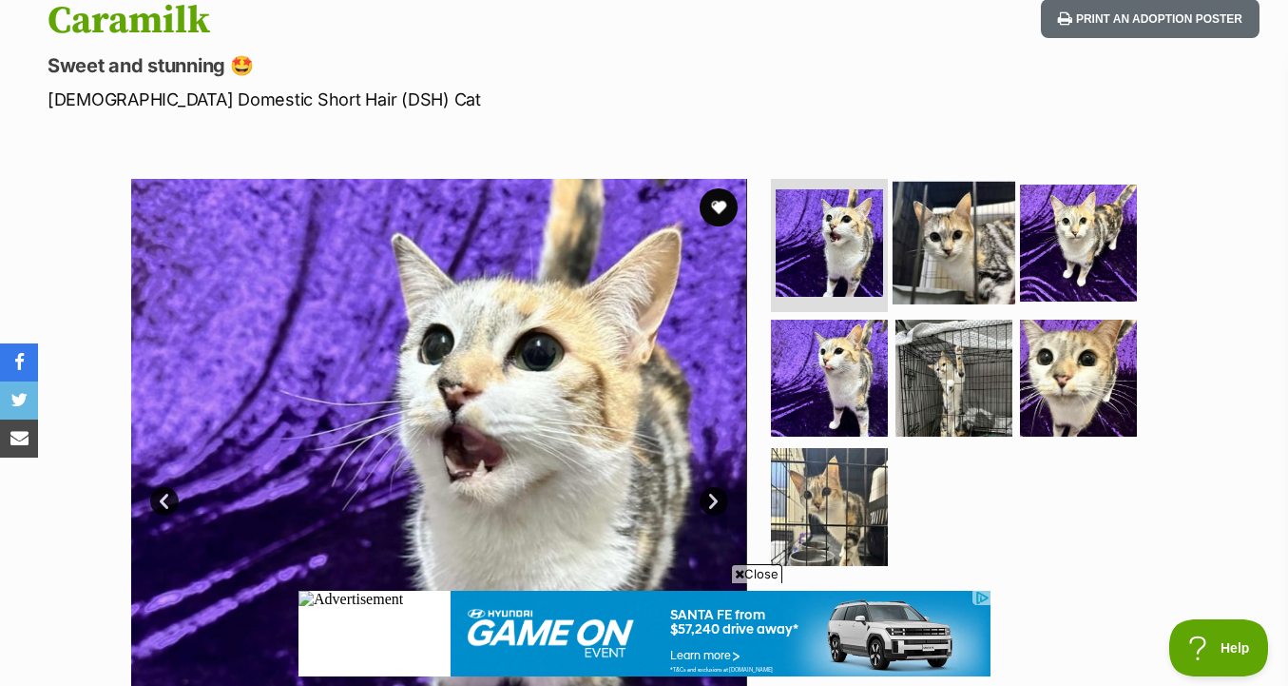
click at [951, 278] on img at bounding box center [954, 243] width 123 height 123
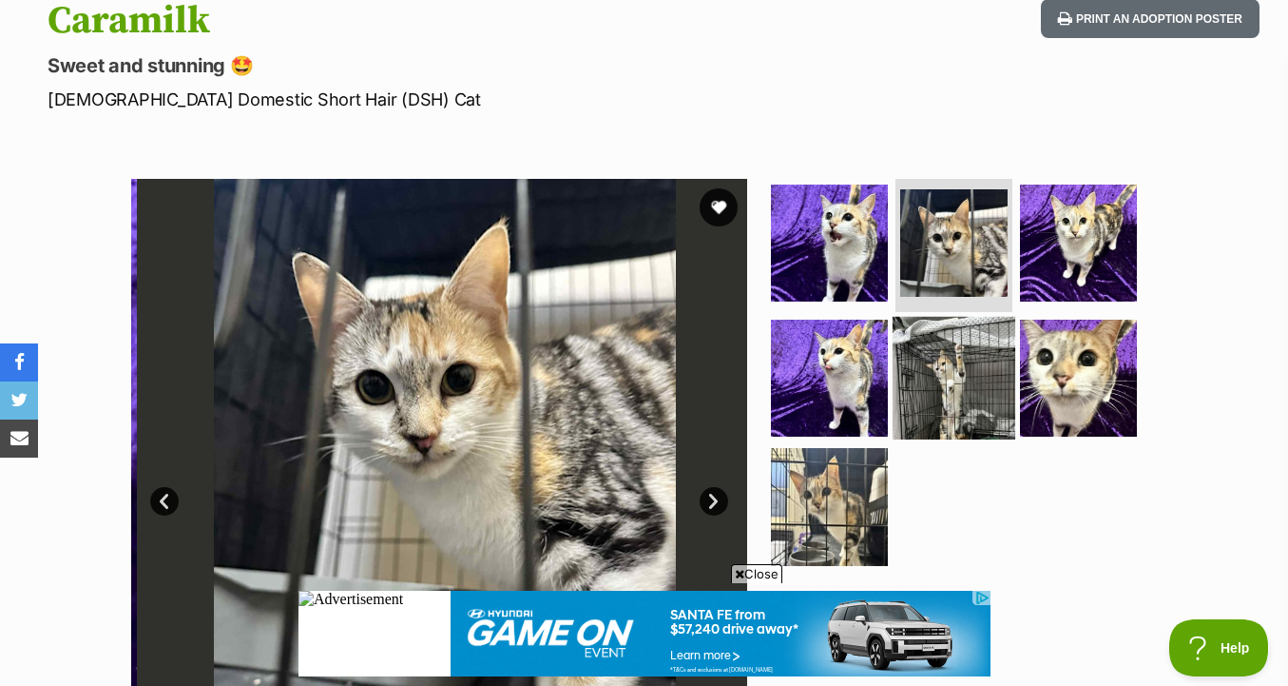
click at [946, 382] on img at bounding box center [954, 377] width 123 height 123
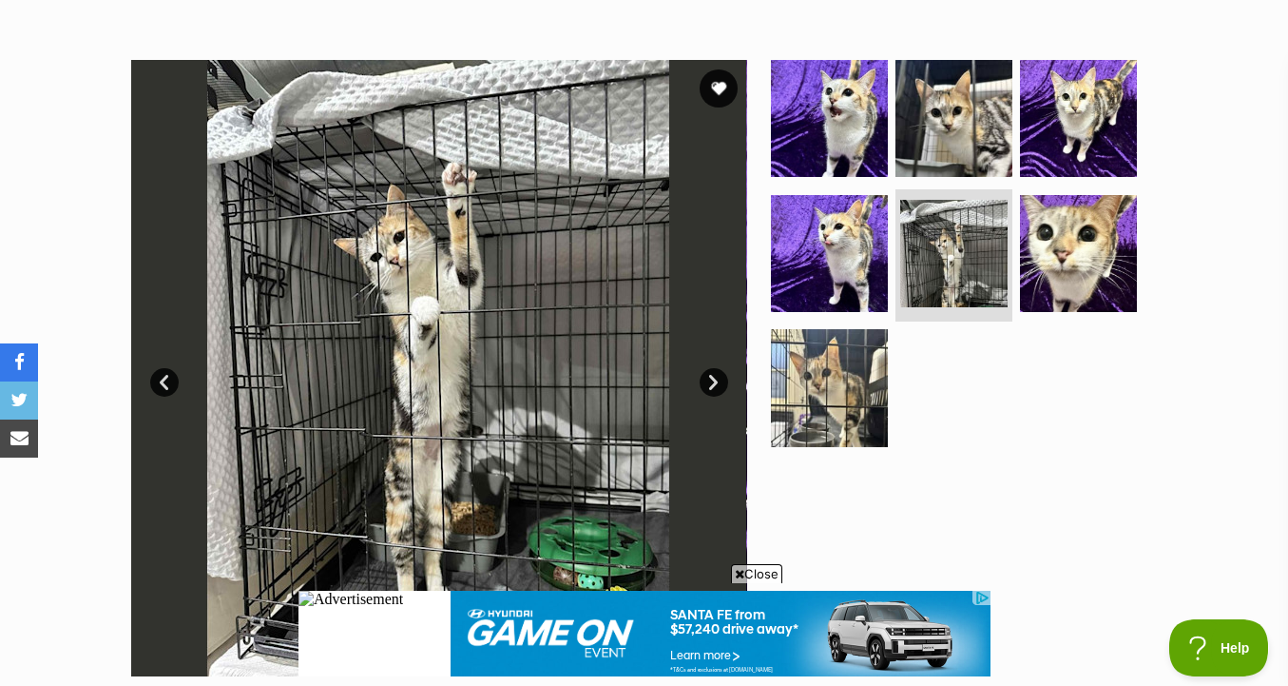
scroll to position [335, 0]
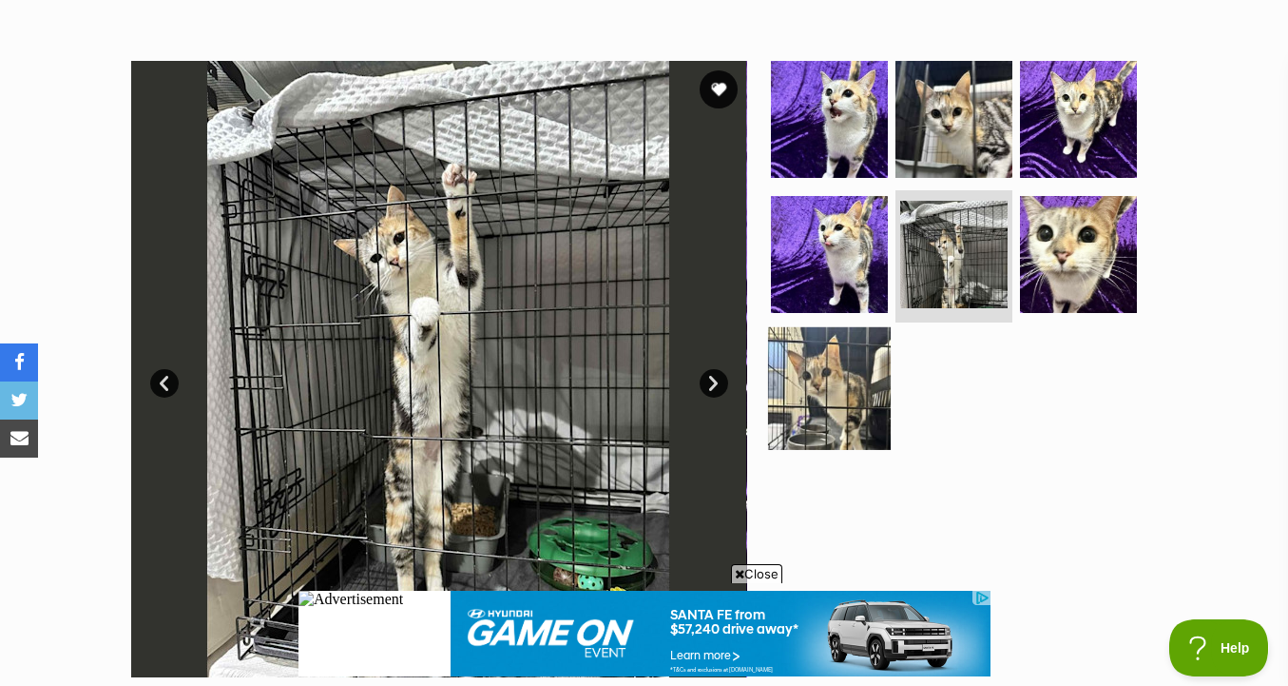
click at [839, 386] on img at bounding box center [829, 388] width 123 height 123
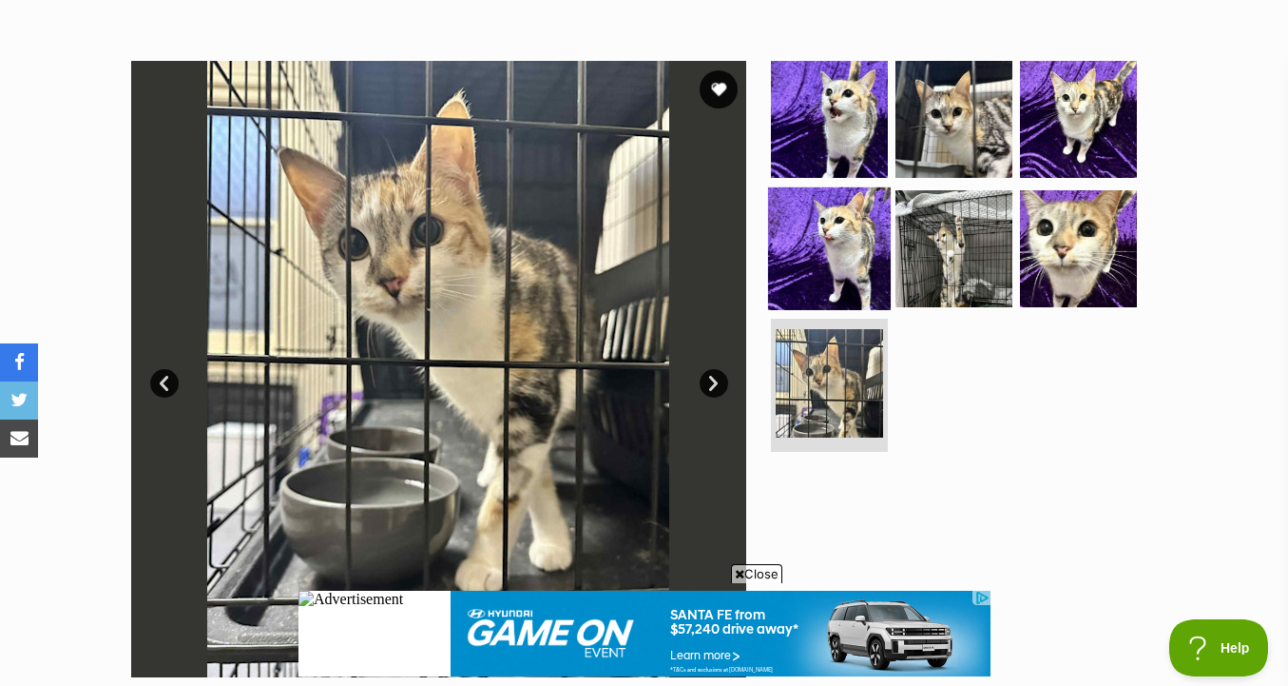
click at [851, 240] on img at bounding box center [829, 247] width 123 height 123
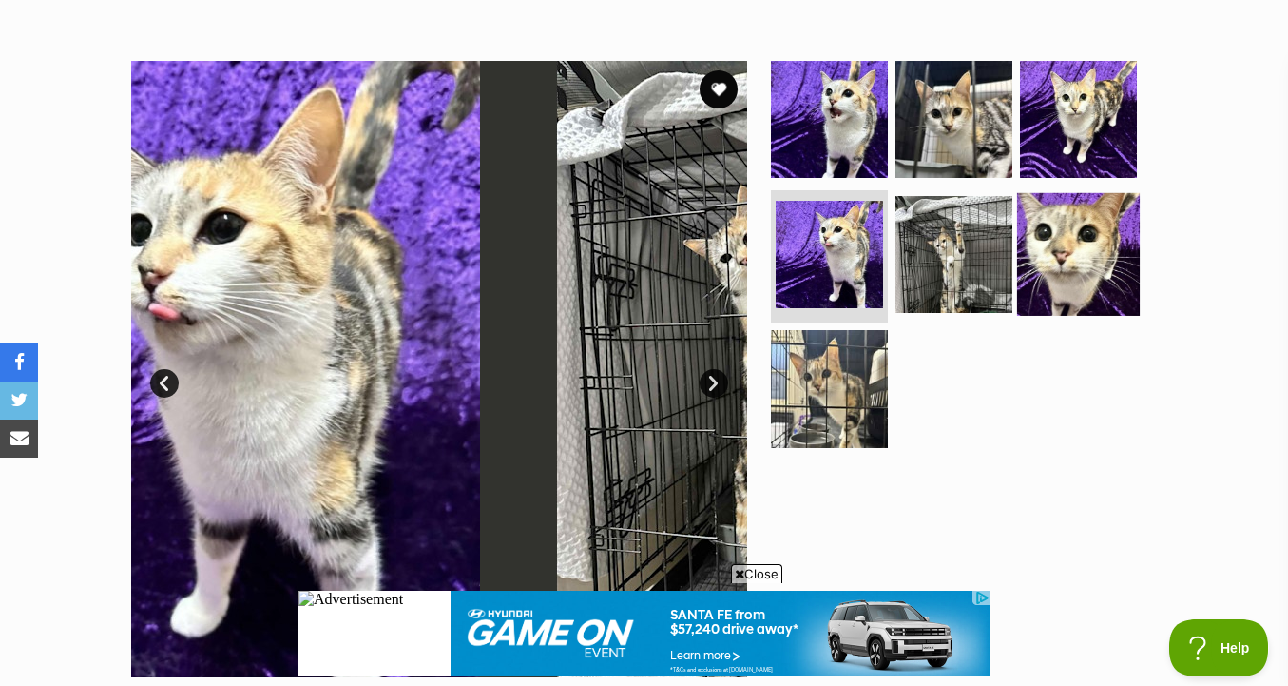
click at [1112, 236] on img at bounding box center [1078, 253] width 123 height 123
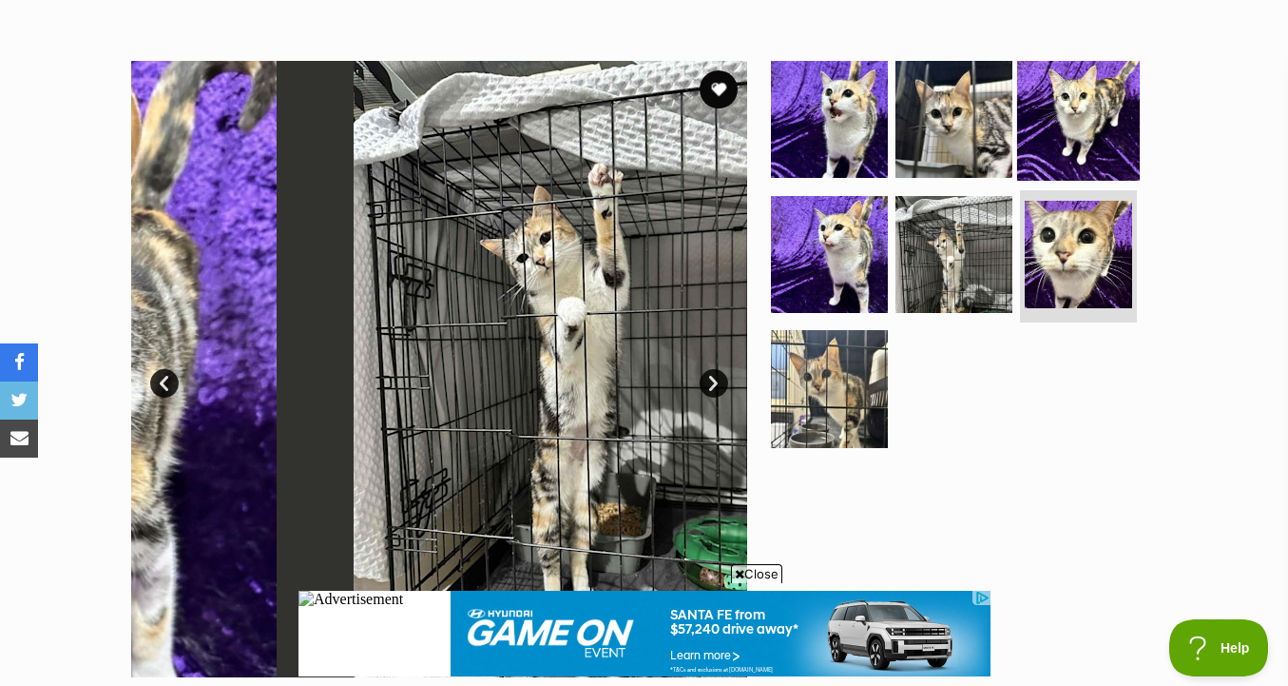
click at [1073, 135] on img at bounding box center [1078, 119] width 123 height 123
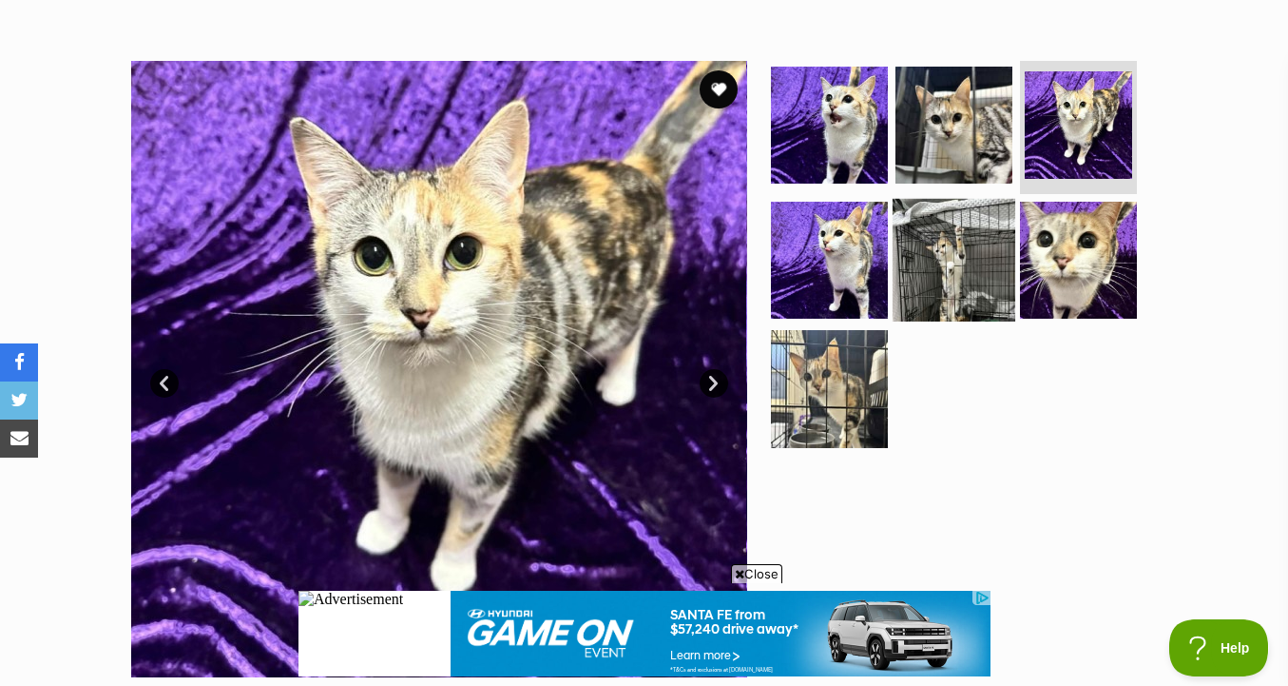
click at [958, 242] on img at bounding box center [954, 259] width 123 height 123
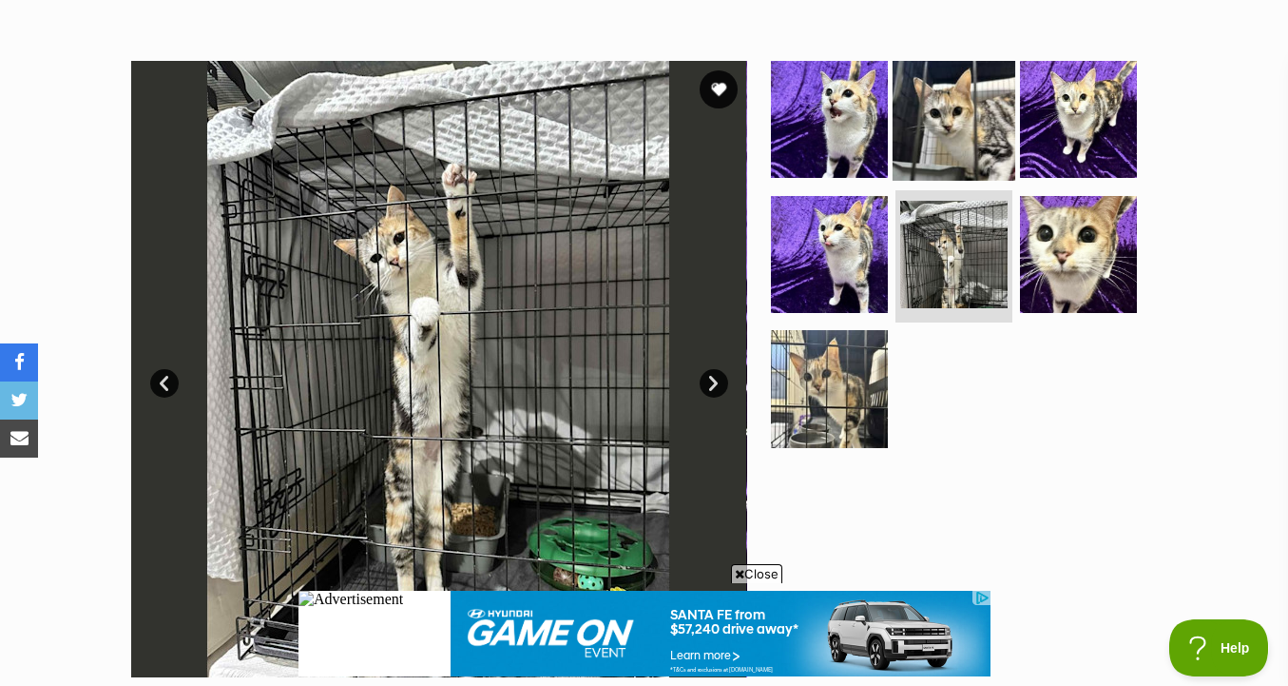
click at [959, 162] on img at bounding box center [954, 119] width 123 height 123
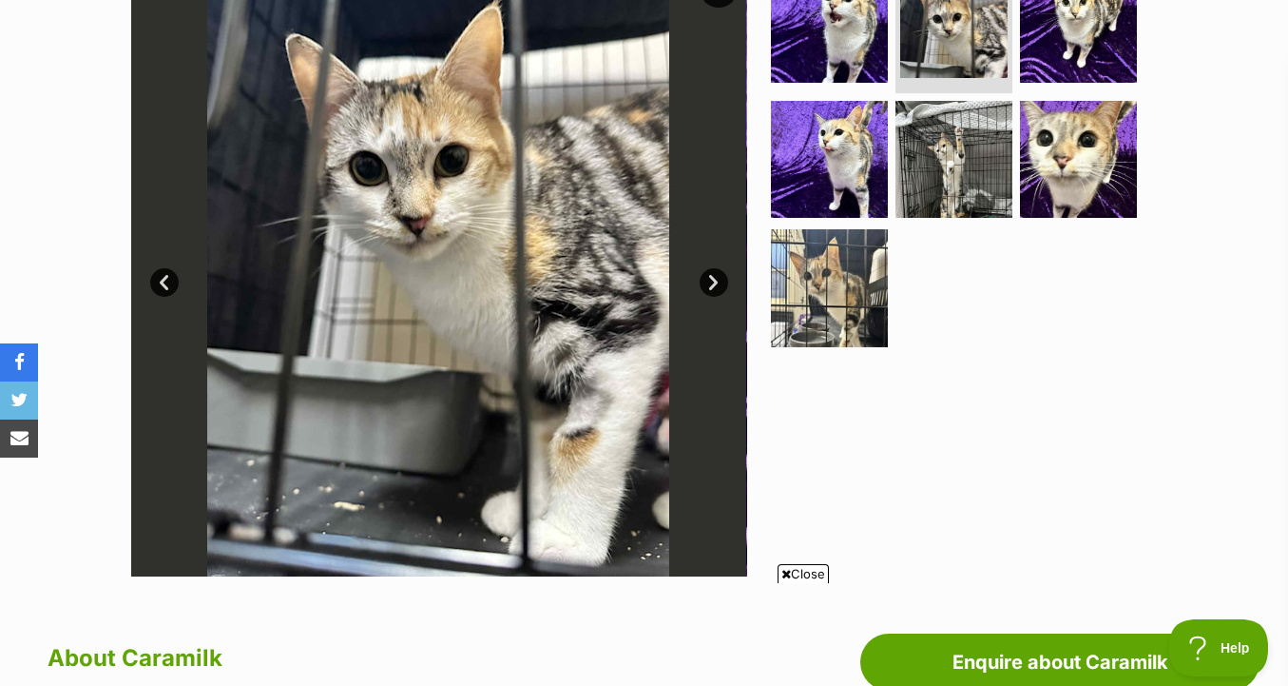
scroll to position [426, 0]
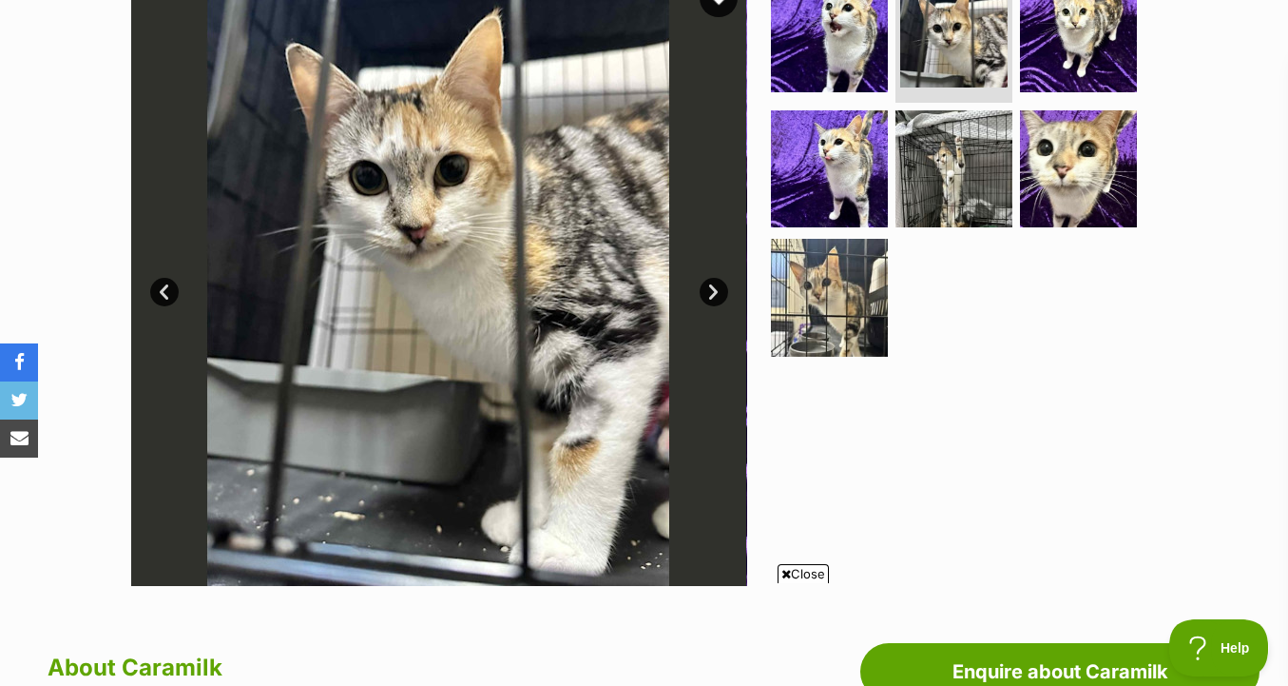
click at [992, 81] on img at bounding box center [953, 33] width 107 height 107
click at [1041, 7] on img at bounding box center [1078, 33] width 123 height 123
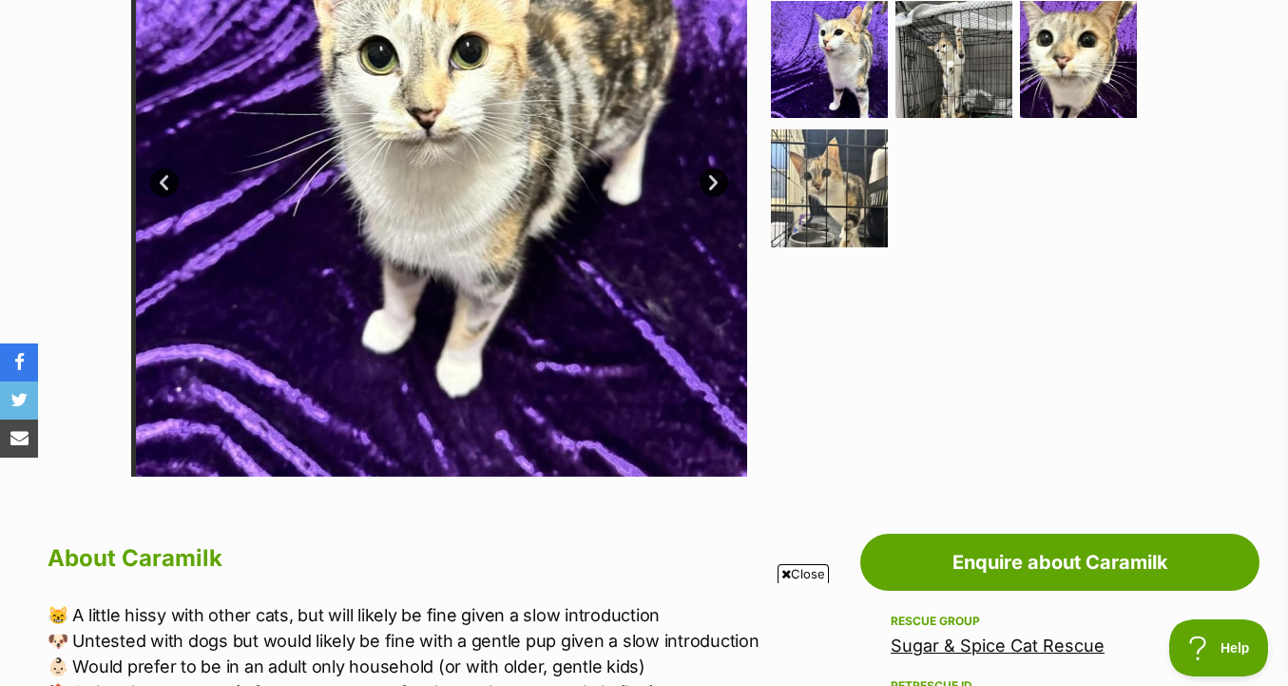
scroll to position [853, 0]
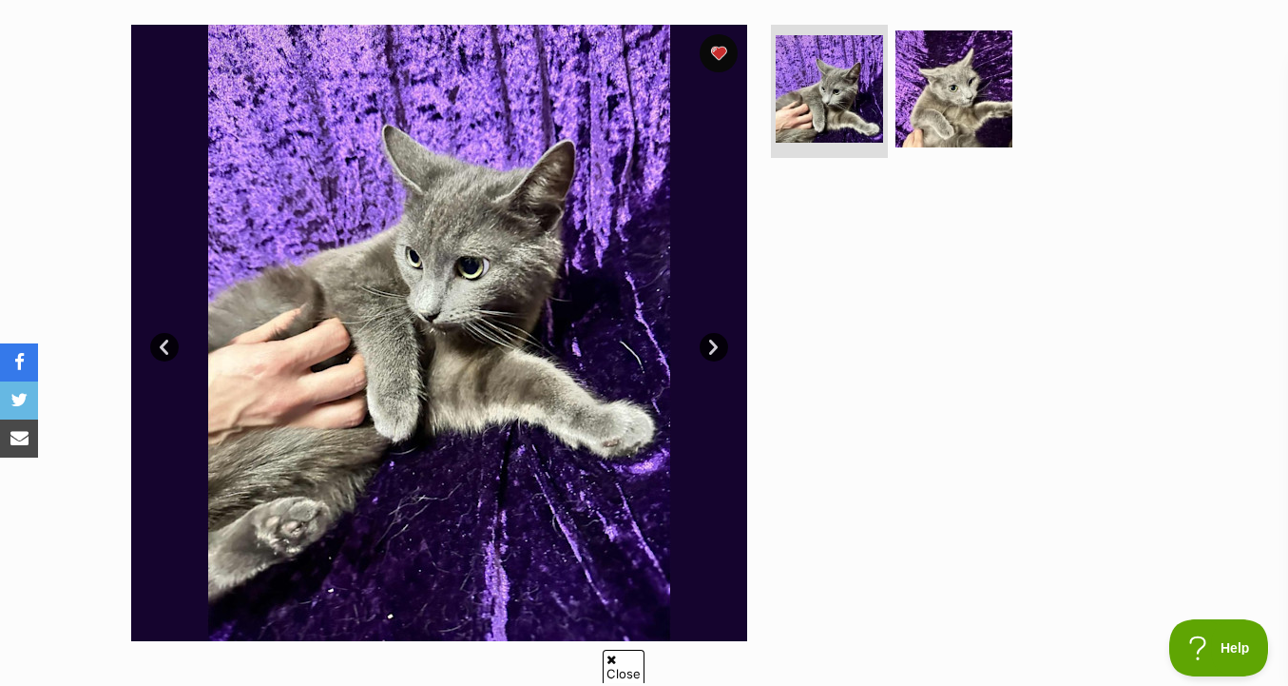
scroll to position [347, 0]
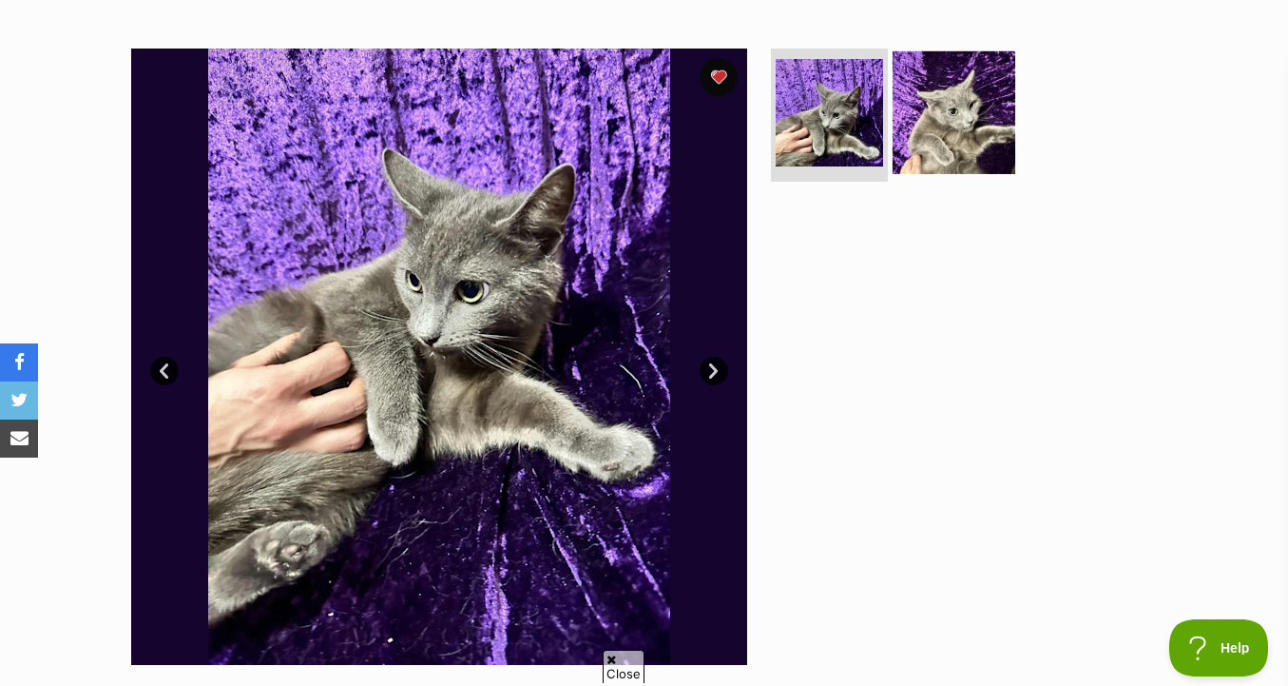
click at [952, 156] on img at bounding box center [954, 112] width 123 height 123
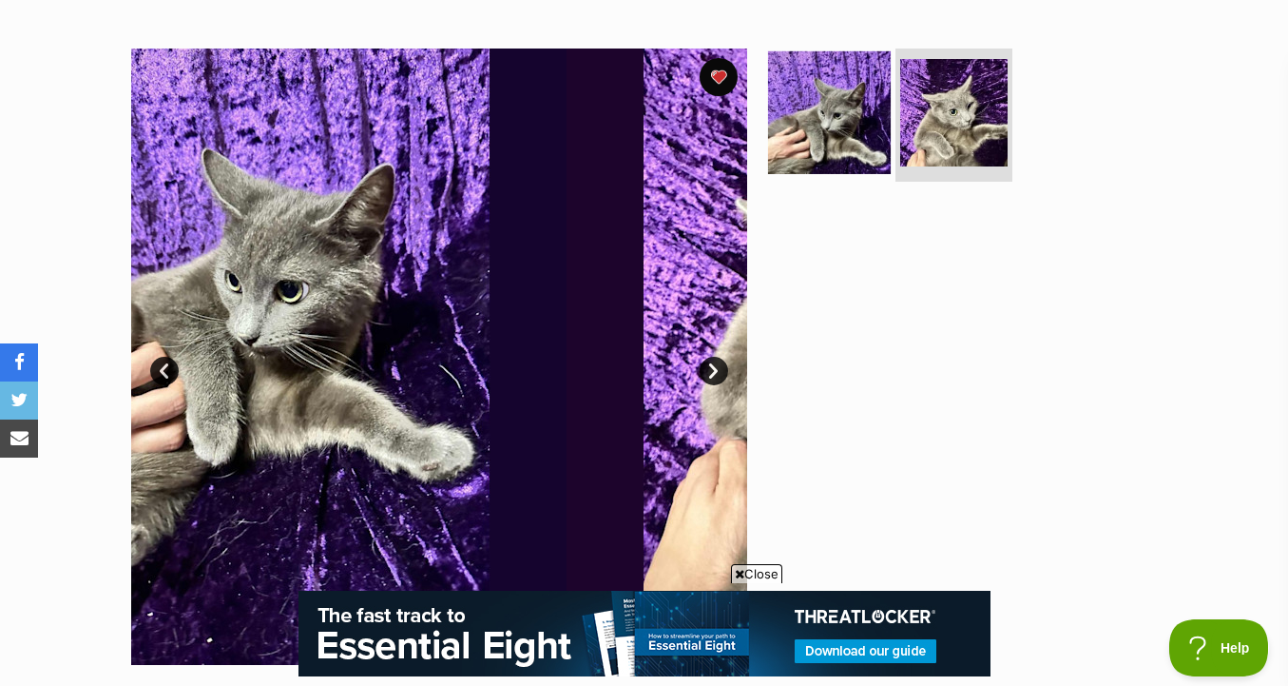
scroll to position [0, 0]
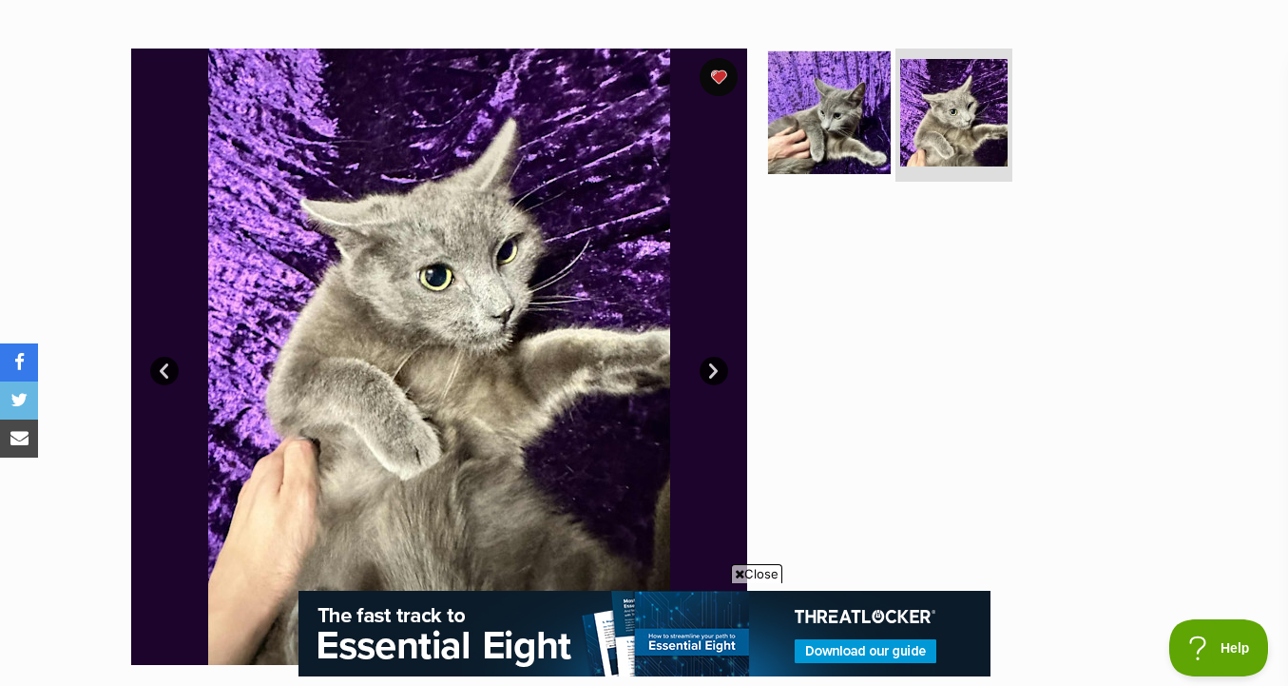
click at [851, 149] on img at bounding box center [829, 112] width 123 height 123
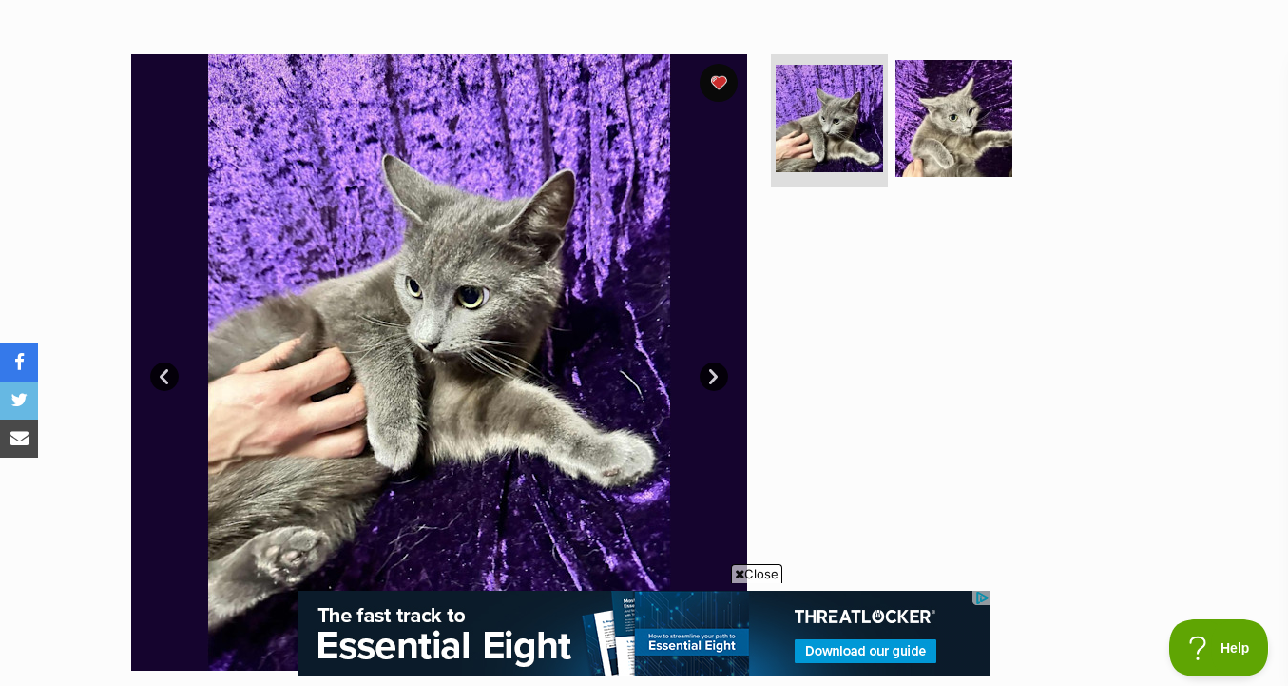
scroll to position [328, 0]
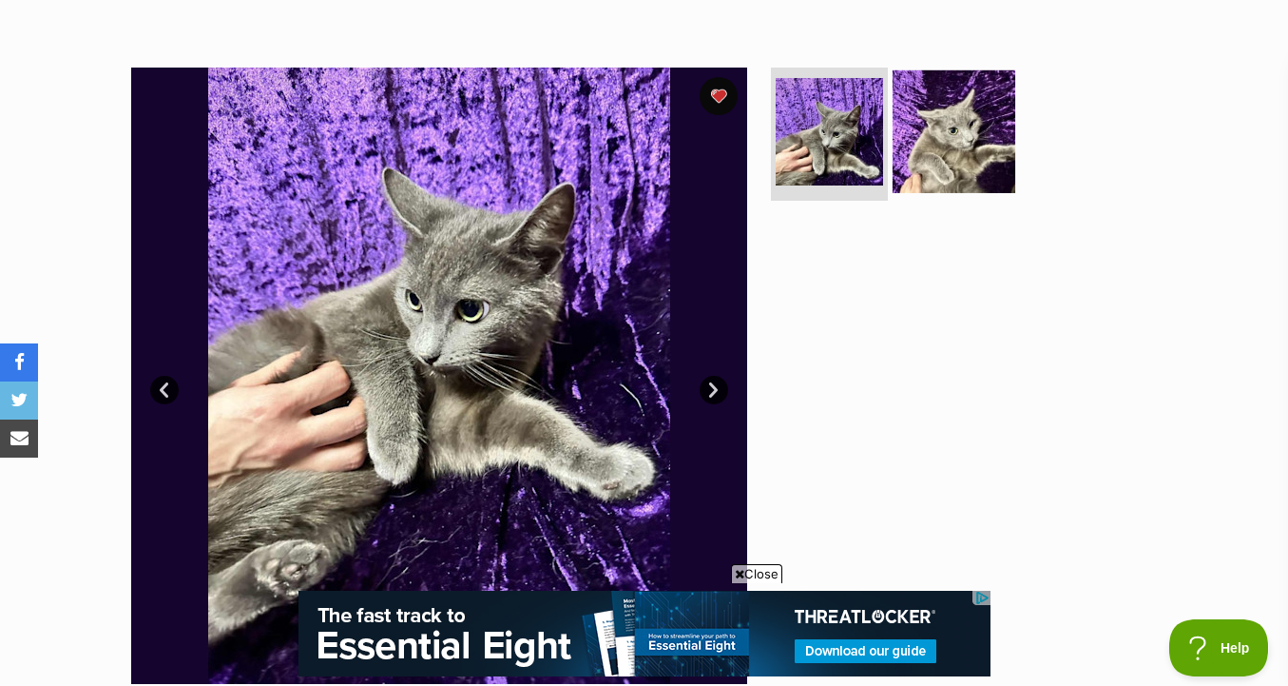
click at [918, 134] on img at bounding box center [954, 131] width 123 height 123
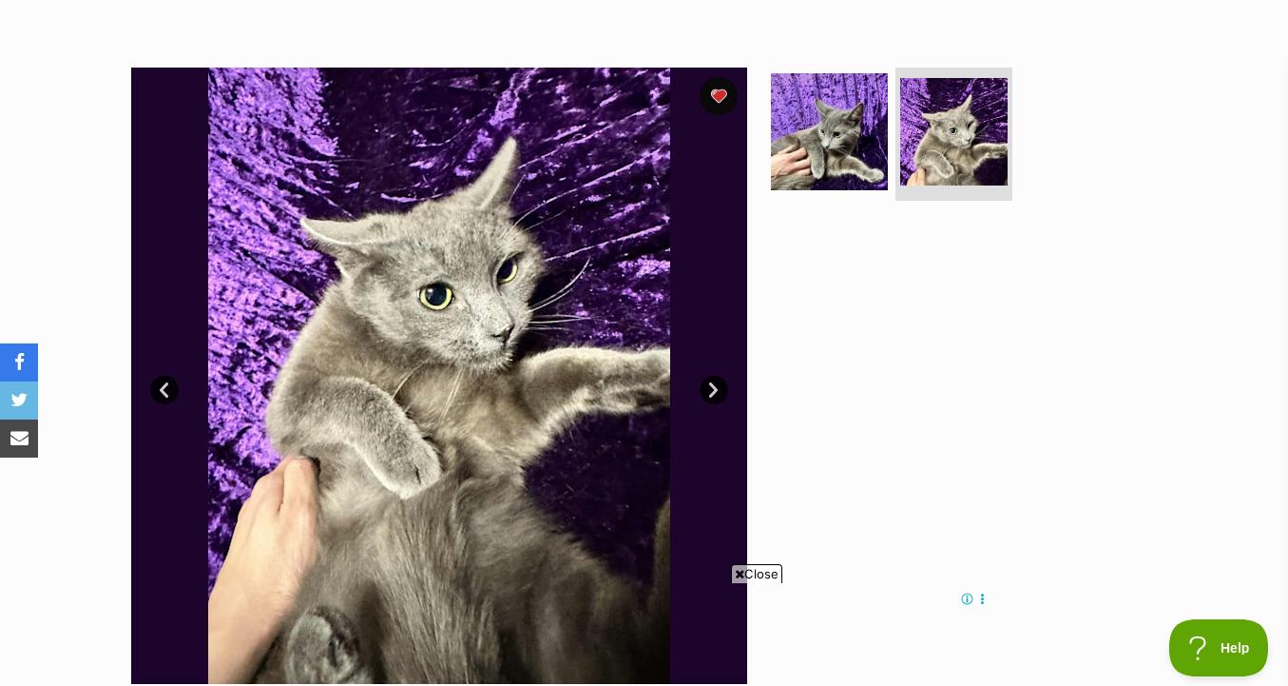
scroll to position [0, 0]
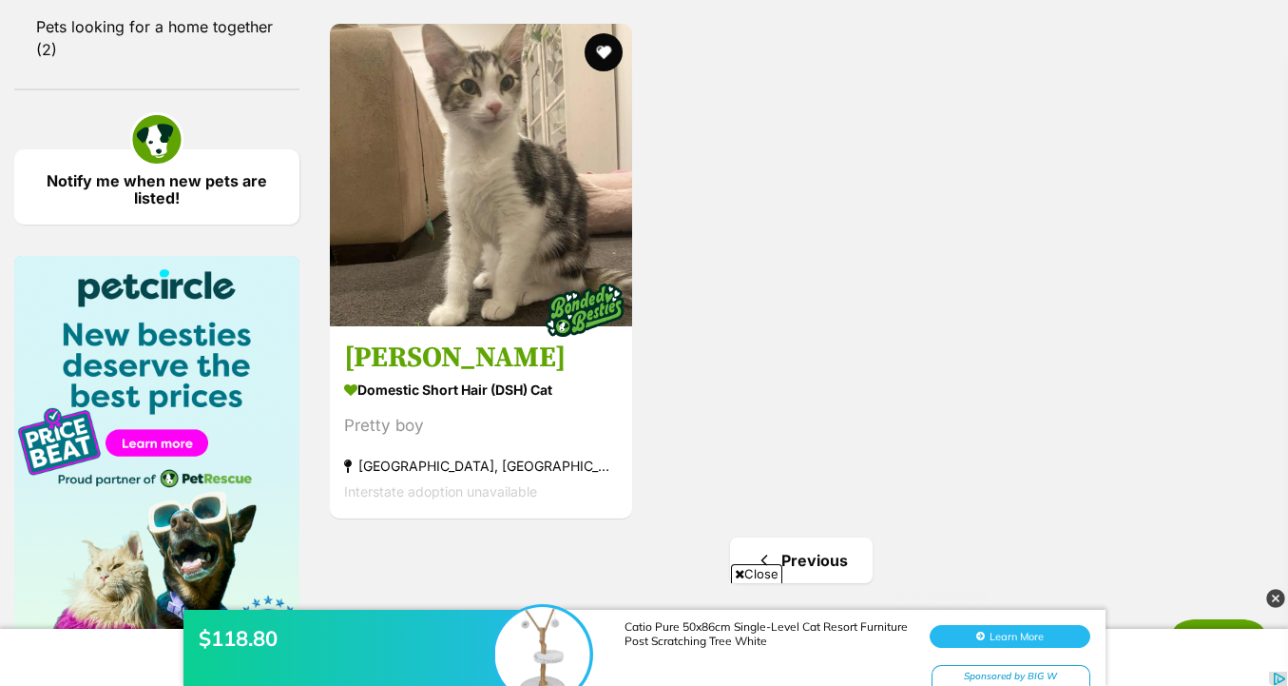
drag, startPoint x: 0, startPoint y: 0, endPoint x: 811, endPoint y: 526, distance: 966.6
